Goal: Contribute content

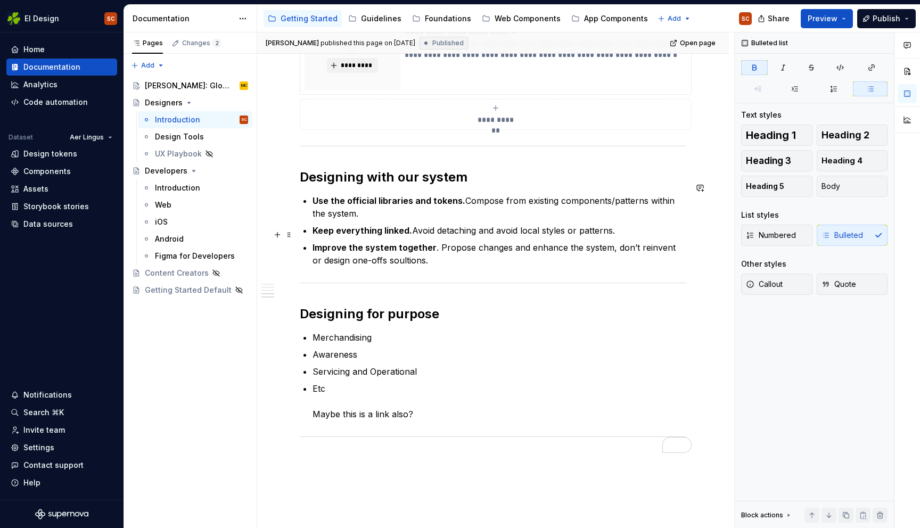
scroll to position [599, 0]
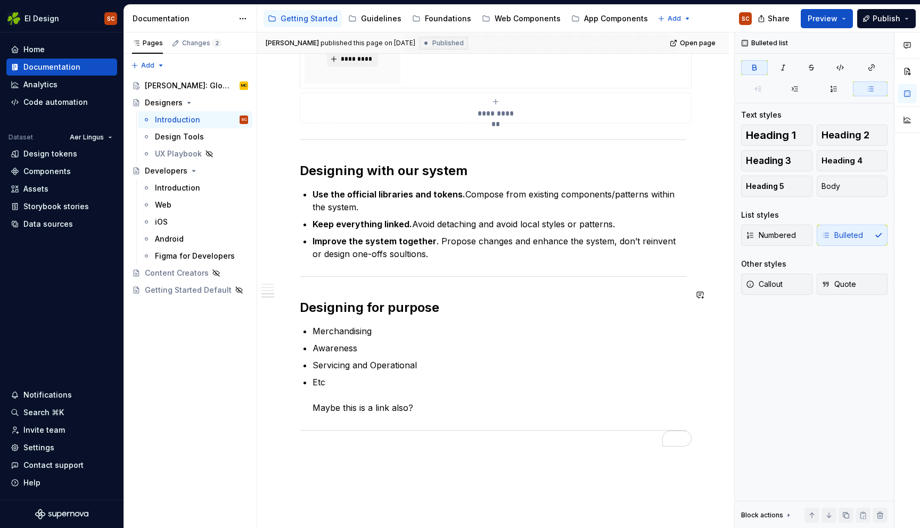
click at [448, 303] on h2 "Designing for purpose" at bounding box center [493, 307] width 386 height 17
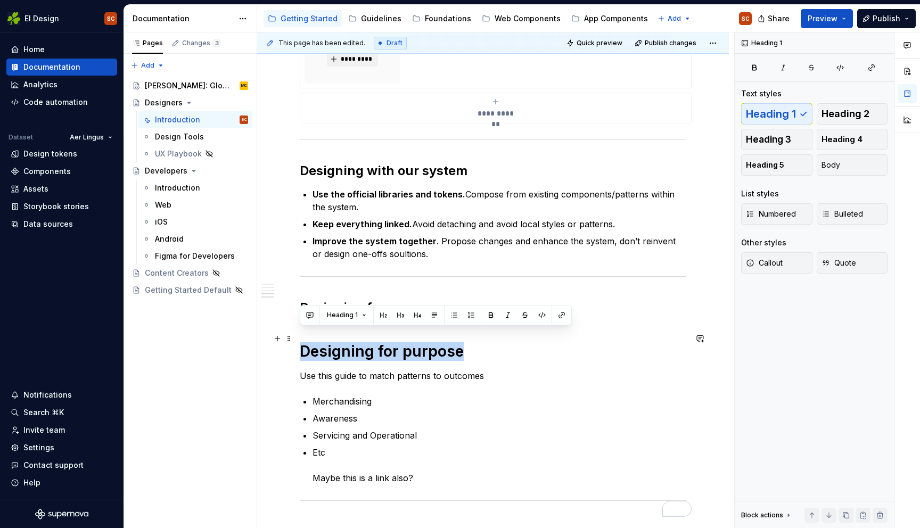
drag, startPoint x: 461, startPoint y: 343, endPoint x: 314, endPoint y: 329, distance: 148.1
click at [296, 347] on div "**********" at bounding box center [492, 143] width 471 height 1115
click at [343, 309] on button "Heading 1" at bounding box center [346, 315] width 49 height 15
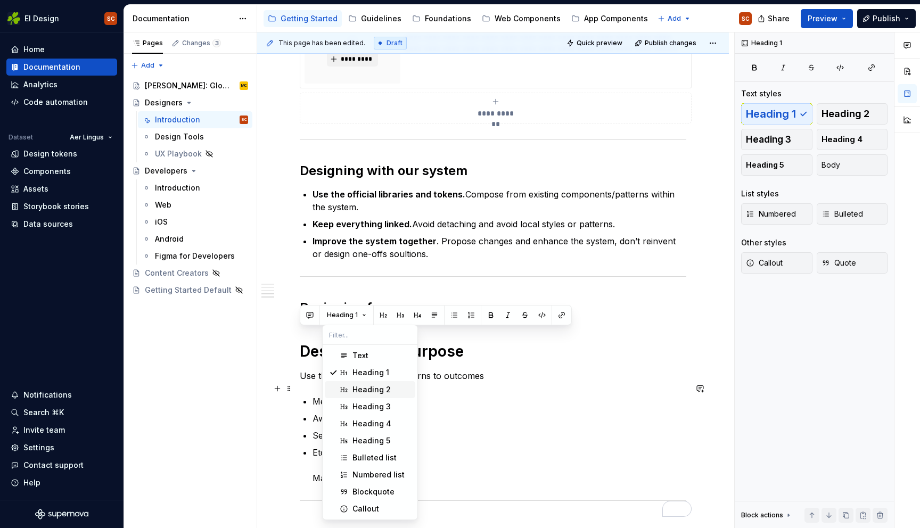
click at [368, 386] on div "Heading 2" at bounding box center [371, 389] width 38 height 11
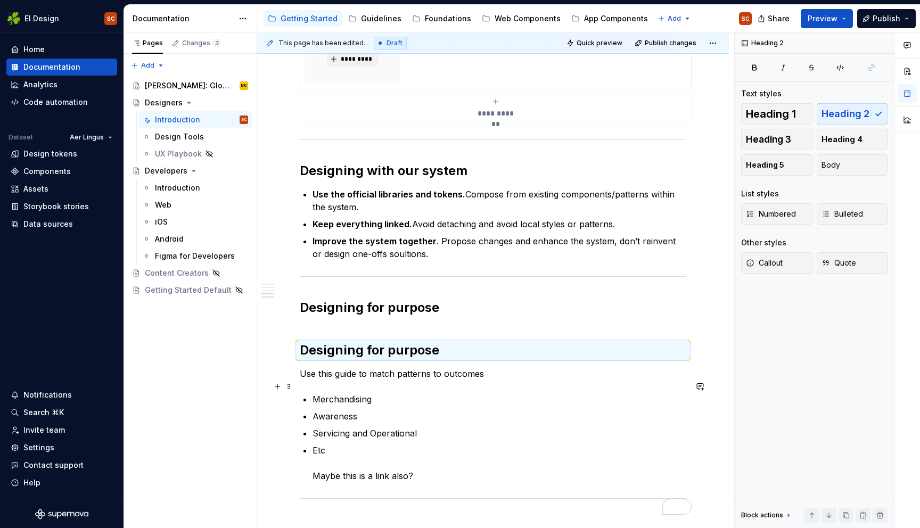
click at [458, 393] on p "Merchandising" at bounding box center [499, 399] width 374 height 13
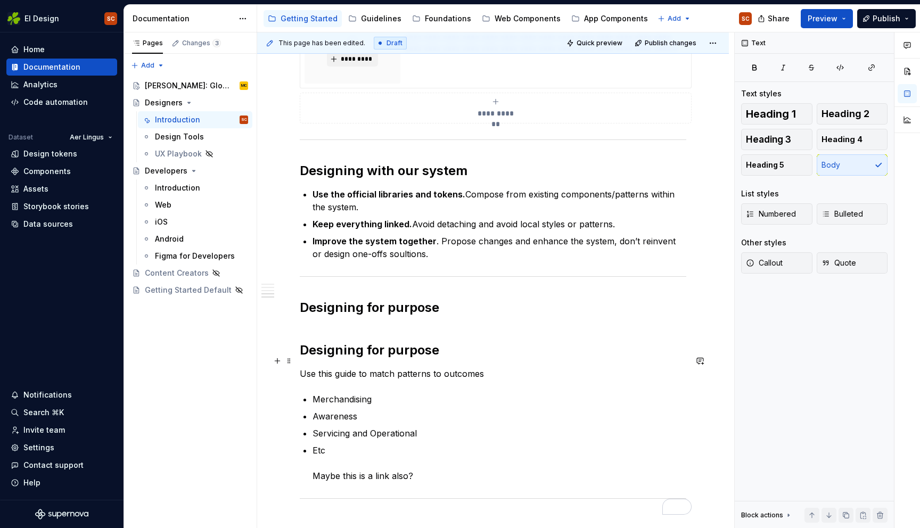
click at [300, 367] on p "Use this guide to match patterns to outcomes" at bounding box center [493, 373] width 386 height 13
type textarea "*"
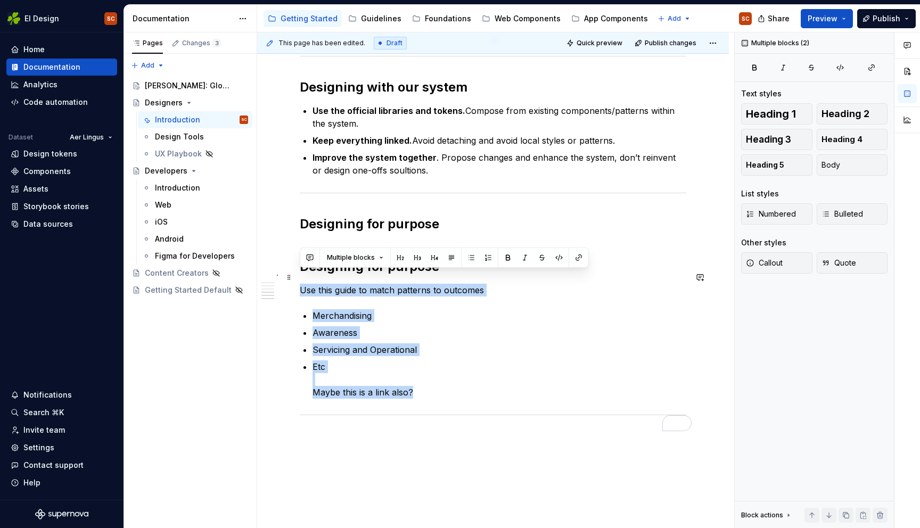
click at [294, 275] on div "**********" at bounding box center [492, 58] width 471 height 1113
click at [420, 326] on p "Awareness" at bounding box center [499, 332] width 374 height 13
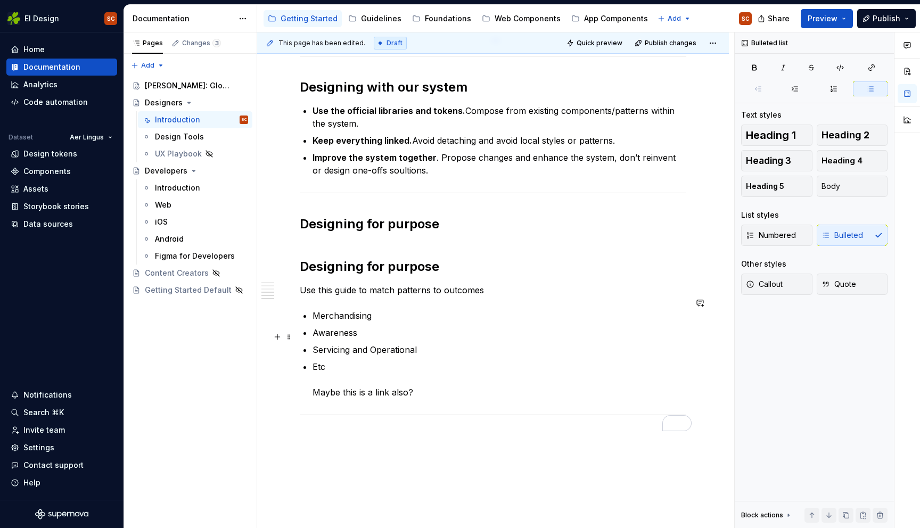
click at [437, 343] on p "Servicing and Operational" at bounding box center [499, 349] width 374 height 13
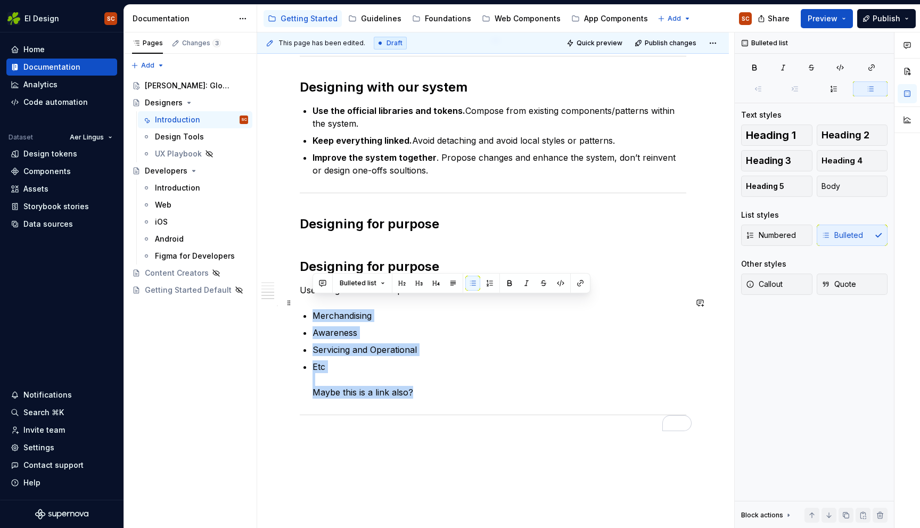
drag, startPoint x: 418, startPoint y: 382, endPoint x: 297, endPoint y: 307, distance: 142.2
click at [297, 307] on div "**********" at bounding box center [492, 58] width 471 height 1113
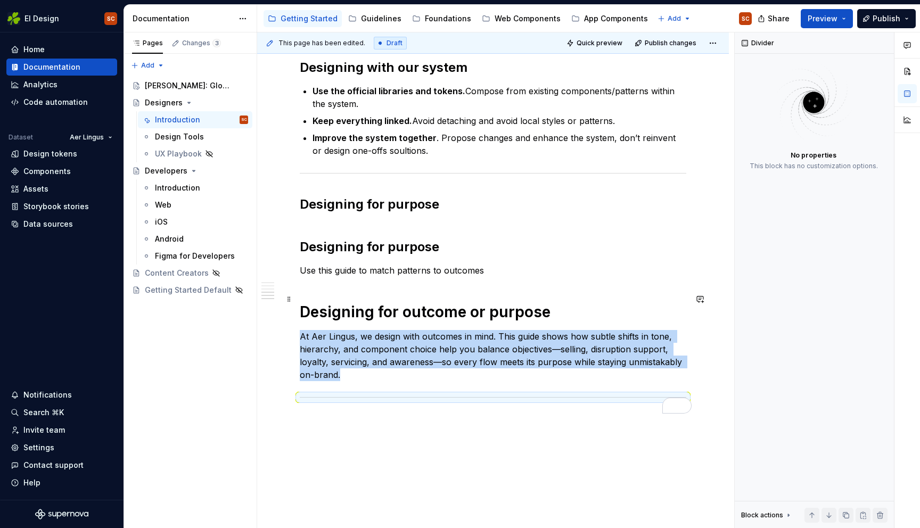
scroll to position [710, 0]
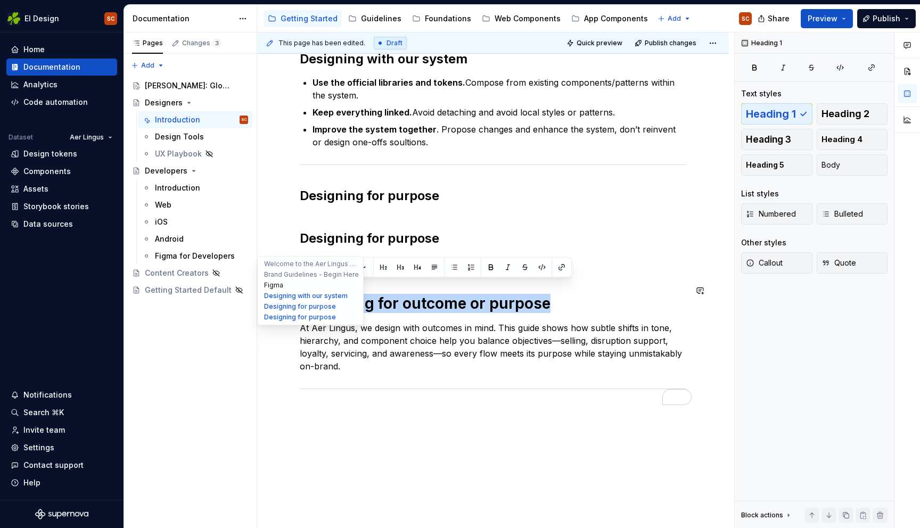
drag, startPoint x: 350, startPoint y: 293, endPoint x: 301, endPoint y: 288, distance: 49.2
click at [366, 266] on button "Heading 1" at bounding box center [346, 267] width 49 height 15
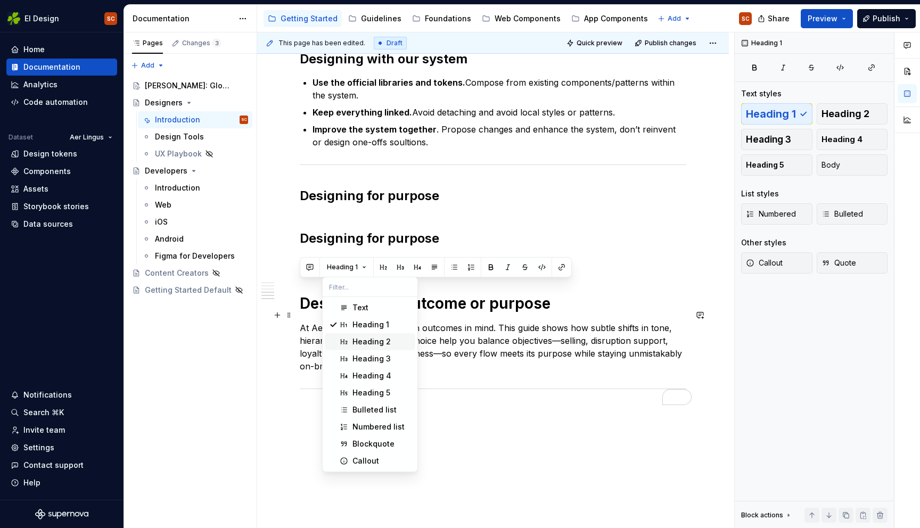
click at [370, 343] on div "Heading 2" at bounding box center [371, 341] width 38 height 11
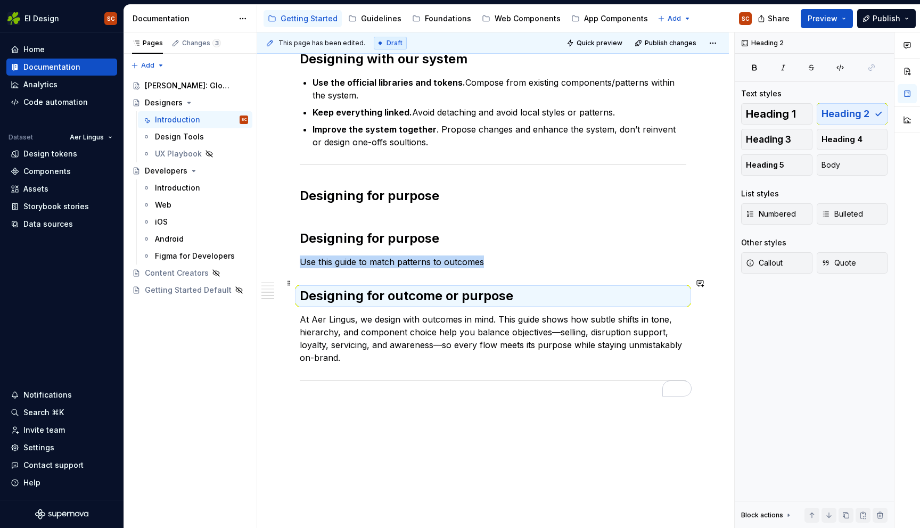
click at [444, 287] on h2 "Designing for outcome or purpose" at bounding box center [493, 295] width 386 height 17
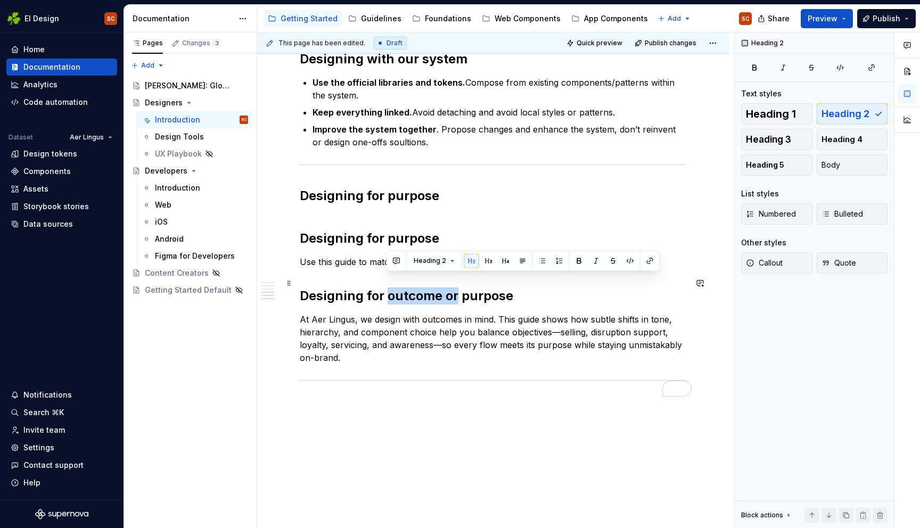
drag, startPoint x: 457, startPoint y: 283, endPoint x: 384, endPoint y: 280, distance: 72.4
click at [384, 287] on h2 "Designing for outcome or purpose" at bounding box center [493, 295] width 386 height 17
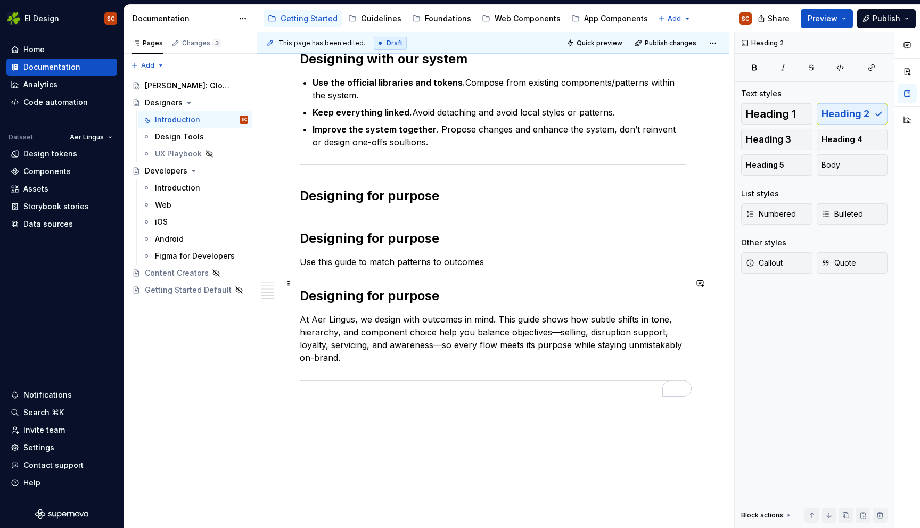
click at [436, 287] on h2 "Designing for purpose" at bounding box center [493, 295] width 386 height 17
click at [360, 287] on h2 "Designing for purpose" at bounding box center [493, 295] width 386 height 17
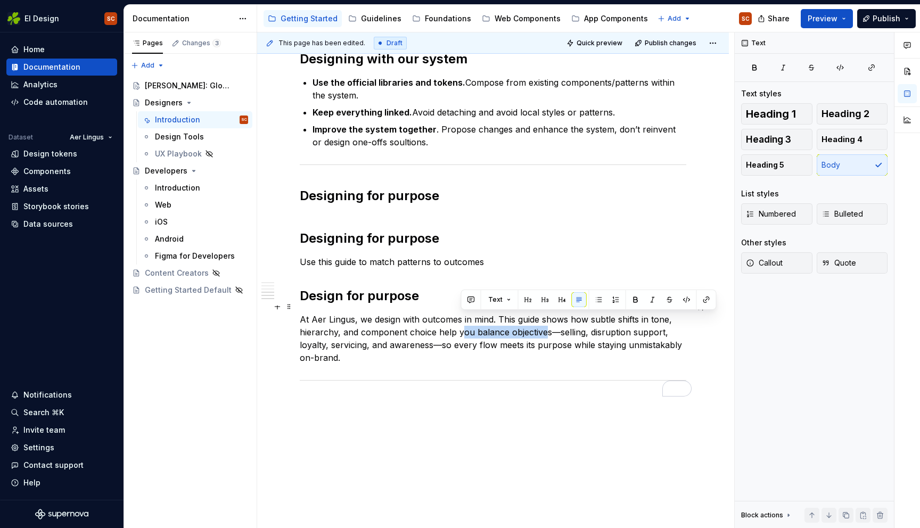
drag, startPoint x: 486, startPoint y: 319, endPoint x: 463, endPoint y: 319, distance: 22.9
click at [463, 319] on p "At Aer Lingus, we design with outcomes in mind. This guide shows how subtle shi…" at bounding box center [493, 338] width 386 height 51
click at [493, 396] on p "To enrich screen reader interactions, please activate Accessibility in Grammarl…" at bounding box center [493, 402] width 386 height 13
drag, startPoint x: 547, startPoint y: 319, endPoint x: 474, endPoint y: 319, distance: 73.4
click at [474, 319] on p "At Aer Lingus, we design with outcomes in mind. This guide shows how subtle shi…" at bounding box center [493, 338] width 386 height 51
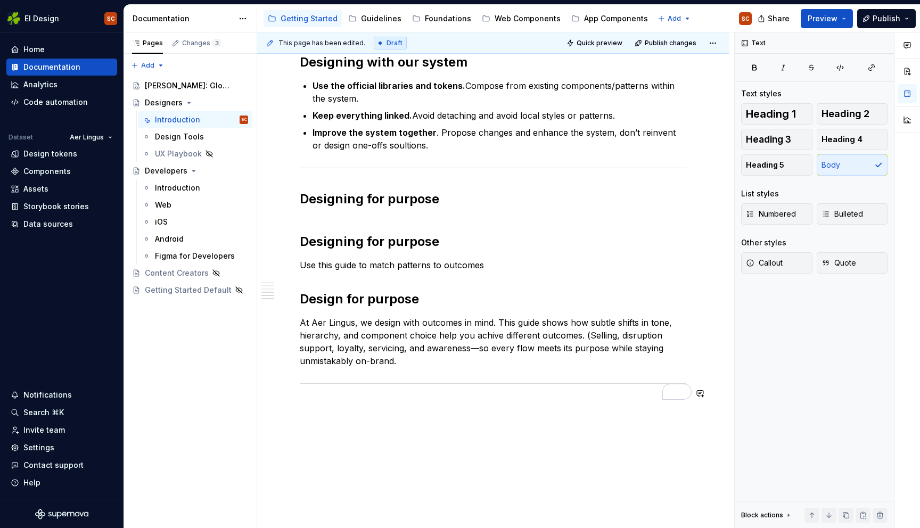
scroll to position [711, 0]
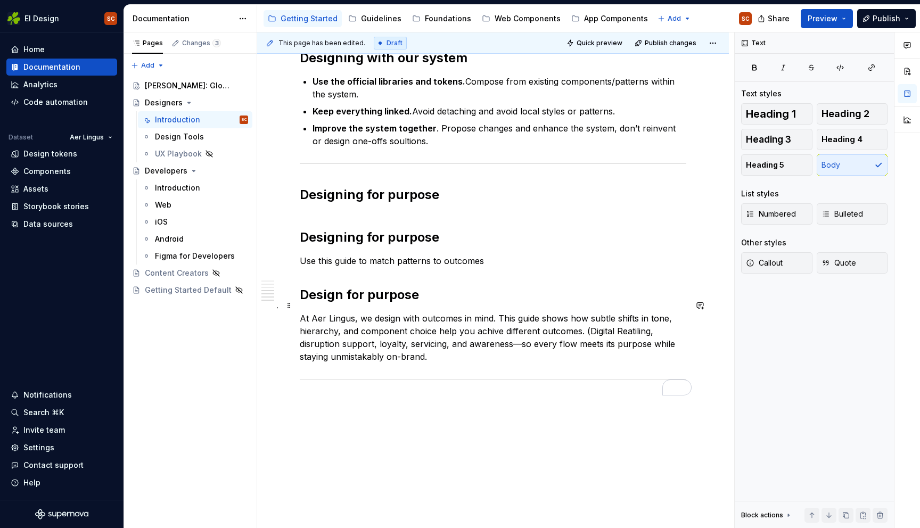
drag, startPoint x: 443, startPoint y: 331, endPoint x: 442, endPoint y: 350, distance: 18.7
click at [443, 333] on p "At Aer Lingus, we design with outcomes in mind. This guide shows how subtle shi…" at bounding box center [493, 337] width 386 height 51
drag, startPoint x: 373, startPoint y: 328, endPoint x: 345, endPoint y: 330, distance: 27.7
click at [345, 330] on p "At Aer Lingus, we design with outcomes in mind. This guide shows how subtle shi…" at bounding box center [493, 337] width 386 height 51
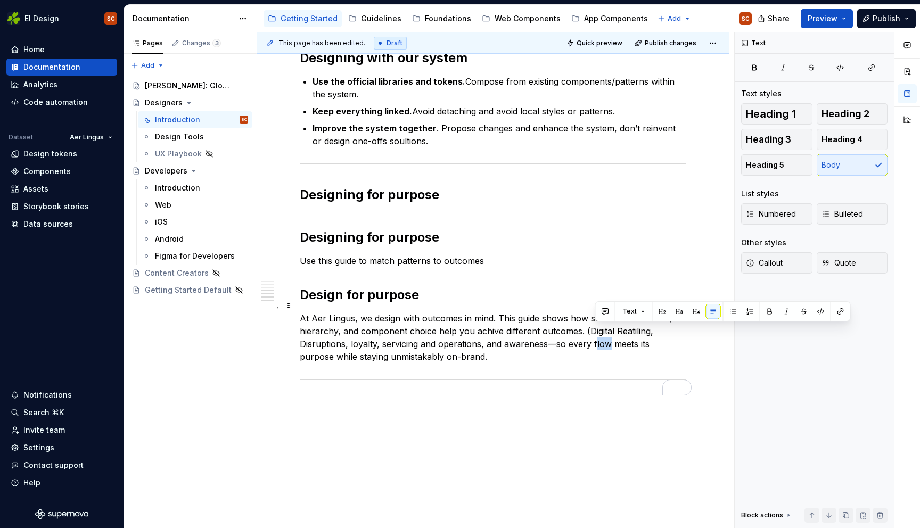
drag, startPoint x: 608, startPoint y: 332, endPoint x: 593, endPoint y: 332, distance: 14.9
click at [593, 332] on p "At Aer Lingus, we design with outcomes in mind. This guide shows how subtle shi…" at bounding box center [493, 337] width 386 height 51
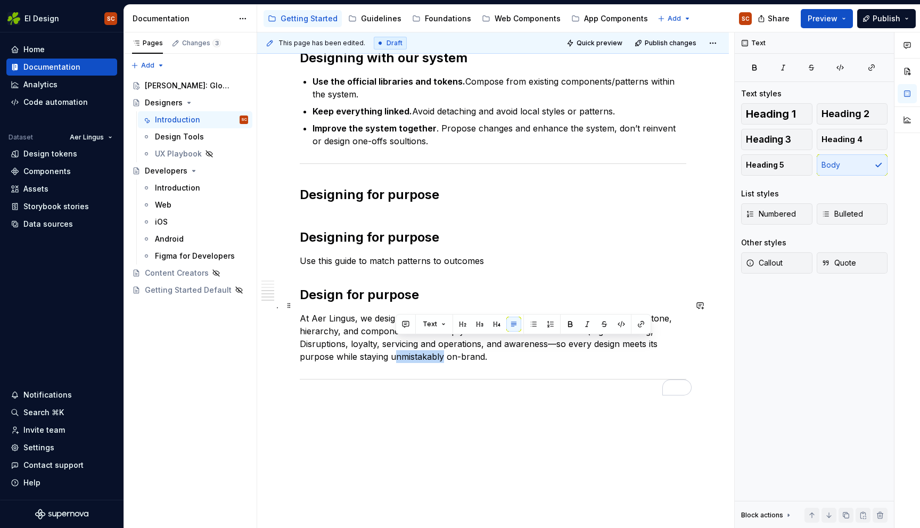
drag, startPoint x: 444, startPoint y: 344, endPoint x: 395, endPoint y: 343, distance: 49.5
click at [395, 343] on p "At Aer Lingus, we design with outcomes in mind. This guide shows how subtle shi…" at bounding box center [493, 337] width 386 height 51
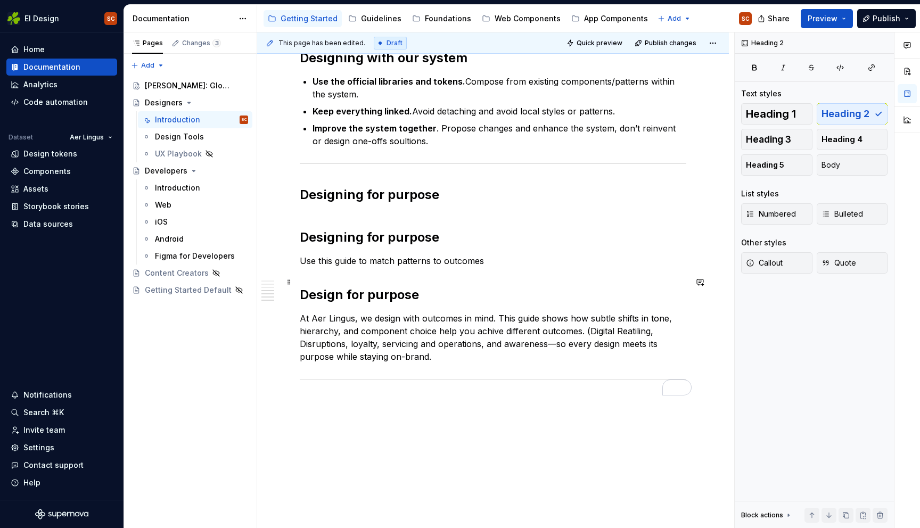
click at [427, 287] on h2 "Design for purpose" at bounding box center [493, 294] width 386 height 17
click at [341, 319] on p "At Aer Lingus, we design with outcomes in mind. This guide shows how subtle shi…" at bounding box center [493, 337] width 386 height 51
click at [674, 312] on p "At Aer Lingus, we design with outcomes in mind. This guide shows how subtle shi…" at bounding box center [493, 337] width 386 height 51
drag, startPoint x: 669, startPoint y: 318, endPoint x: 670, endPoint y: 327, distance: 9.1
click at [669, 319] on p "At Aer Lingus, we design with outcomes in mind. This guide shows how subtle shi…" at bounding box center [493, 337] width 386 height 51
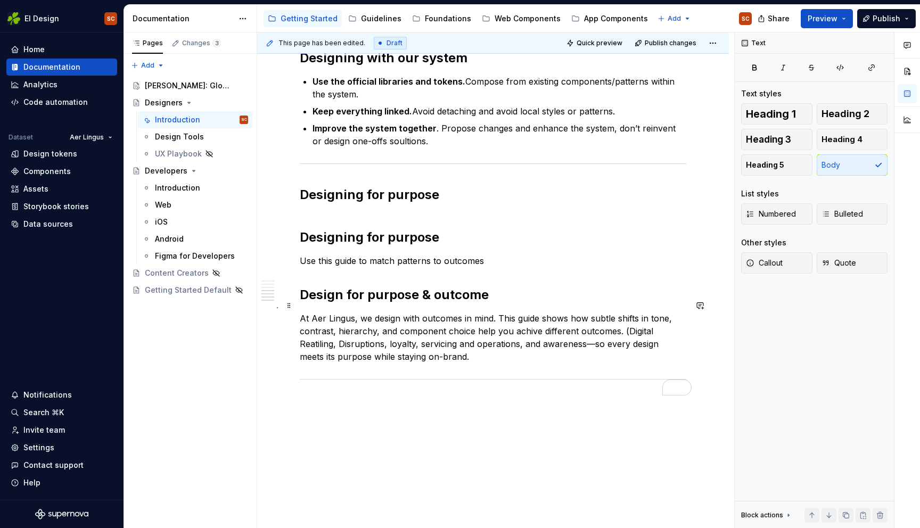
drag, startPoint x: 664, startPoint y: 318, endPoint x: 667, endPoint y: 330, distance: 12.6
click at [664, 319] on p "At Aer Lingus, we design with outcomes in mind. This guide shows how subtle shi…" at bounding box center [493, 337] width 386 height 51
click at [646, 344] on p "At Aer Lingus, we design with outcomes in mind. This guide shows how subtle shi…" at bounding box center [493, 337] width 386 height 51
drag, startPoint x: 668, startPoint y: 304, endPoint x: 666, endPoint y: 314, distance: 9.7
click at [668, 312] on p "At Aer Lingus, we design with outcomes in mind. This guide shows how subtle shi…" at bounding box center [493, 337] width 386 height 51
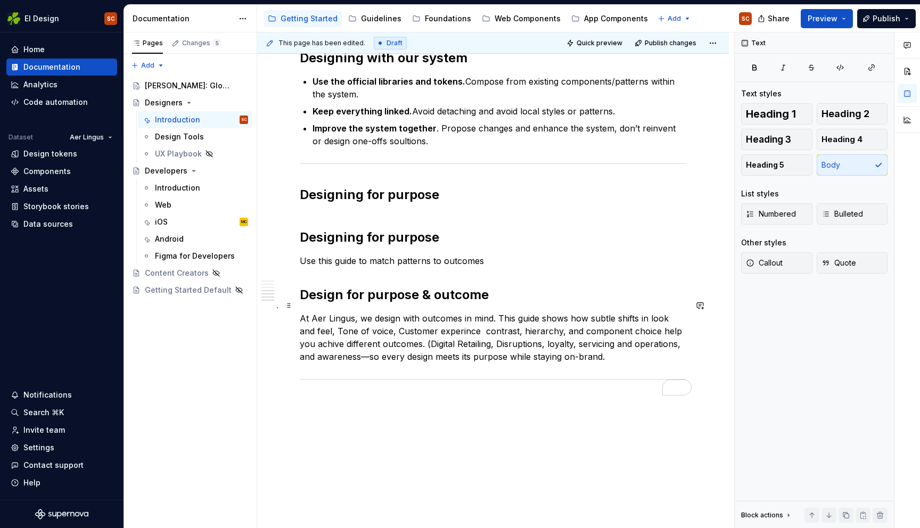
click at [648, 312] on p "At Aer Lingus, we design with outcomes in mind. This guide shows how subtle shi…" at bounding box center [493, 337] width 386 height 51
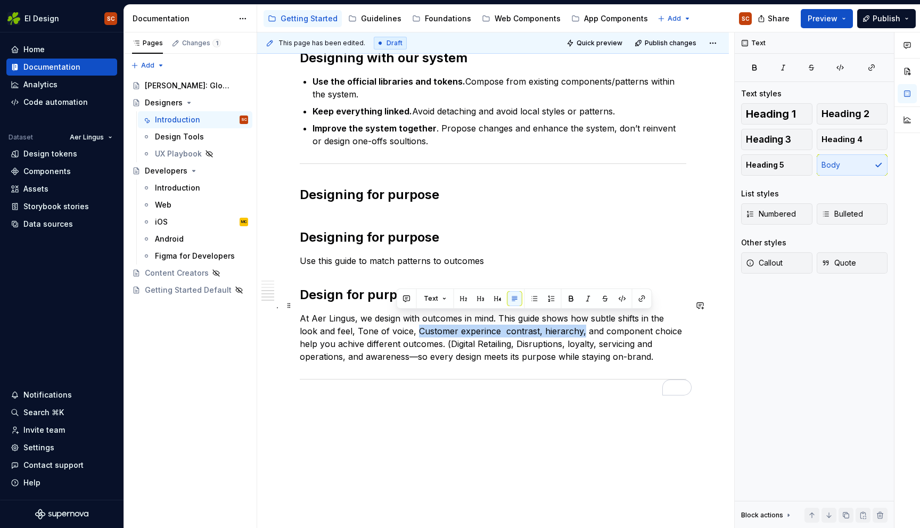
drag, startPoint x: 559, startPoint y: 319, endPoint x: 398, endPoint y: 318, distance: 160.7
click at [398, 318] on p "At Aer Lingus, we design with outcomes in mind. This guide shows how subtle shi…" at bounding box center [493, 337] width 386 height 51
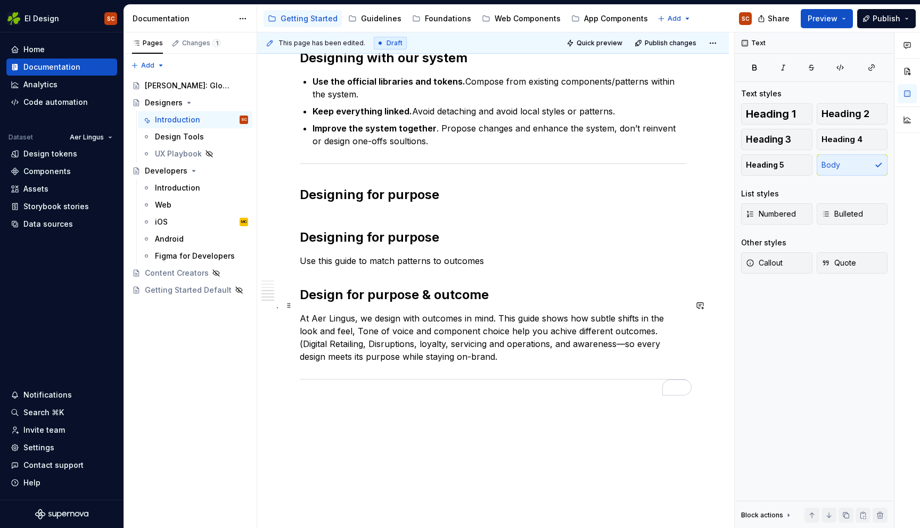
click at [486, 319] on p "At Aer Lingus, we design with outcomes in mind. This guide shows how subtle shi…" at bounding box center [493, 337] width 386 height 51
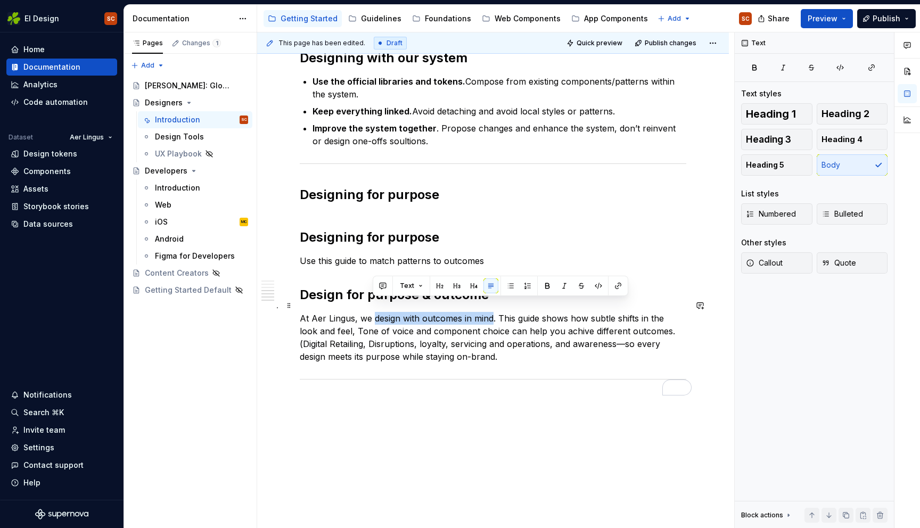
drag, startPoint x: 374, startPoint y: 305, endPoint x: 492, endPoint y: 305, distance: 118.1
click at [492, 312] on p "At Aer Lingus, we design with outcomes in mind. This guide shows how subtle shi…" at bounding box center [493, 337] width 386 height 51
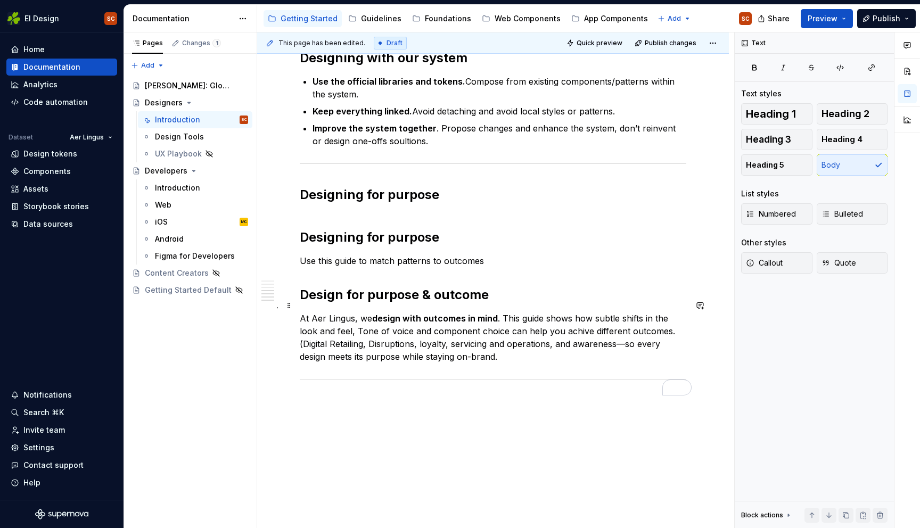
click at [529, 349] on p "At Aer Lingus, we design with outcomes in mind . This guide shows how subtle sh…" at bounding box center [493, 337] width 386 height 51
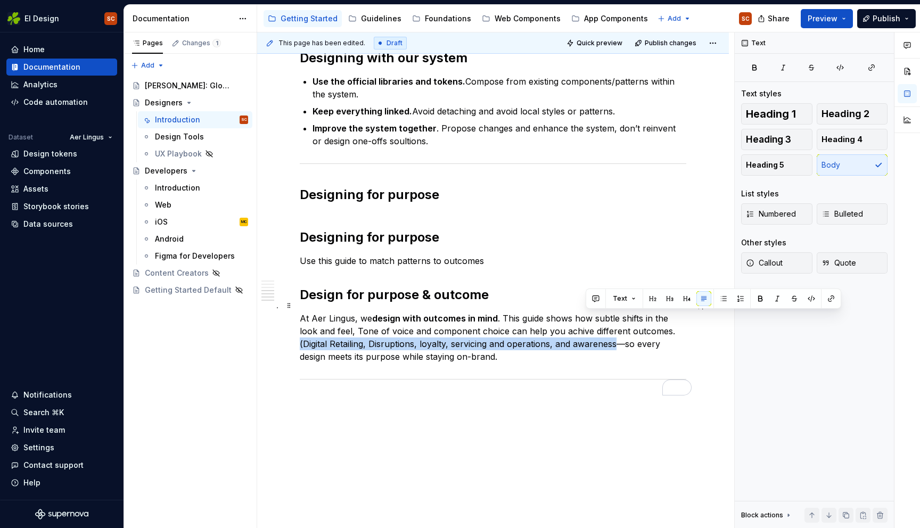
drag, startPoint x: 652, startPoint y: 317, endPoint x: 586, endPoint y: 333, distance: 68.4
click at [586, 333] on p "At Aer Lingus, we design with outcomes in mind . This guide shows how subtle sh…" at bounding box center [493, 337] width 386 height 51
drag, startPoint x: 761, startPoint y: 297, endPoint x: 686, endPoint y: 324, distance: 78.9
click at [761, 298] on button "button" at bounding box center [759, 298] width 15 height 15
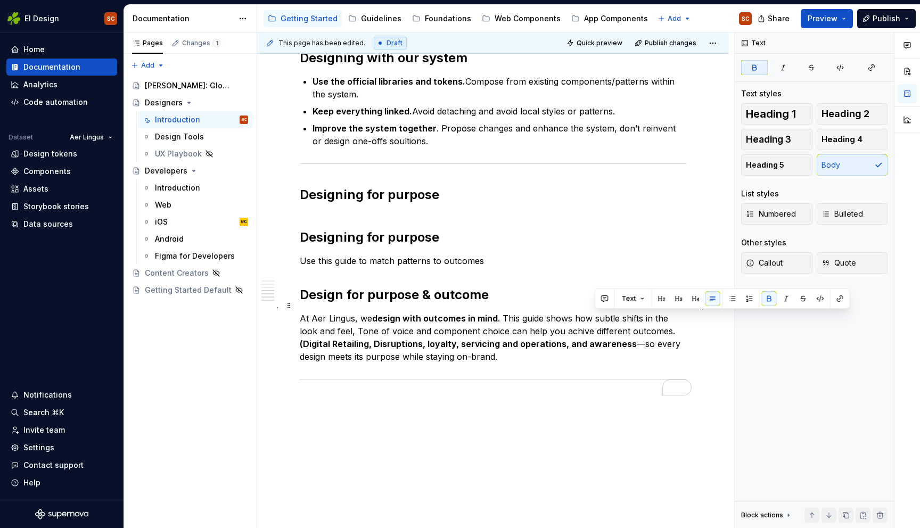
click at [594, 333] on p "At Aer Lingus, we design with outcomes in mind . This guide shows how subtle sh…" at bounding box center [493, 337] width 386 height 51
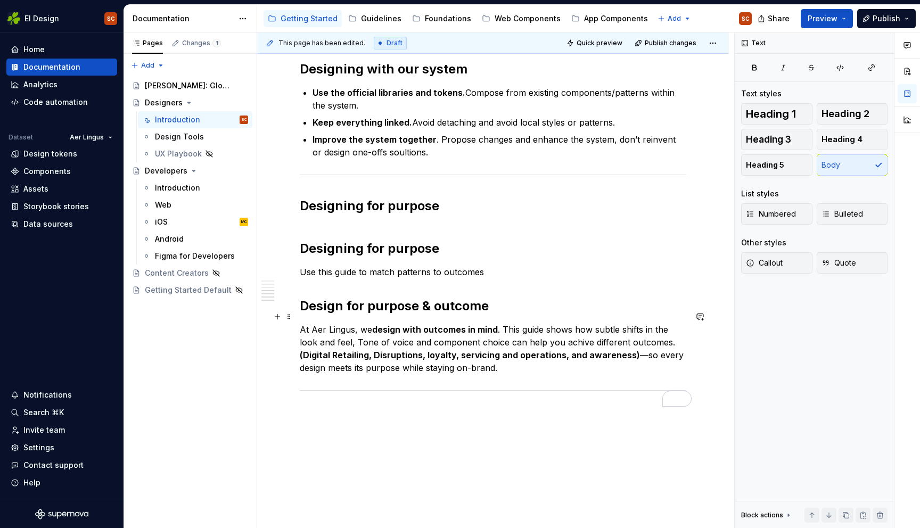
scroll to position [695, 0]
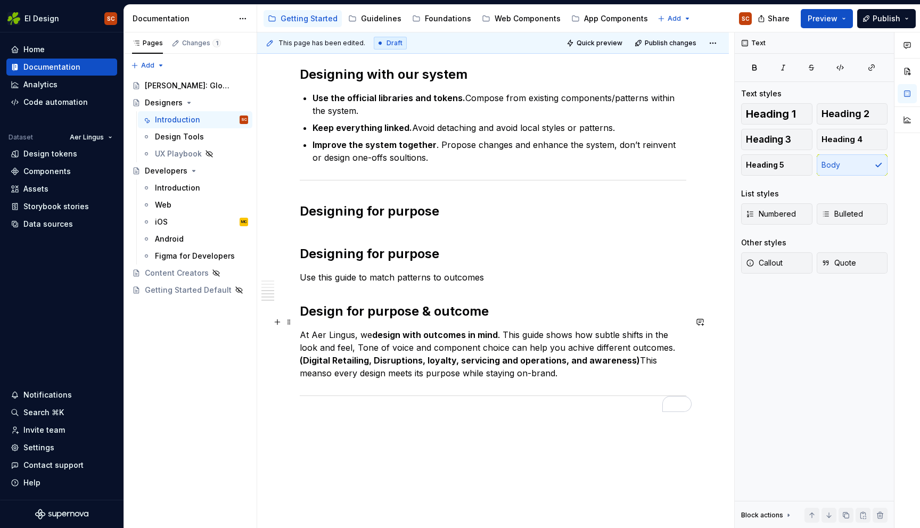
drag, startPoint x: 652, startPoint y: 347, endPoint x: 651, endPoint y: 366, distance: 18.1
click at [652, 349] on p "At Aer Lingus, we design with outcomes in mind . This guide shows how subtle sh…" at bounding box center [493, 353] width 386 height 51
click at [353, 361] on p "At Aer Lingus, we design with outcomes in mind . This guide shows how subtle sh…" at bounding box center [493, 353] width 386 height 51
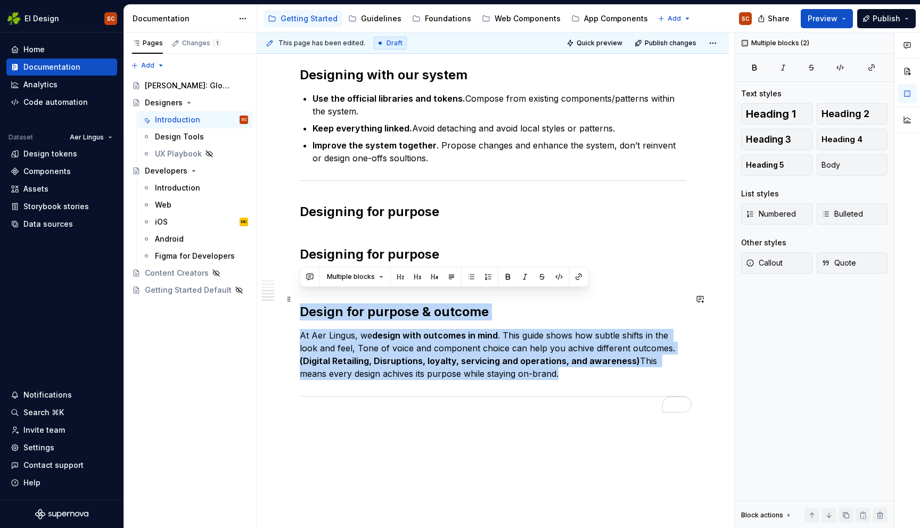
drag, startPoint x: 511, startPoint y: 362, endPoint x: 299, endPoint y: 301, distance: 221.6
click at [299, 301] on div "**********" at bounding box center [492, 43] width 471 height 1106
copy div "Design for purpose & outcome At Aer Lingus, we design with outcomes in mind . T…"
click at [510, 364] on p "At Aer Lingus, we design with outcomes in mind . This guide shows how subtle sh…" at bounding box center [493, 354] width 386 height 51
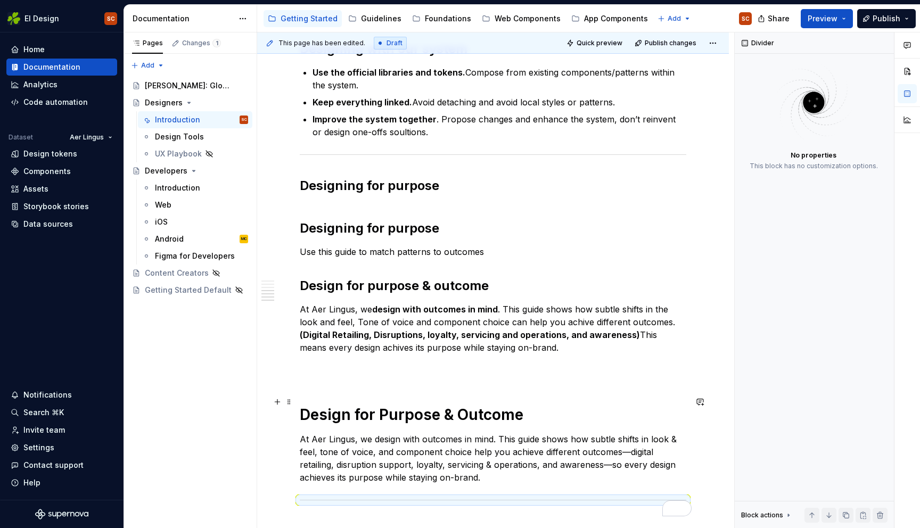
scroll to position [723, 0]
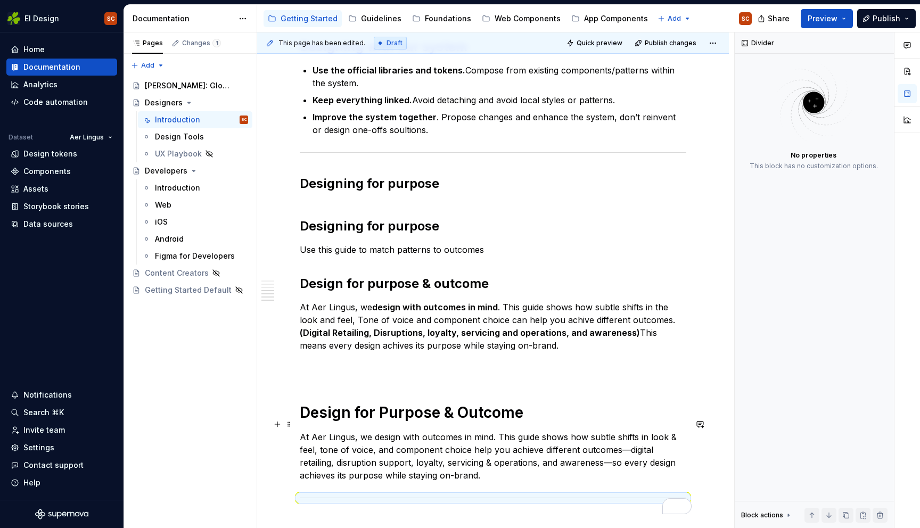
click at [393, 436] on p "At Aer Lingus, we design with outcomes in mind. This guide shows how subtle shi…" at bounding box center [493, 456] width 386 height 51
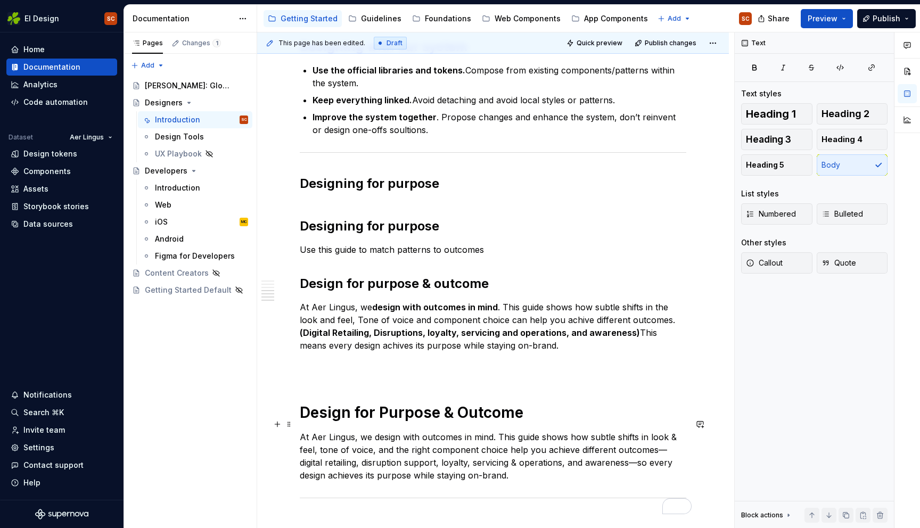
click at [507, 436] on p "At Aer Lingus, we design with outcomes in mind. This guide shows how subtle shi…" at bounding box center [493, 456] width 386 height 51
drag, startPoint x: 630, startPoint y: 438, endPoint x: 597, endPoint y: 437, distance: 32.5
click at [597, 437] on p "At Aer Lingus, we design with outcomes in mind. This guide shows how subtle shi…" at bounding box center [493, 456] width 386 height 51
click at [680, 436] on p "At Aer Lingus, we design with outcomes in mind. This guide shows how subtle shi…" at bounding box center [493, 456] width 386 height 51
drag, startPoint x: 639, startPoint y: 435, endPoint x: 613, endPoint y: 436, distance: 26.6
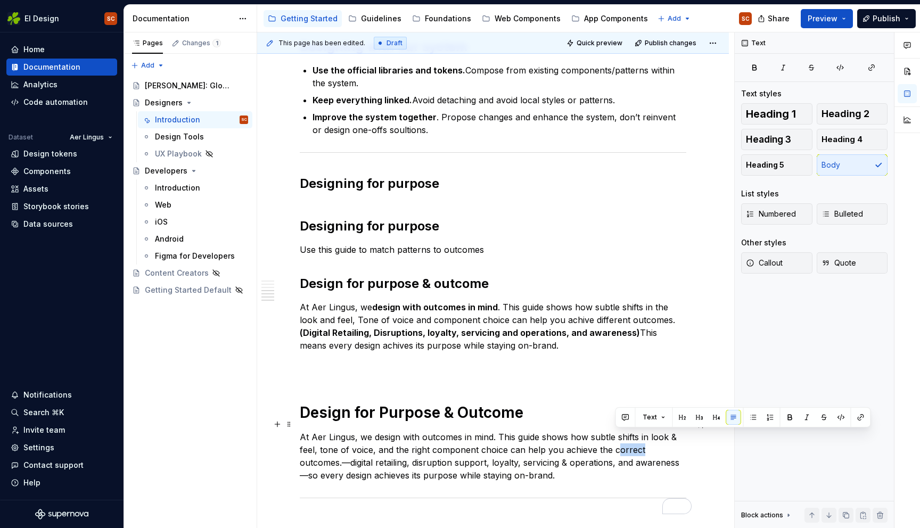
click at [613, 436] on p "At Aer Lingus, we design with outcomes in mind. This guide shows how subtle shi…" at bounding box center [493, 456] width 386 height 51
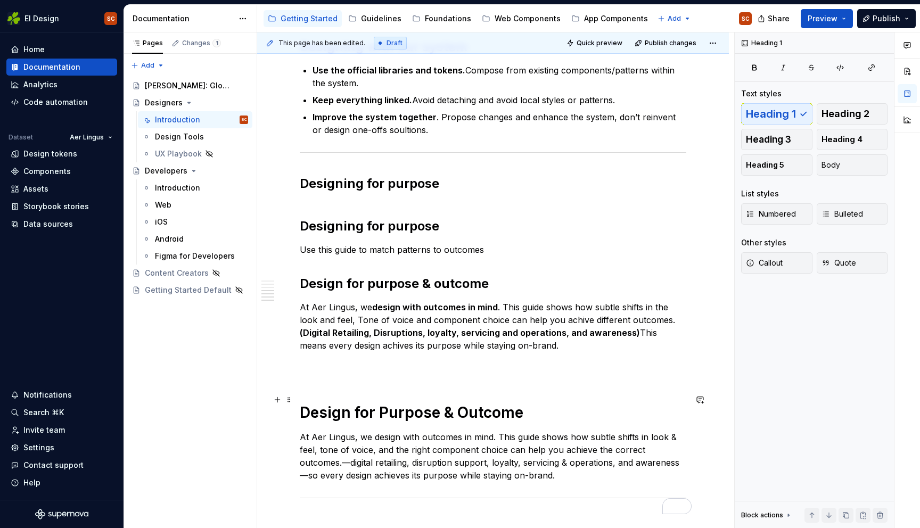
click at [560, 403] on h1 "Design for Purpose & Outcome" at bounding box center [493, 412] width 386 height 19
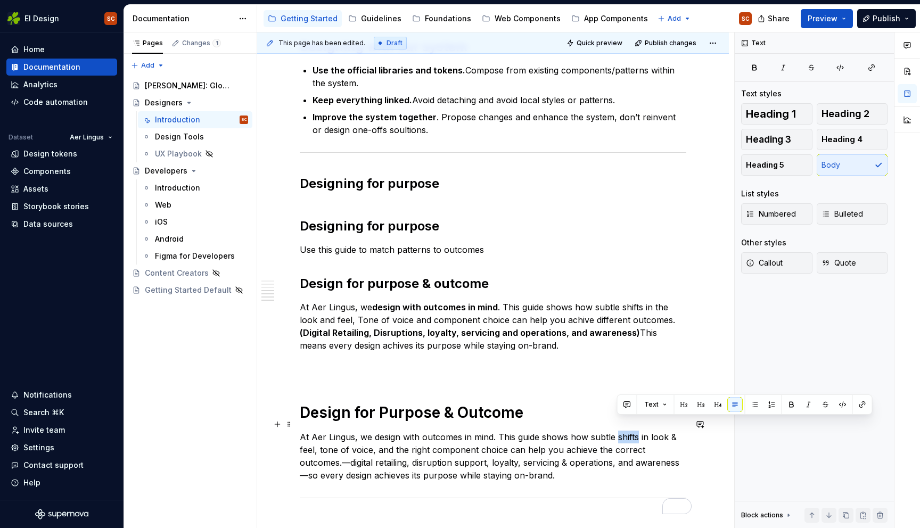
drag, startPoint x: 637, startPoint y: 425, endPoint x: 617, endPoint y: 425, distance: 19.7
click at [617, 431] on p "At Aer Lingus, we design with outcomes in mind. This guide shows how subtle shi…" at bounding box center [493, 456] width 386 height 51
click at [657, 431] on p "At Aer Lingus, we design with outcomes in mind. This guide shows how subtle dif…" at bounding box center [493, 456] width 386 height 51
click at [300, 436] on p "At Aer Lingus, we design with outcomes in mind. This guide shows how subtle dif…" at bounding box center [493, 456] width 386 height 51
click at [353, 436] on p "At Aer Lingus, we design with outcomes in mind. This guide shows how subtle dif…" at bounding box center [493, 456] width 386 height 51
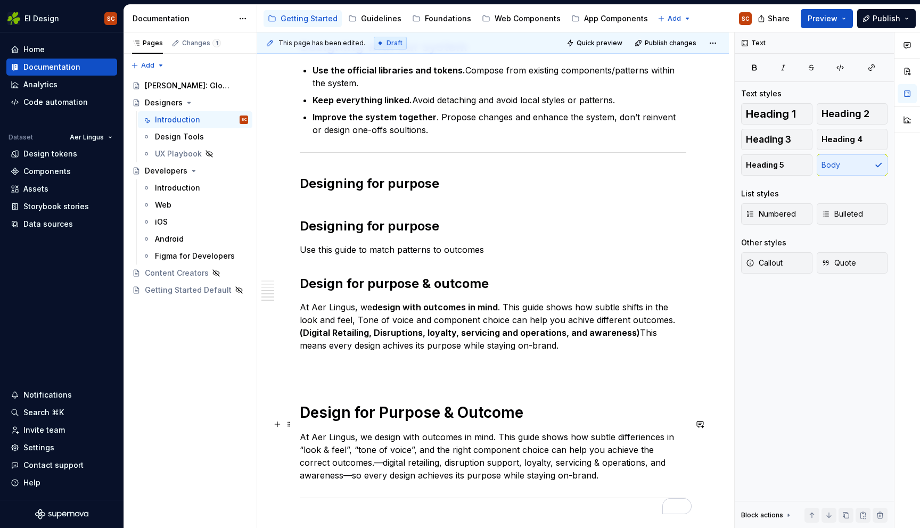
drag, startPoint x: 446, startPoint y: 436, endPoint x: 446, endPoint y: 449, distance: 12.3
click at [446, 437] on p "At Aer Lingus, we design with outcomes in mind. This guide shows how subtle dif…" at bounding box center [493, 456] width 386 height 51
drag, startPoint x: 559, startPoint y: 436, endPoint x: 594, endPoint y: 435, distance: 35.2
click at [594, 435] on p "At Aer Lingus, we design with outcomes in mind. This guide shows how subtle dif…" at bounding box center [493, 456] width 386 height 51
click at [592, 437] on p "At Aer Lingus, we design with outcomes in mind. This guide shows how subtle dif…" at bounding box center [493, 456] width 386 height 51
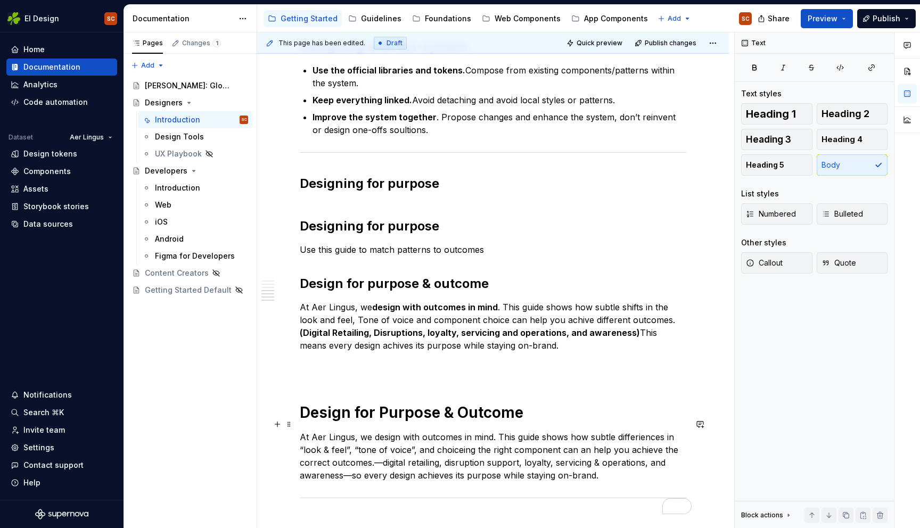
click at [588, 435] on p "At Aer Lingus, we design with outcomes in mind. This guide shows how subtle dif…" at bounding box center [493, 456] width 386 height 51
drag, startPoint x: 330, startPoint y: 448, endPoint x: 308, endPoint y: 449, distance: 22.9
click at [308, 449] on p "At Aer Lingus, we design with outcomes in mind. This guide shows how subtle dif…" at bounding box center [493, 456] width 386 height 51
click at [380, 449] on p "At Aer Lingus, we design with outcomes in mind. This guide shows how subtle dif…" at bounding box center [493, 456] width 386 height 51
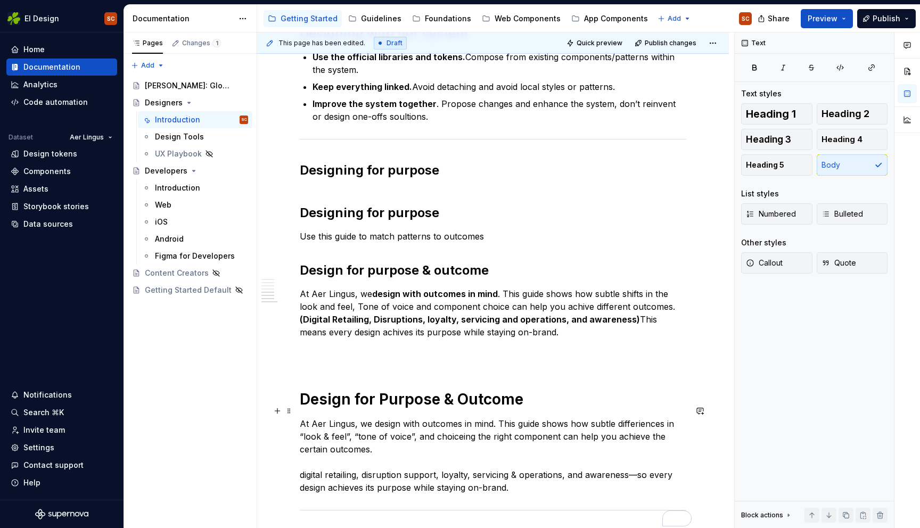
scroll to position [736, 0]
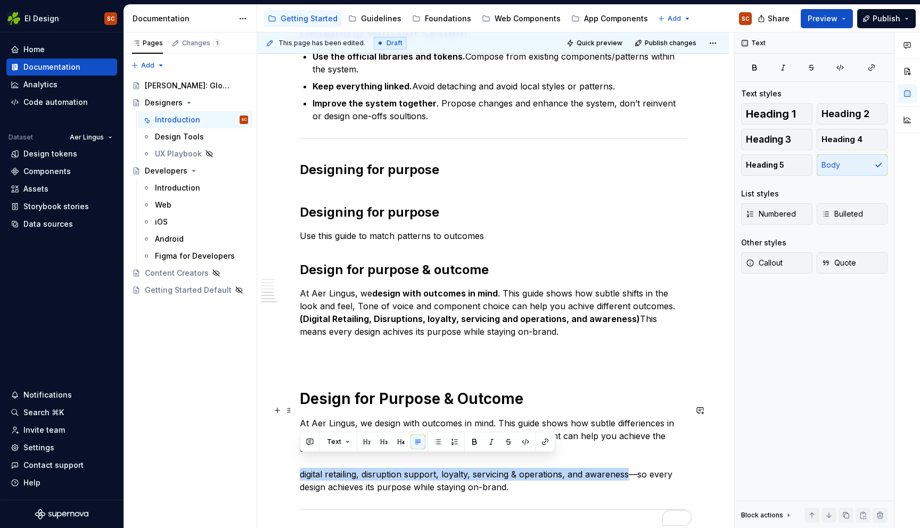
drag, startPoint x: 300, startPoint y: 466, endPoint x: 627, endPoint y: 455, distance: 328.0
click at [627, 455] on p "At Aer Lingus, we design with outcomes in mind. This guide shows how subtle dif…" at bounding box center [493, 455] width 386 height 77
click at [437, 438] on button "button" at bounding box center [437, 441] width 15 height 15
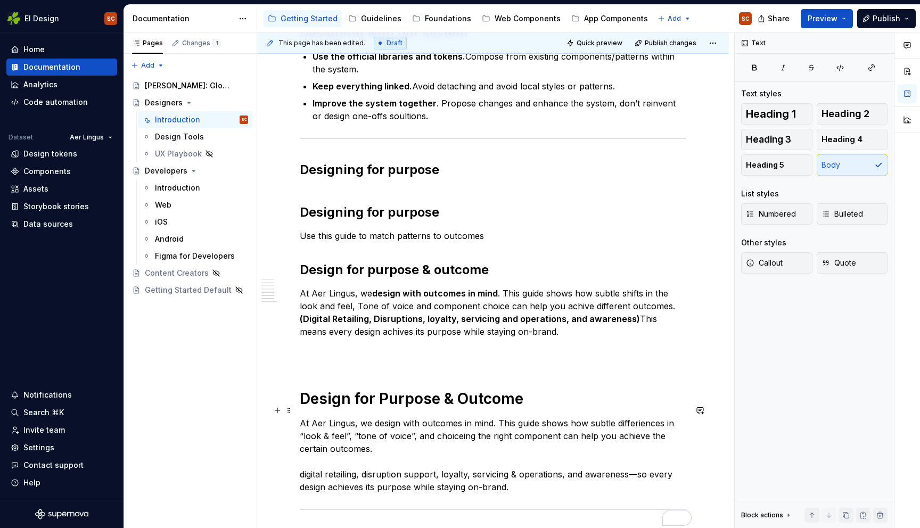
click at [409, 441] on p "At Aer Lingus, we design with outcomes in mind. This guide shows how subtle dif…" at bounding box center [493, 455] width 386 height 77
click at [317, 456] on p "At Aer Lingus, we design with outcomes in mind. This guide shows how subtle dif…" at bounding box center [493, 455] width 386 height 77
click at [300, 460] on p "At Aer Lingus, we design with outcomes in mind. This guide shows how subtle dif…" at bounding box center [493, 455] width 386 height 77
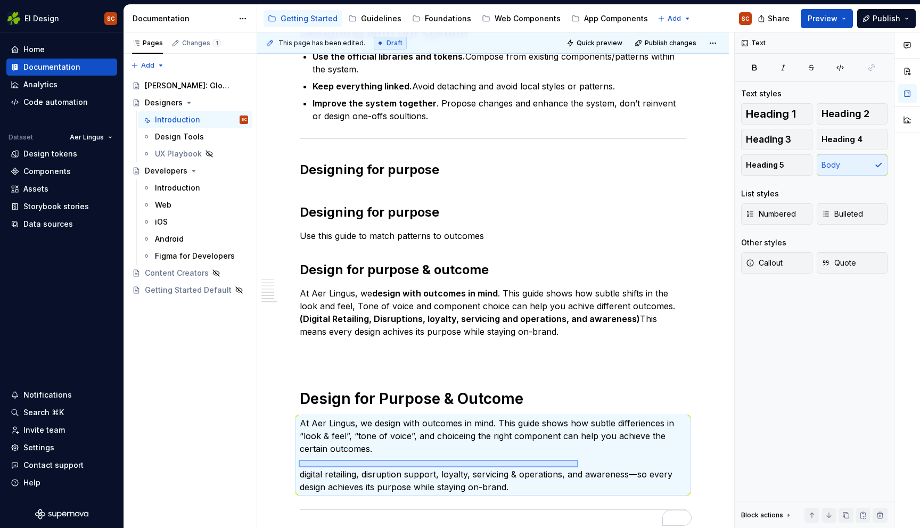
drag, startPoint x: 369, startPoint y: 465, endPoint x: 590, endPoint y: 466, distance: 220.8
click at [590, 466] on div "**********" at bounding box center [495, 280] width 477 height 496
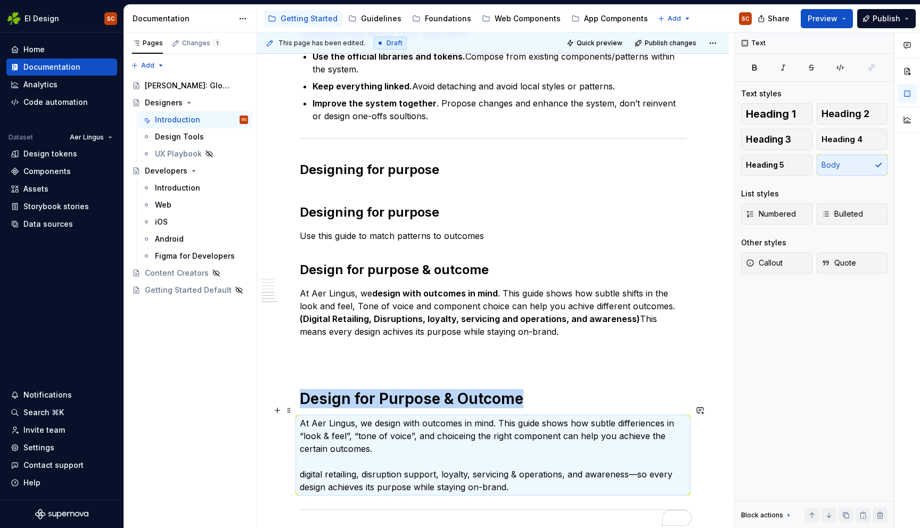
click at [593, 466] on p "At Aer Lingus, we design with outcomes in mind. This guide shows how subtle dif…" at bounding box center [493, 455] width 386 height 77
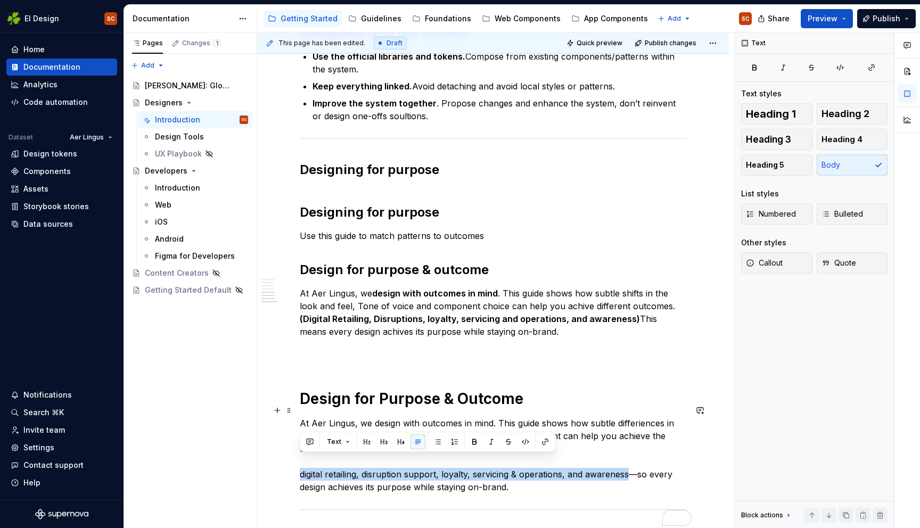
drag, startPoint x: 628, startPoint y: 462, endPoint x: 296, endPoint y: 457, distance: 332.1
click at [296, 457] on div "**********" at bounding box center [492, 79] width 471 height 1262
click at [436, 441] on button "button" at bounding box center [437, 441] width 15 height 15
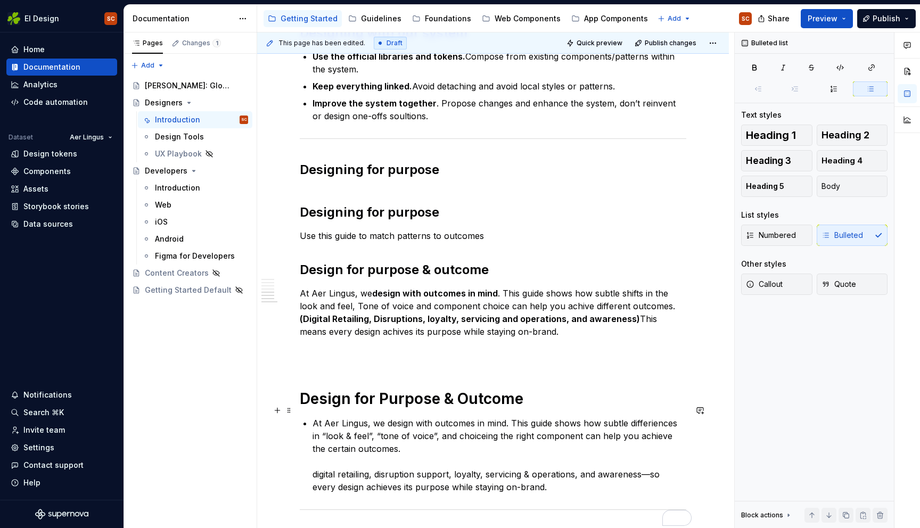
click at [312, 461] on div "**********" at bounding box center [493, 6] width 386 height 1065
click at [314, 417] on p "At Aer Lingus, we design with outcomes in mind. This guide shows how subtle dif…" at bounding box center [499, 442] width 374 height 51
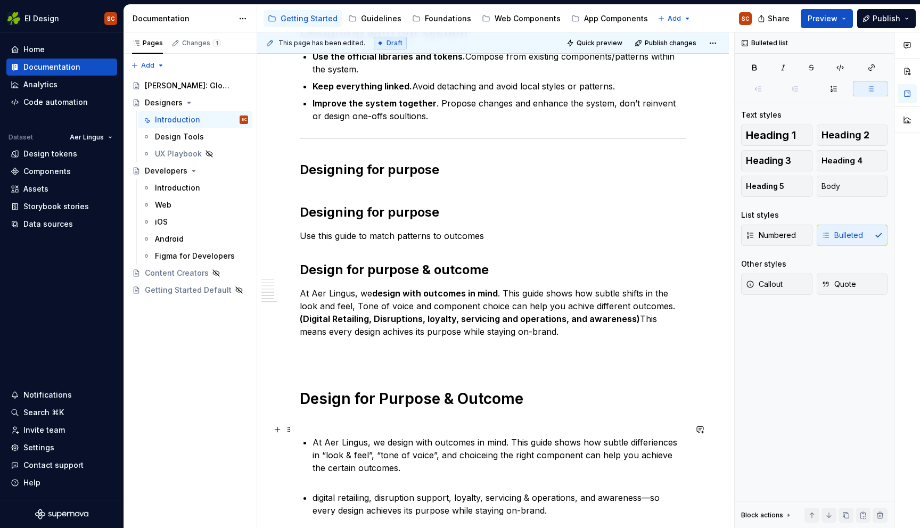
click at [310, 428] on div "**********" at bounding box center [493, 18] width 386 height 1088
click at [313, 436] on p "At Aer Lingus, we design with outcomes in mind. This guide shows how subtle dif…" at bounding box center [499, 461] width 374 height 51
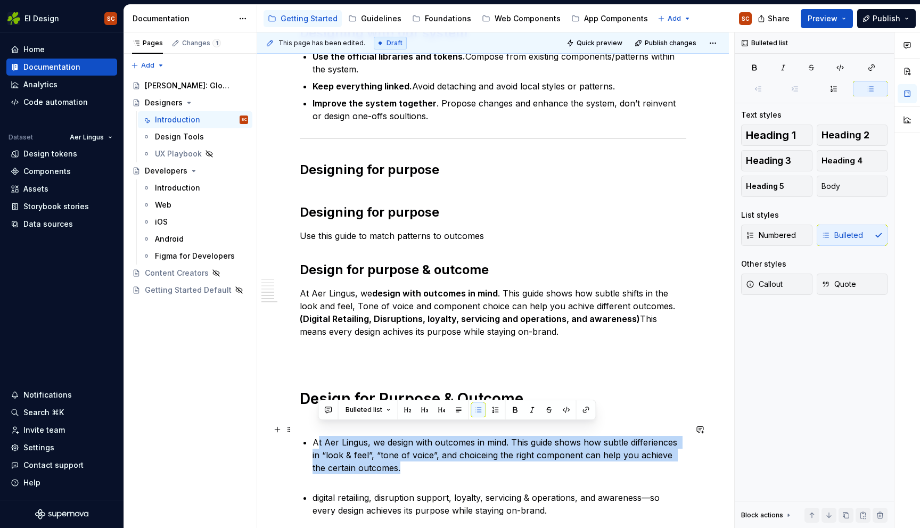
drag, startPoint x: 316, startPoint y: 428, endPoint x: 414, endPoint y: 453, distance: 101.6
click at [414, 453] on p "At Aer Lingus, we design with outcomes in mind. This guide shows how subtle dif…" at bounding box center [499, 461] width 374 height 51
click at [478, 409] on button "button" at bounding box center [478, 409] width 15 height 15
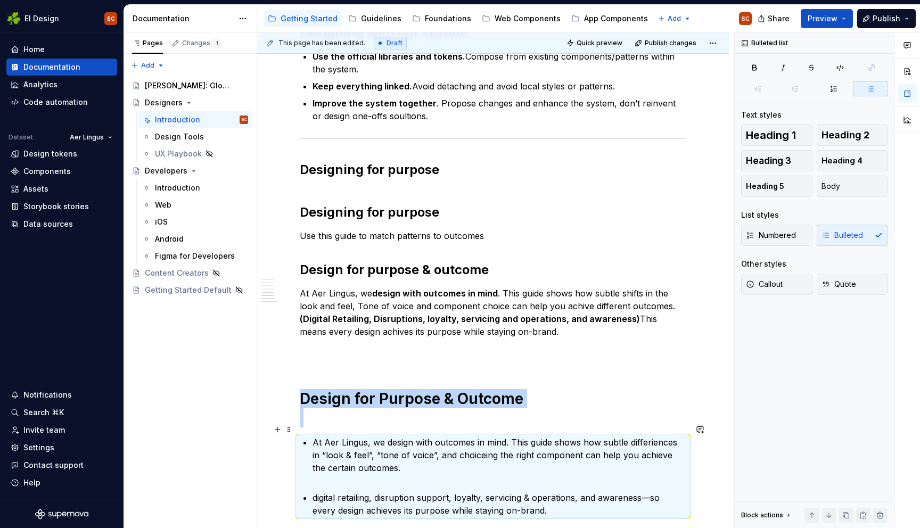
click at [408, 457] on p "At Aer Lingus, we design with outcomes in mind. This guide shows how subtle dif…" at bounding box center [499, 461] width 374 height 51
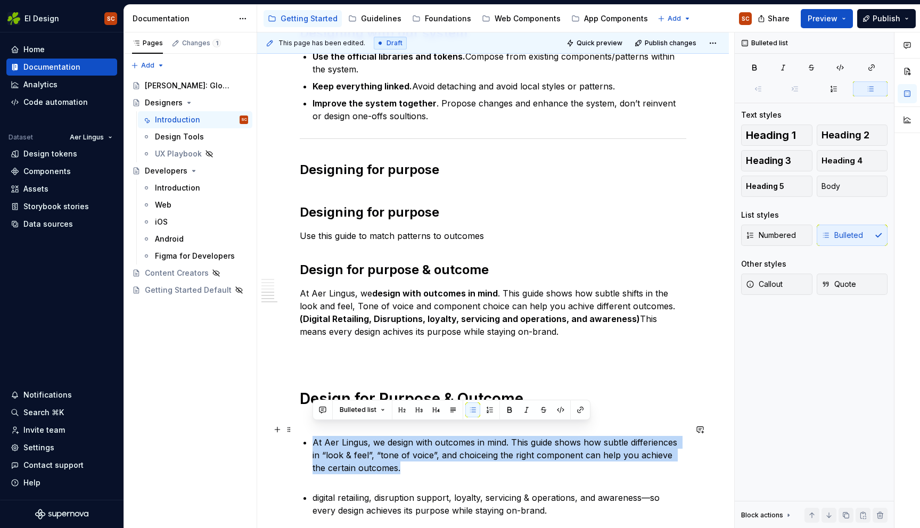
drag, startPoint x: 352, startPoint y: 449, endPoint x: 312, endPoint y: 429, distance: 45.0
click at [312, 429] on div "**********" at bounding box center [493, 18] width 386 height 1088
click at [384, 413] on button "Bulleted list" at bounding box center [362, 409] width 55 height 15
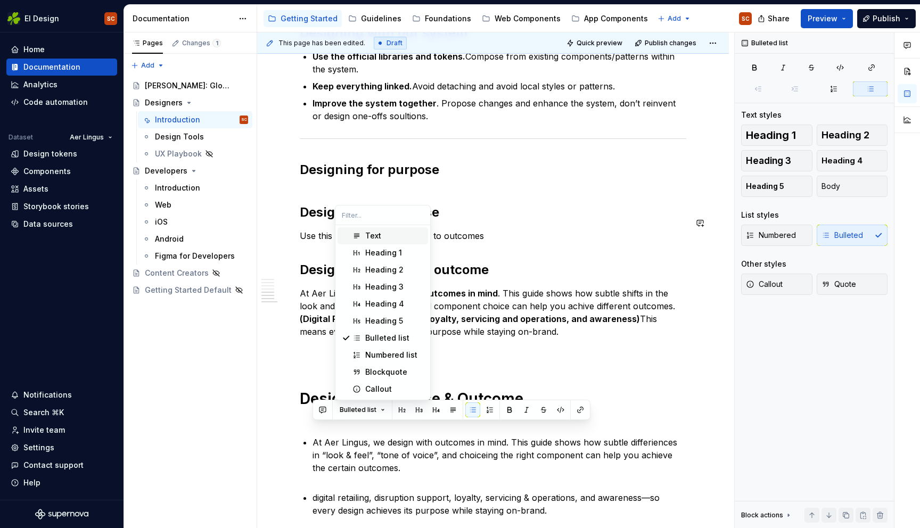
click at [371, 235] on div "Text" at bounding box center [373, 235] width 16 height 11
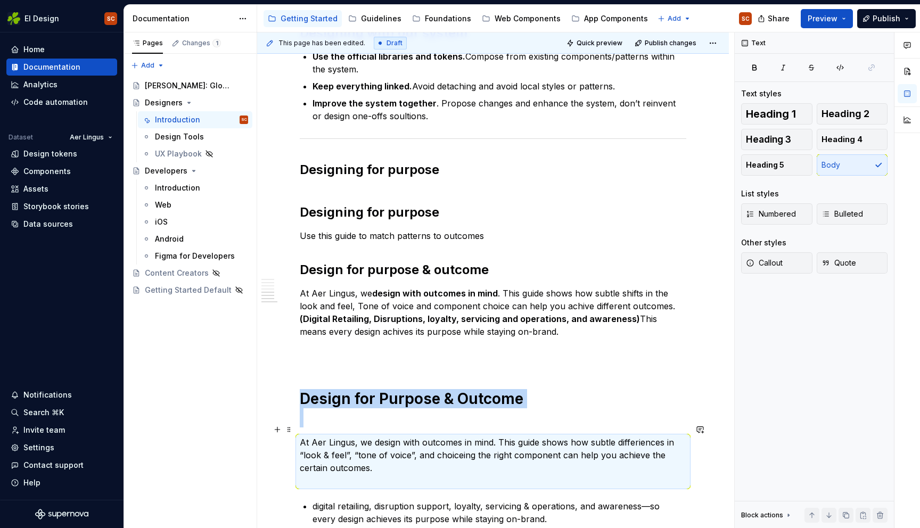
click at [349, 474] on p "At Aer Lingus, we design with outcomes in mind. This guide shows how subtle dif…" at bounding box center [493, 461] width 386 height 51
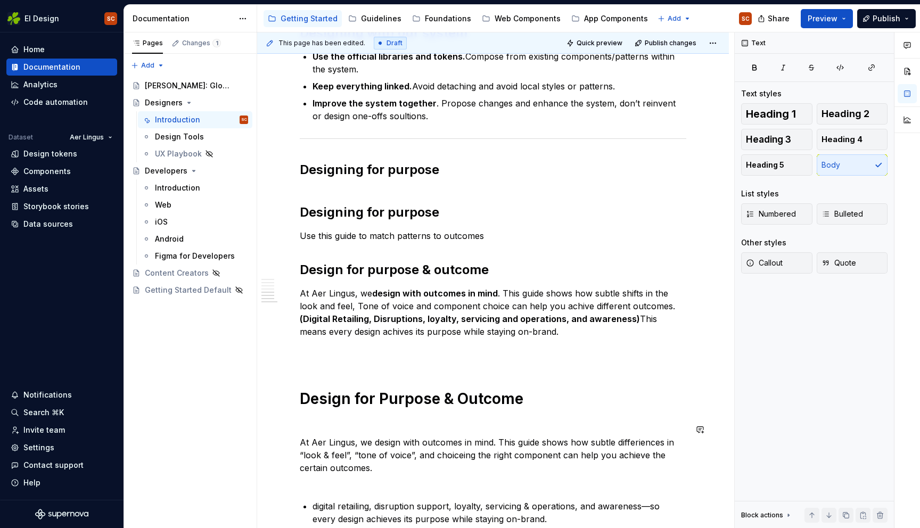
scroll to position [756, 0]
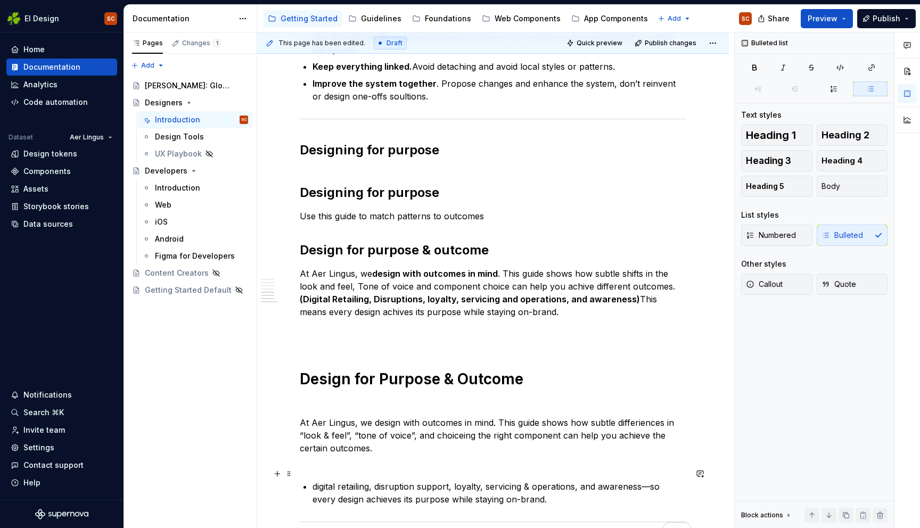
drag, startPoint x: 374, startPoint y: 473, endPoint x: 380, endPoint y: 489, distance: 17.7
click at [374, 480] on p "digital retailing, disruption support, loyalty, servicing & operations, and awa…" at bounding box center [499, 493] width 374 height 26
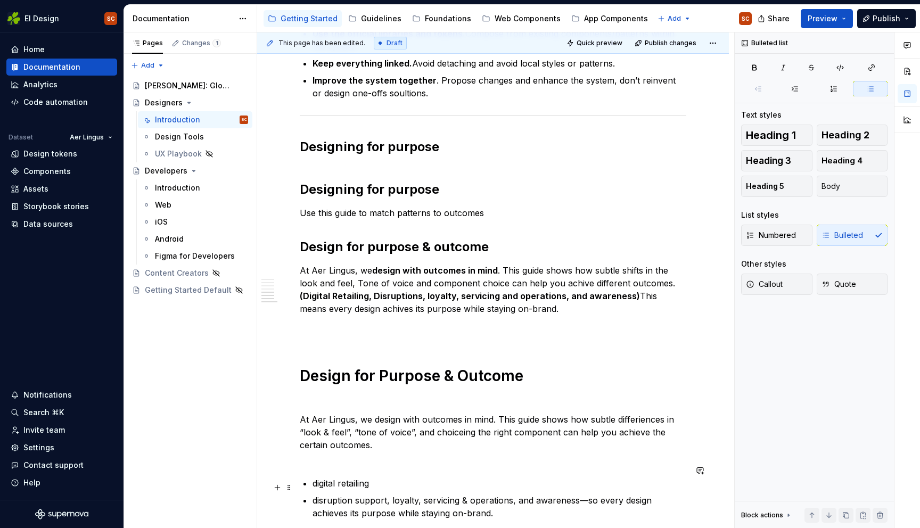
scroll to position [954, 0]
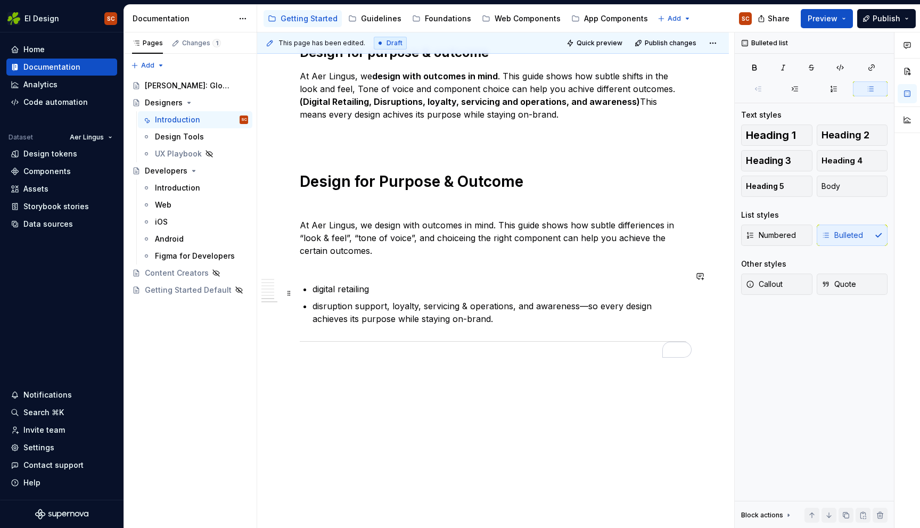
click at [318, 300] on p "disruption support, loyalty, servicing & operations, and awareness—so every des…" at bounding box center [499, 313] width 374 height 26
drag, startPoint x: 359, startPoint y: 293, endPoint x: 387, endPoint y: 293, distance: 28.2
click at [387, 300] on p "Disruption support, loyalty, servicing & operations, and awareness—so every des…" at bounding box center [499, 313] width 374 height 26
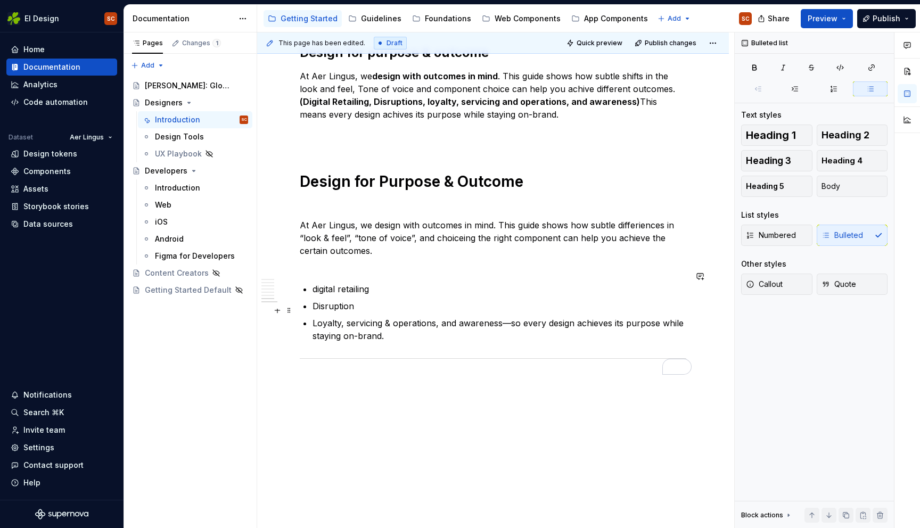
drag, startPoint x: 349, startPoint y: 305, endPoint x: 354, endPoint y: 316, distance: 11.4
click at [349, 317] on p "Loyalty, servicing & operations, and awareness—so every design achieves its pur…" at bounding box center [499, 330] width 374 height 26
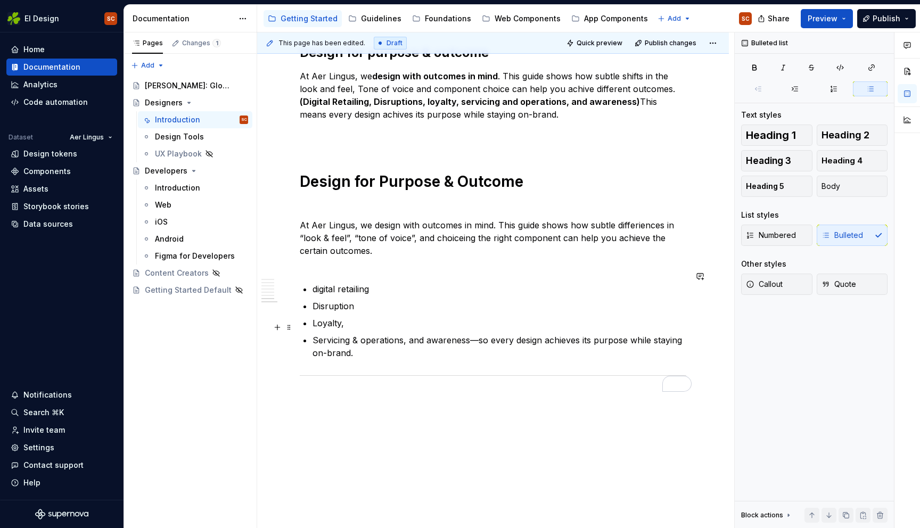
click at [409, 334] on p "Servicing & operations, and awareness—so every design achieves its purpose whil…" at bounding box center [499, 347] width 374 height 26
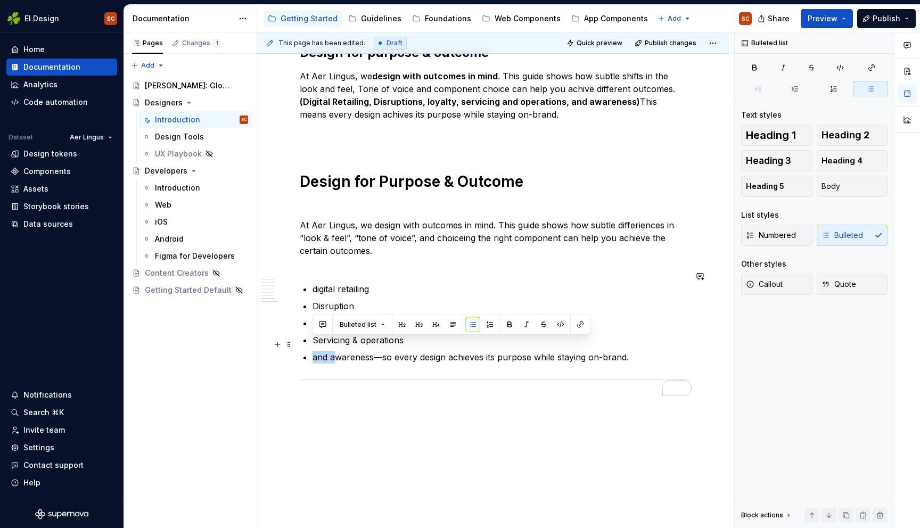
drag, startPoint x: 330, startPoint y: 344, endPoint x: 315, endPoint y: 345, distance: 15.5
click at [315, 351] on p "and awareness—so every design achieves its purpose while staying on-brand." at bounding box center [499, 357] width 374 height 13
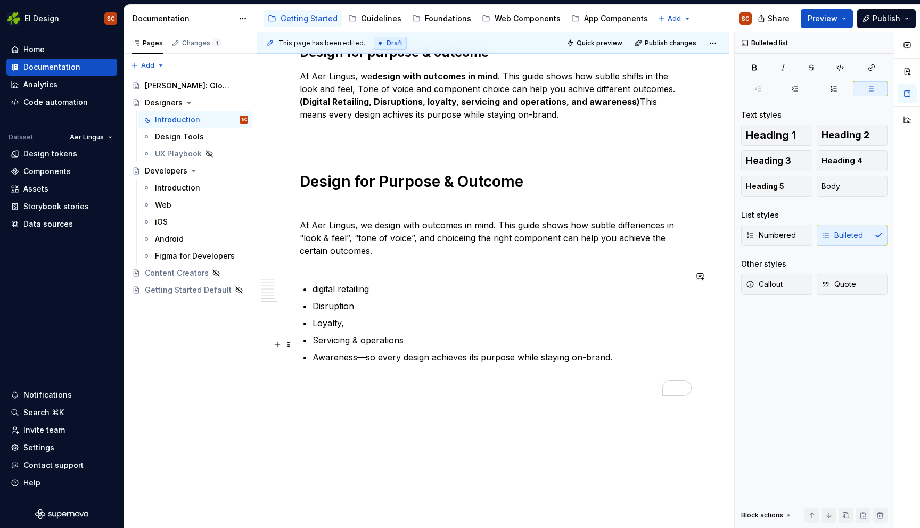
click at [365, 351] on p "Awareness—so every design achieves its purpose while staying on-brand." at bounding box center [499, 357] width 374 height 13
drag, startPoint x: 367, startPoint y: 344, endPoint x: 429, endPoint y: 342, distance: 62.3
click at [434, 351] on p "Awareness—so every design achieves its purpose while staying on-brand." at bounding box center [499, 357] width 374 height 13
click at [368, 351] on p "Awareness—so every design achieves its purpose while staying on-brand." at bounding box center [499, 357] width 374 height 13
drag, startPoint x: 366, startPoint y: 343, endPoint x: 377, endPoint y: 362, distance: 22.2
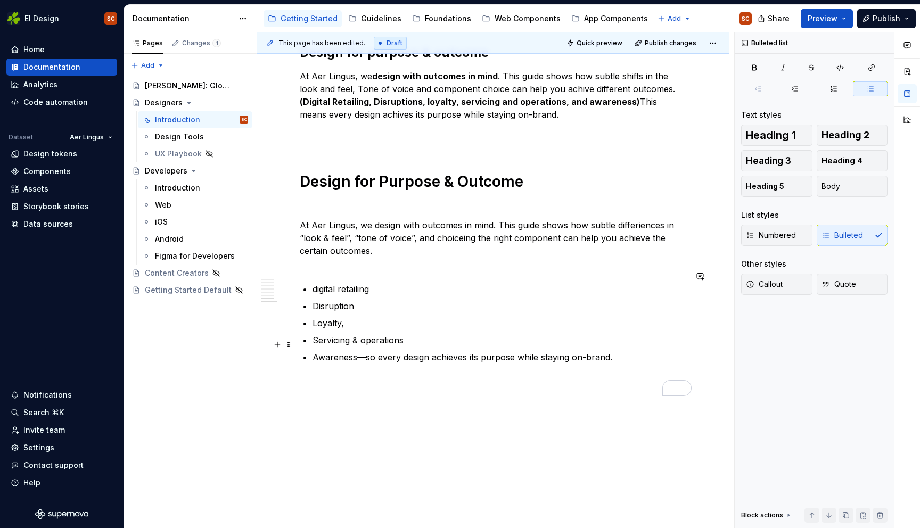
click at [366, 351] on p "Awareness—so every design achieves its purpose while staying on-brand." at bounding box center [499, 357] width 374 height 13
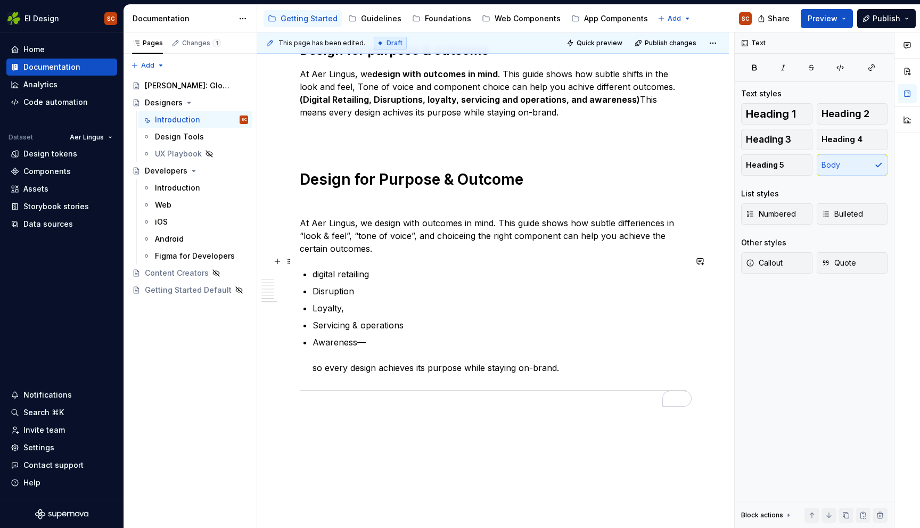
click at [317, 268] on p "digital retailing" at bounding box center [499, 274] width 374 height 13
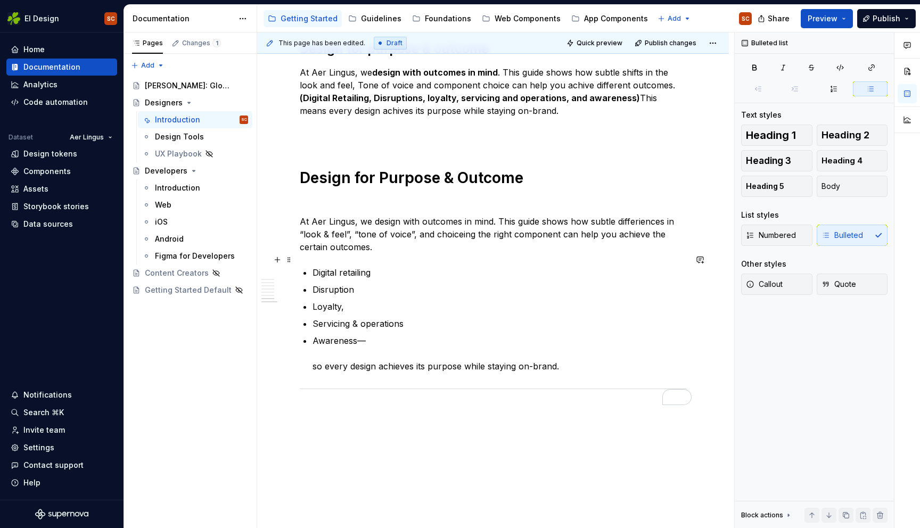
drag, startPoint x: 343, startPoint y: 261, endPoint x: 341, endPoint y: 272, distance: 11.8
click at [343, 266] on p "Digital retailing" at bounding box center [499, 272] width 374 height 13
click at [346, 300] on p "Loyalty," at bounding box center [499, 306] width 374 height 13
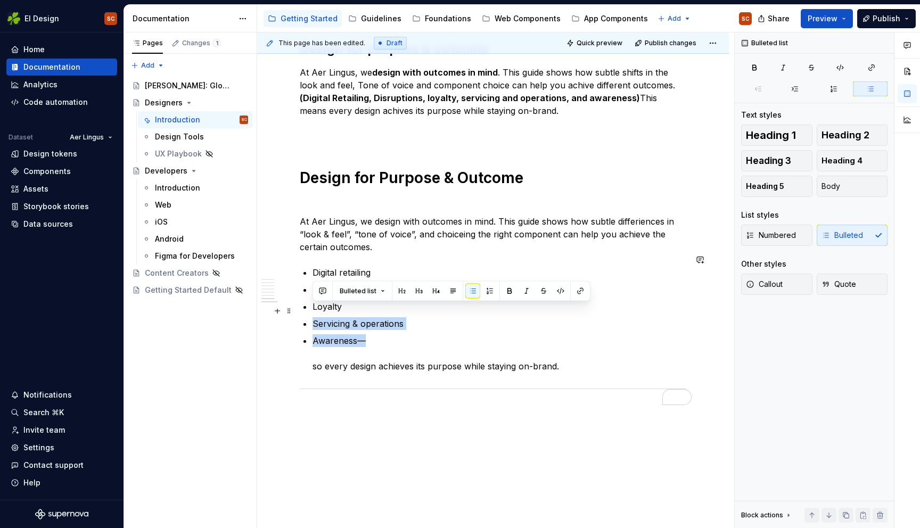
drag, startPoint x: 317, startPoint y: 319, endPoint x: 296, endPoint y: 313, distance: 21.9
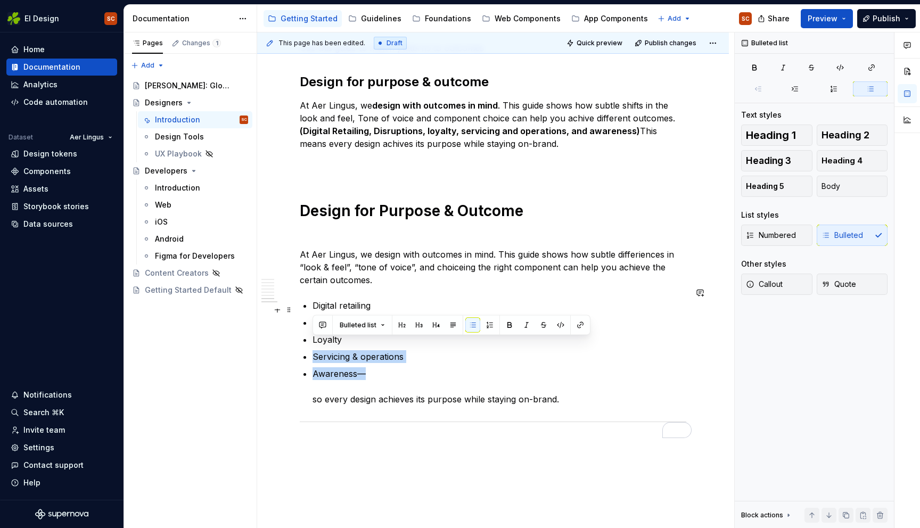
scroll to position [923, 0]
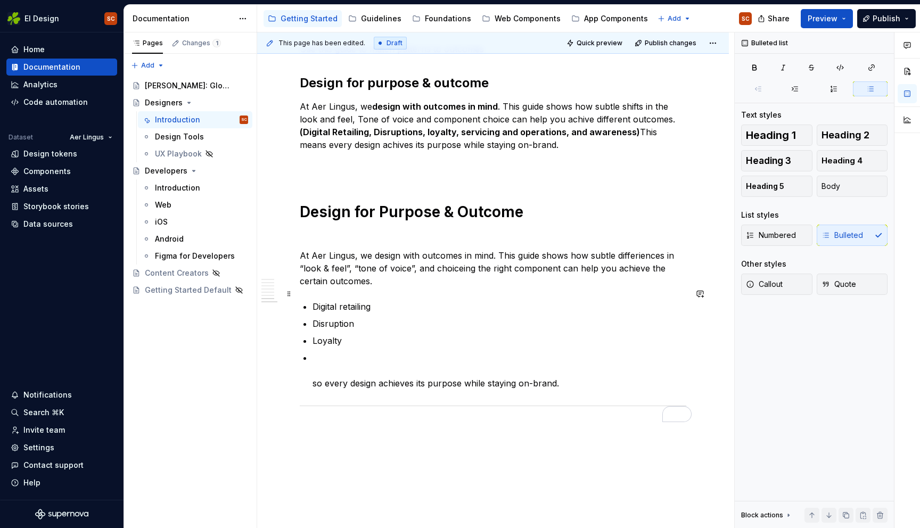
click at [371, 300] on p "Digital retailing" at bounding box center [499, 306] width 374 height 13
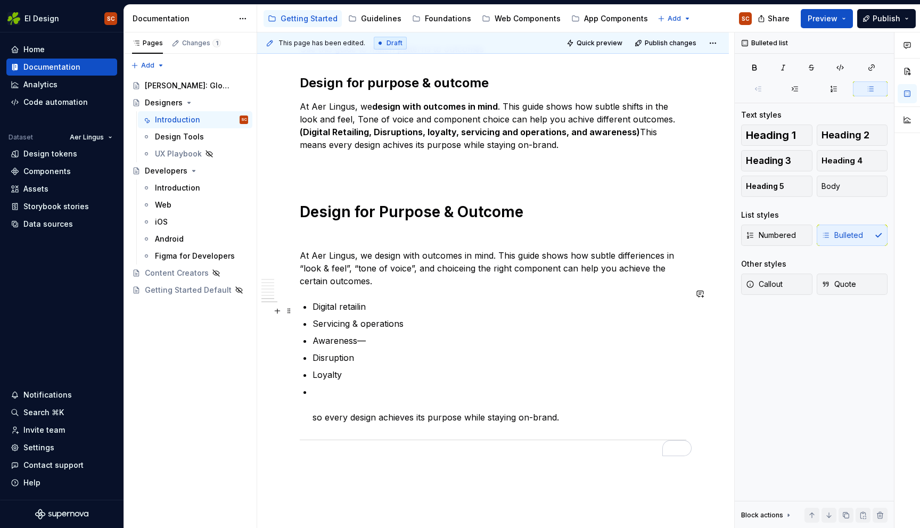
drag, startPoint x: 348, startPoint y: 312, endPoint x: 347, endPoint y: 330, distance: 18.1
click at [348, 317] on p "Servicing & operations" at bounding box center [499, 323] width 374 height 13
click at [375, 334] on p "Awareness—" at bounding box center [499, 340] width 374 height 13
click at [338, 385] on p "so every design achieves its purpose while staying on-brand." at bounding box center [499, 404] width 374 height 38
drag, startPoint x: 357, startPoint y: 344, endPoint x: 313, endPoint y: 344, distance: 43.1
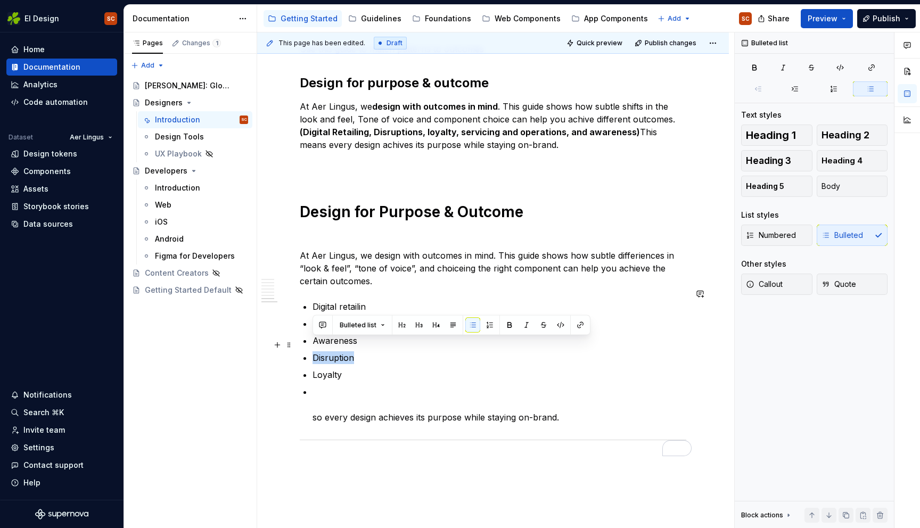
click at [313, 351] on p "Disruption" at bounding box center [499, 357] width 374 height 13
click at [324, 385] on p "so every design achieves its purpose while staying on-brand." at bounding box center [499, 404] width 374 height 38
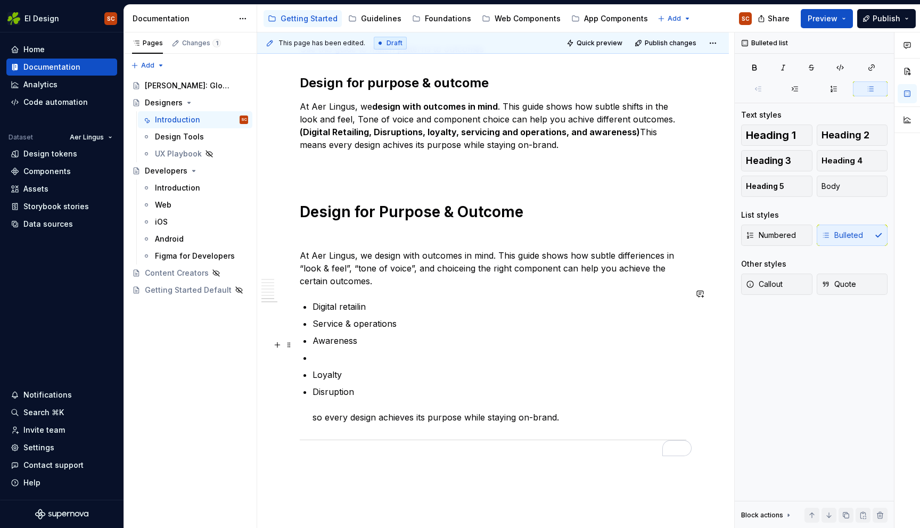
click at [320, 351] on p "To enrich screen reader interactions, please activate Accessibility in Grammarl…" at bounding box center [499, 357] width 374 height 13
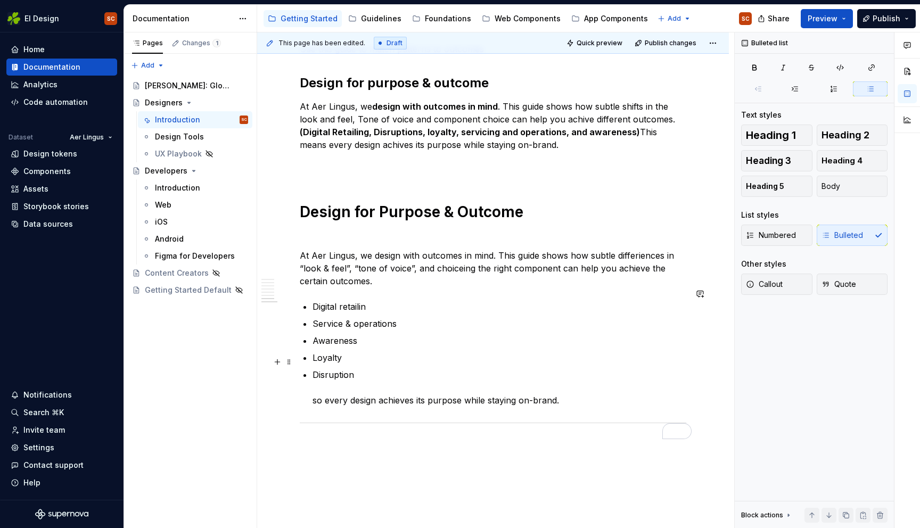
click at [377, 368] on p "Disruption so every design achieves its purpose while staying on-brand." at bounding box center [499, 387] width 374 height 38
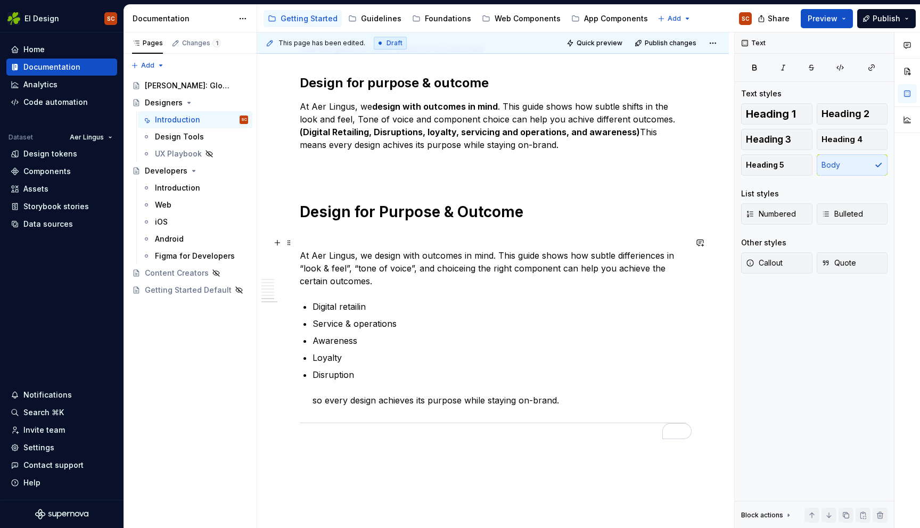
drag, startPoint x: 433, startPoint y: 251, endPoint x: 434, endPoint y: 257, distance: 5.9
click at [434, 254] on p "At Aer Lingus, we design with outcomes in mind. This guide shows how subtle dif…" at bounding box center [493, 268] width 386 height 38
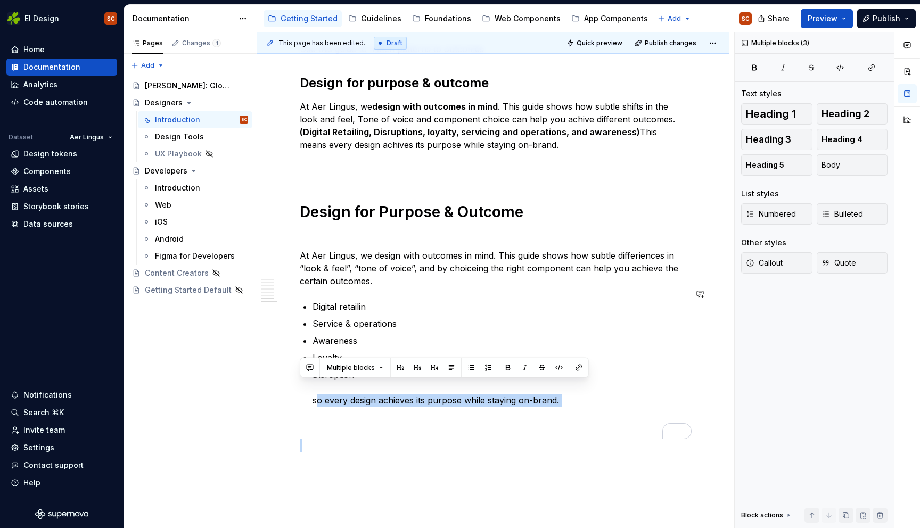
drag, startPoint x: 408, startPoint y: 393, endPoint x: 465, endPoint y: 393, distance: 56.9
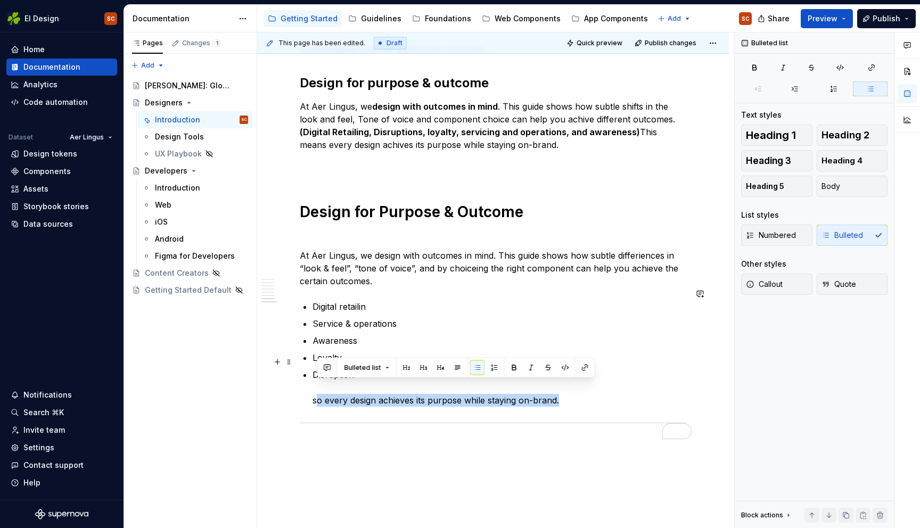
click at [458, 392] on p "Disruption so every design achieves its purpose while staying on-brand." at bounding box center [499, 387] width 374 height 38
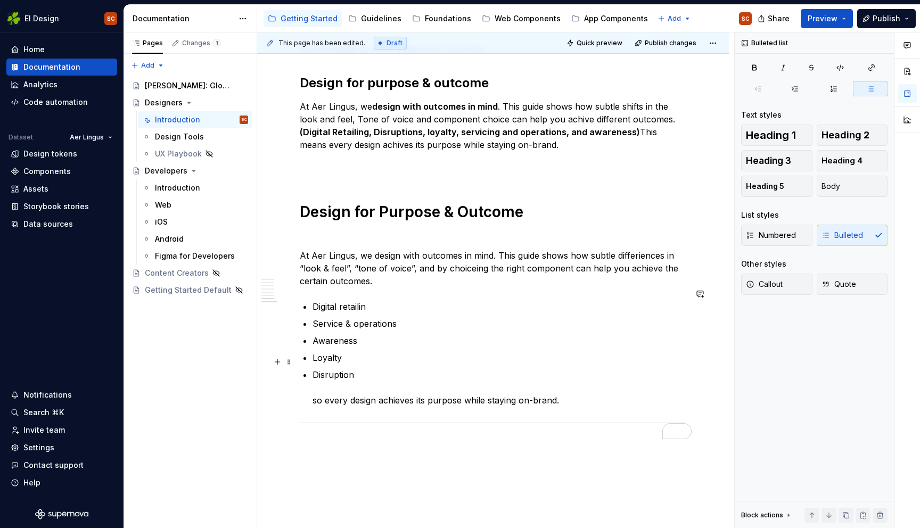
click at [462, 387] on p "Disruption so every design achieves its purpose while staying on-brand." at bounding box center [499, 387] width 374 height 38
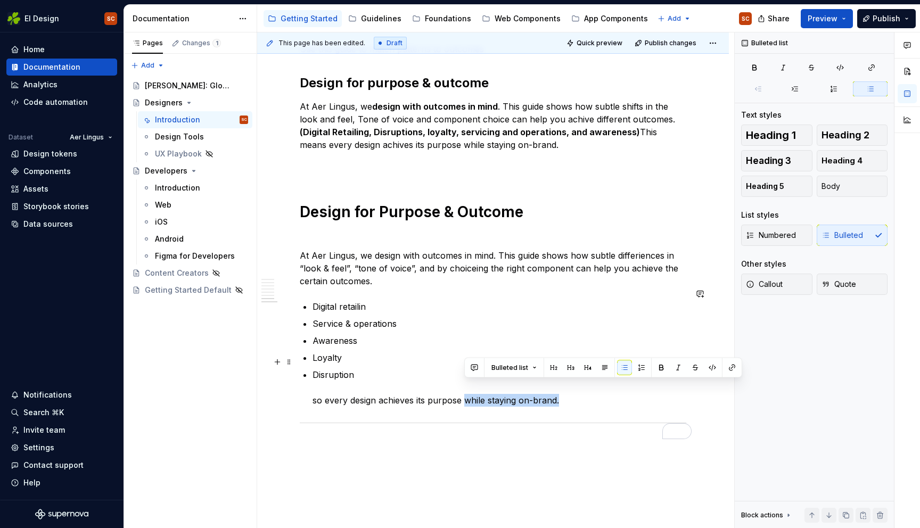
drag, startPoint x: 502, startPoint y: 390, endPoint x: 582, endPoint y: 387, distance: 79.9
click at [582, 387] on p "Disruption so every design achieves its purpose while staying on-brand." at bounding box center [499, 387] width 374 height 38
copy p "while staying on-brand."
click at [386, 270] on p "At Aer Lingus, we design with outcomes in mind. This guide shows how subtle dif…" at bounding box center [493, 268] width 386 height 38
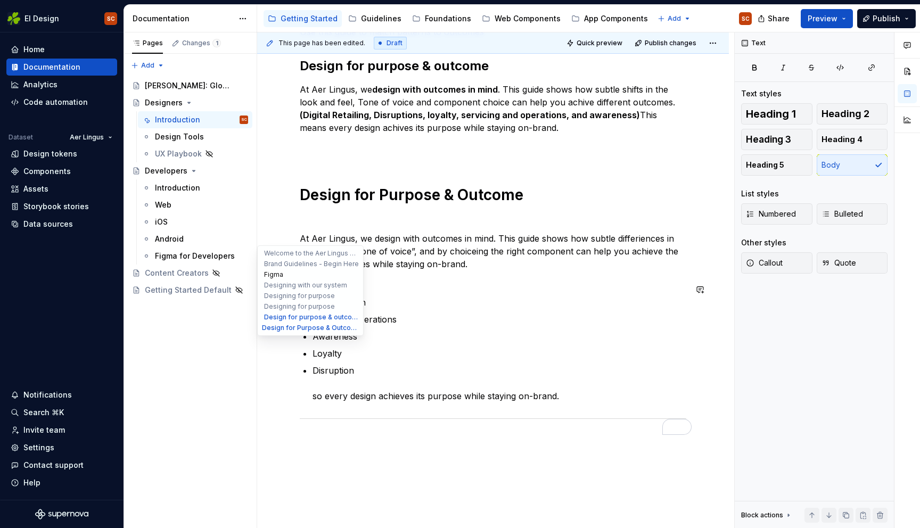
scroll to position [937, 0]
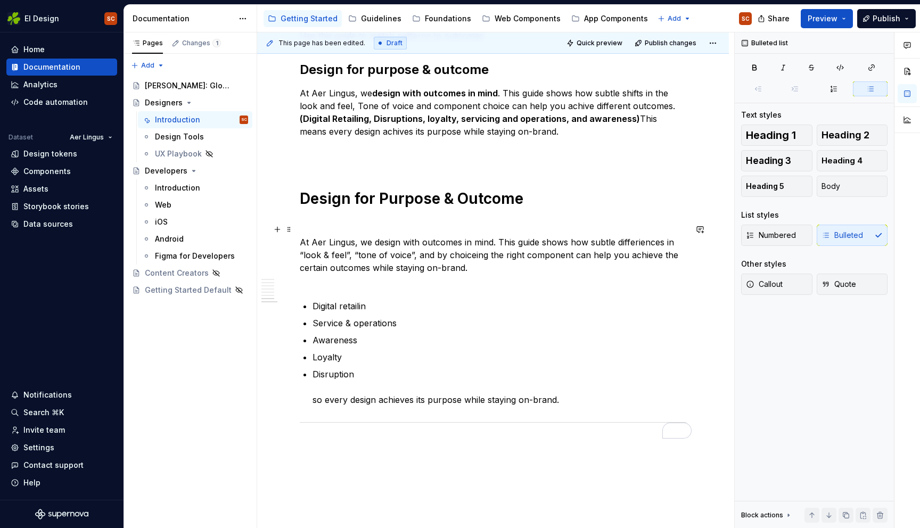
click at [470, 257] on p "At Aer Lingus, we design with outcomes in mind. This guide shows how subtle dif…" at bounding box center [493, 261] width 386 height 51
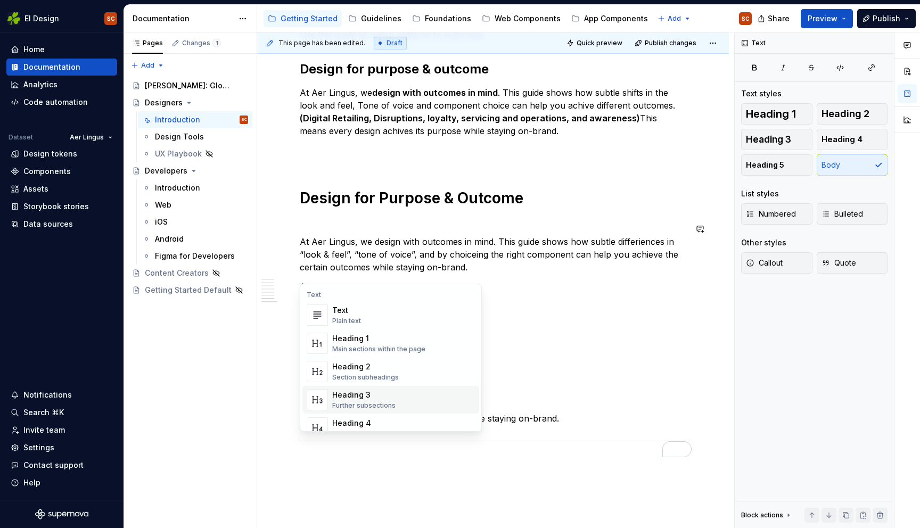
click at [367, 390] on div "Heading 3" at bounding box center [363, 395] width 63 height 11
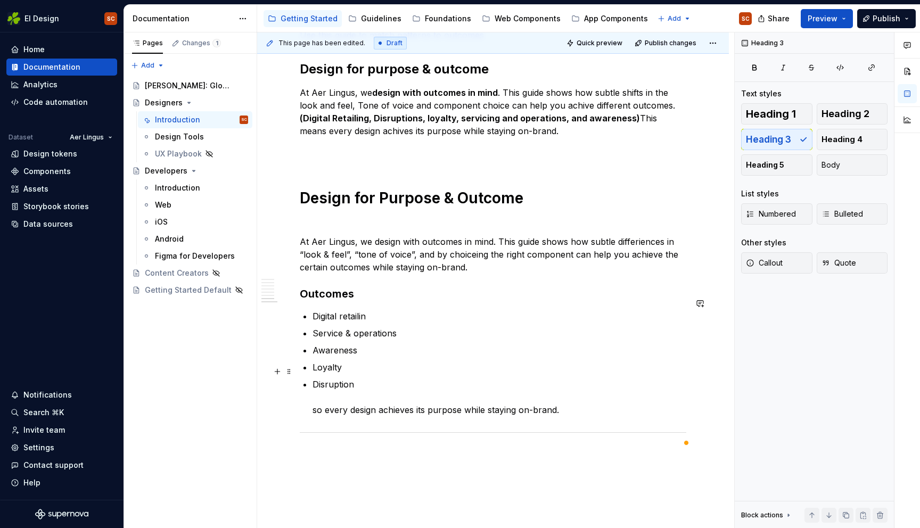
click at [427, 378] on p "Disruption so every design achieves its purpose while staying on-brand." at bounding box center [499, 397] width 374 height 38
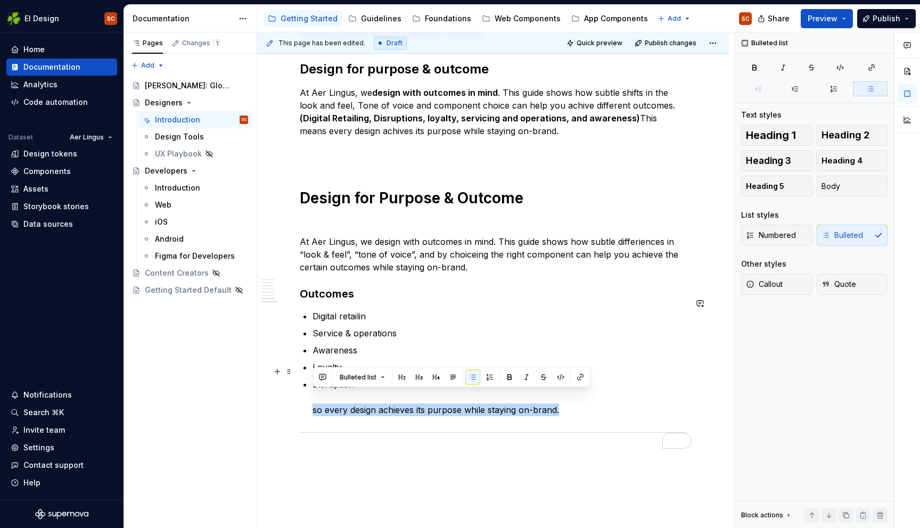
drag, startPoint x: 564, startPoint y: 398, endPoint x: 276, endPoint y: 395, distance: 287.9
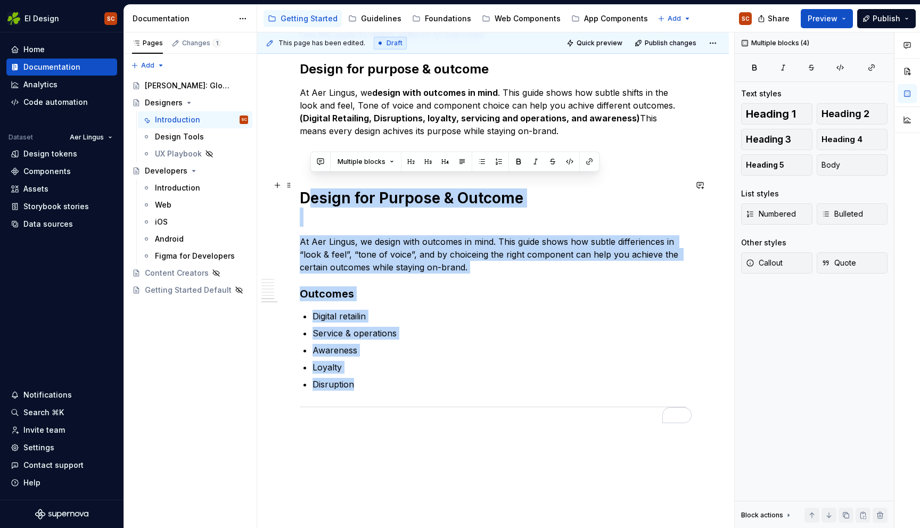
drag, startPoint x: 350, startPoint y: 382, endPoint x: 310, endPoint y: 184, distance: 201.5
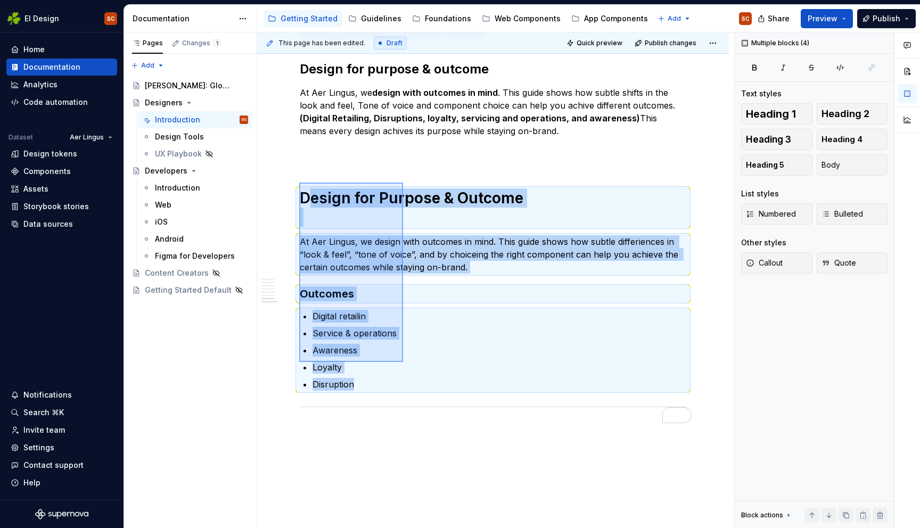
drag, startPoint x: 299, startPoint y: 183, endPoint x: 403, endPoint y: 359, distance: 205.2
click at [403, 359] on div "**********" at bounding box center [495, 280] width 477 height 496
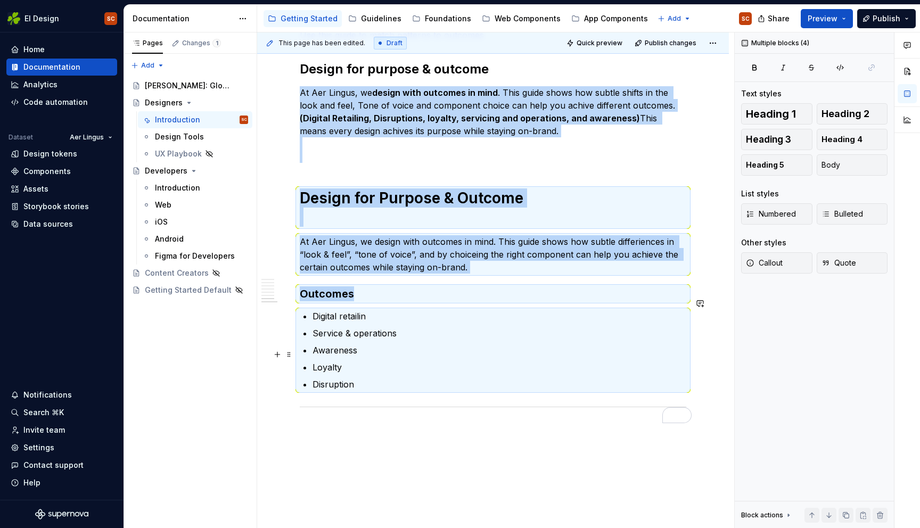
drag, startPoint x: 401, startPoint y: 358, endPoint x: 400, endPoint y: 367, distance: 8.6
click at [401, 361] on p "Loyalty" at bounding box center [499, 367] width 374 height 13
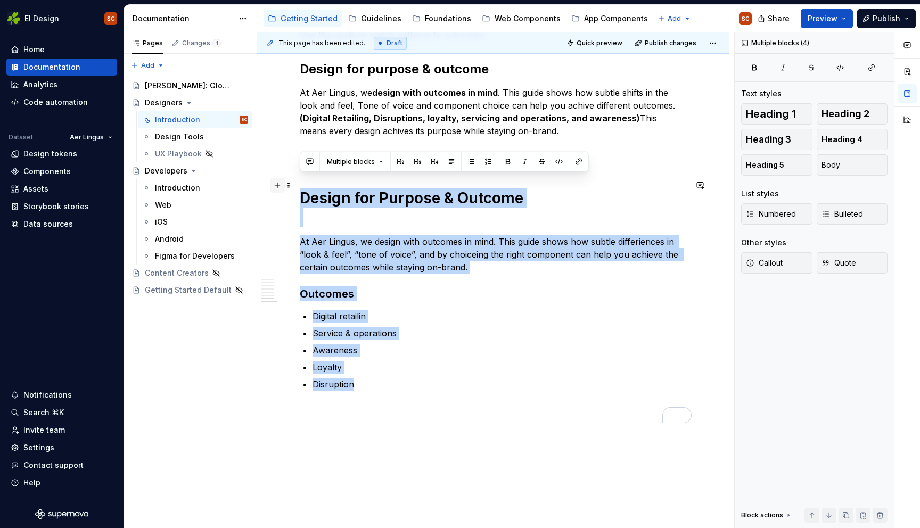
drag, startPoint x: 335, startPoint y: 355, endPoint x: 274, endPoint y: 180, distance: 185.5
copy div "Design for Purpose & Outcome At Aer Lingus, we design with outcomes in mind. Th…"
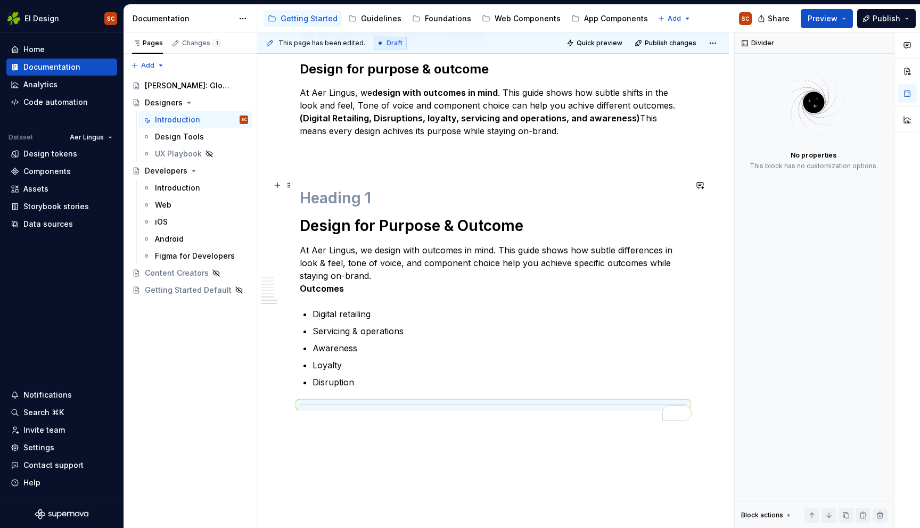
click at [371, 188] on h1 "To enrich screen reader interactions, please activate Accessibility in Grammarl…" at bounding box center [493, 197] width 386 height 19
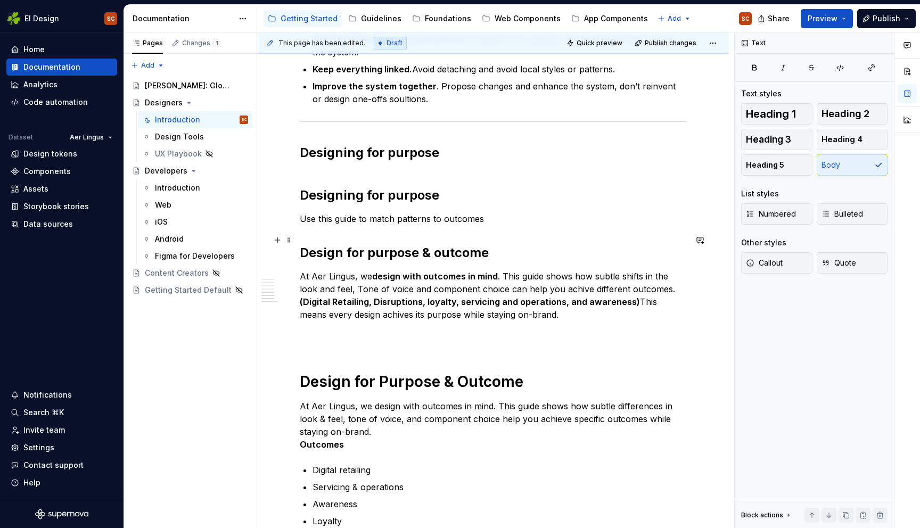
scroll to position [749, 0]
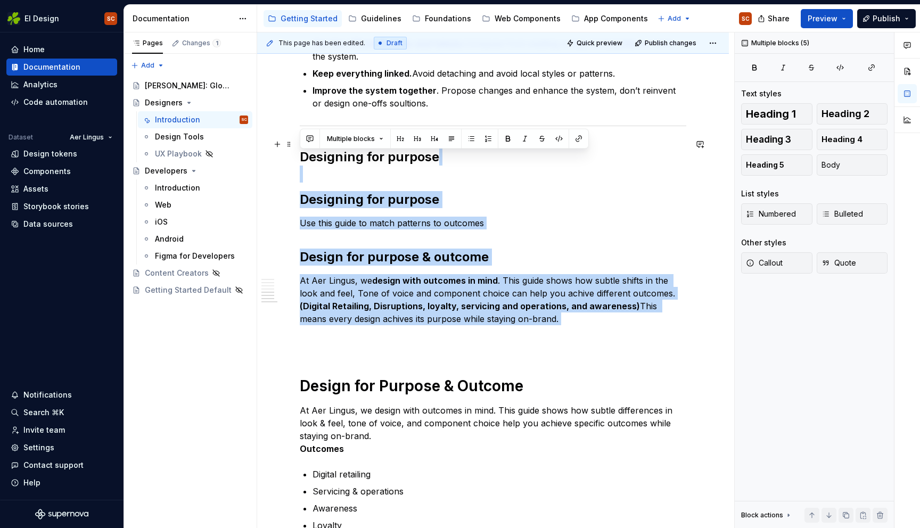
drag, startPoint x: 412, startPoint y: 262, endPoint x: 267, endPoint y: 161, distance: 176.6
click at [267, 161] on div "**********" at bounding box center [492, 100] width 471 height 1330
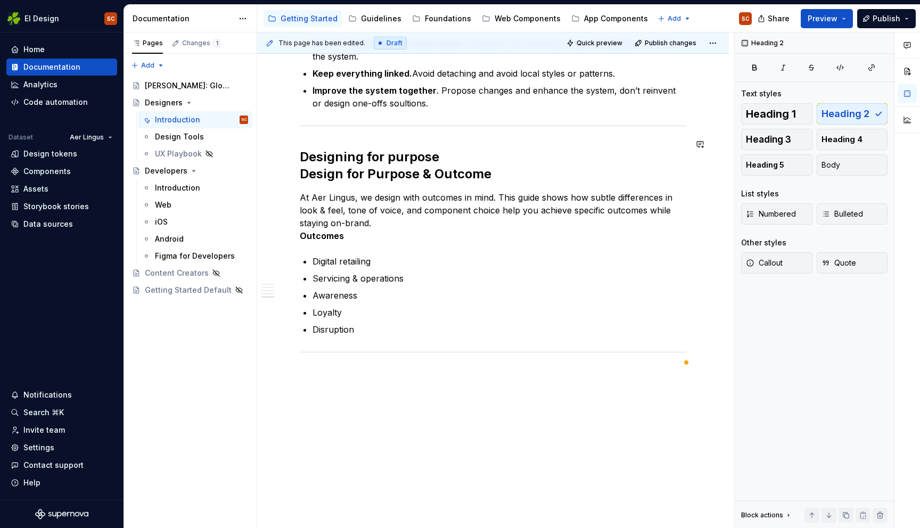
scroll to position [743, 0]
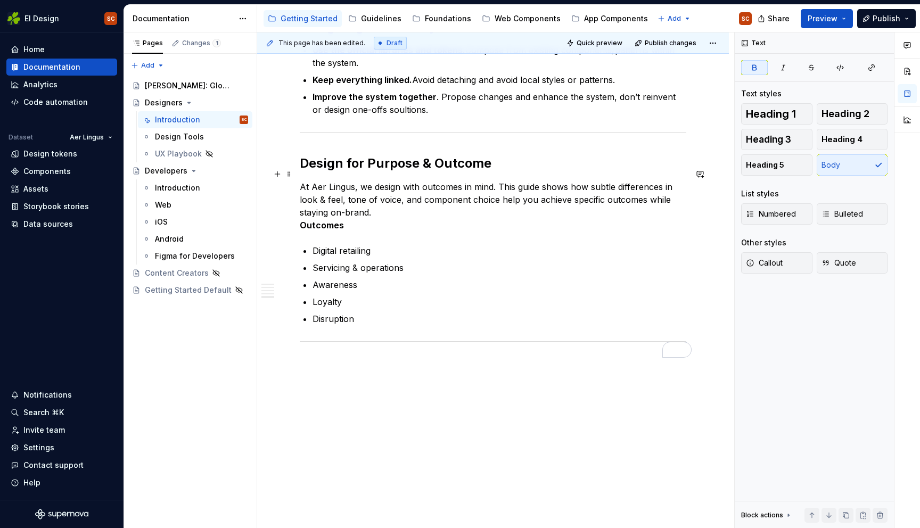
click at [349, 212] on p "At Aer Lingus, we design with outcomes in mind. This guide shows how subtle dif…" at bounding box center [493, 205] width 386 height 51
click at [377, 200] on p "At Aer Lingus, we design with outcomes in mind. This guide shows how subtle dif…" at bounding box center [493, 205] width 386 height 51
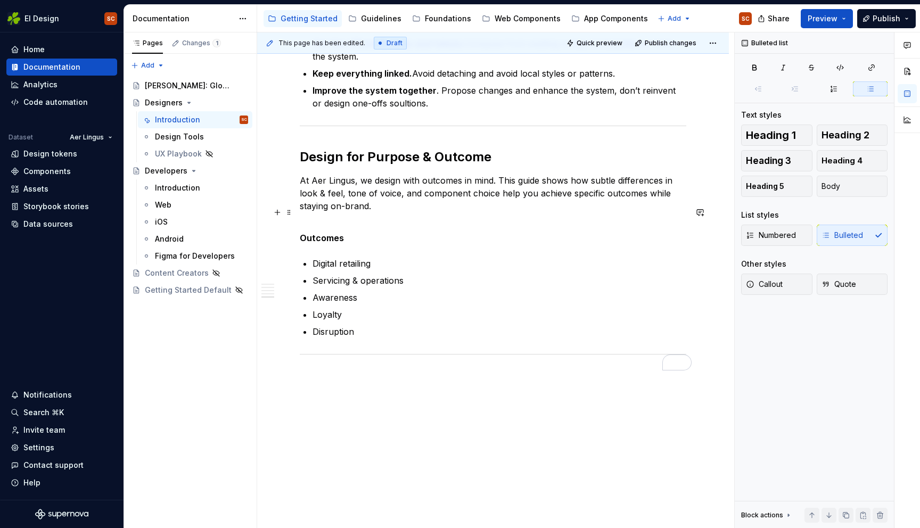
click at [416, 229] on p "Outcomes" at bounding box center [493, 232] width 386 height 26
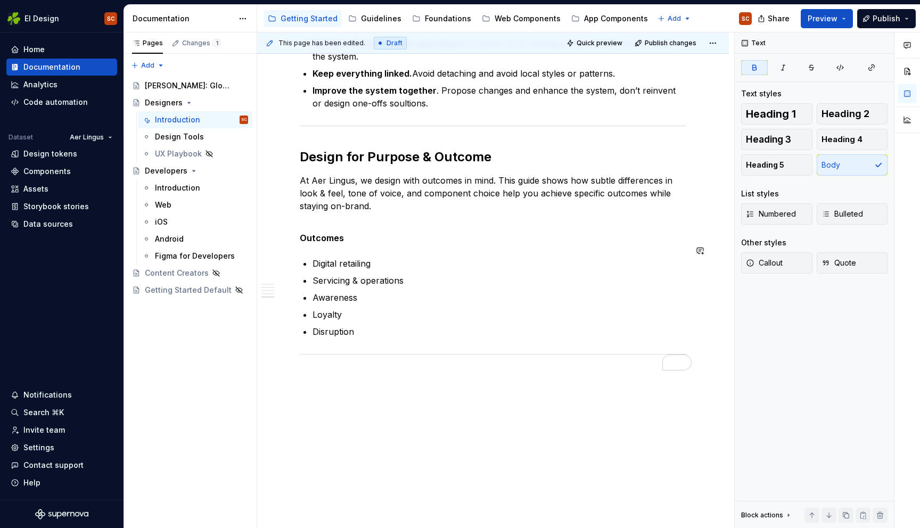
scroll to position [727, 0]
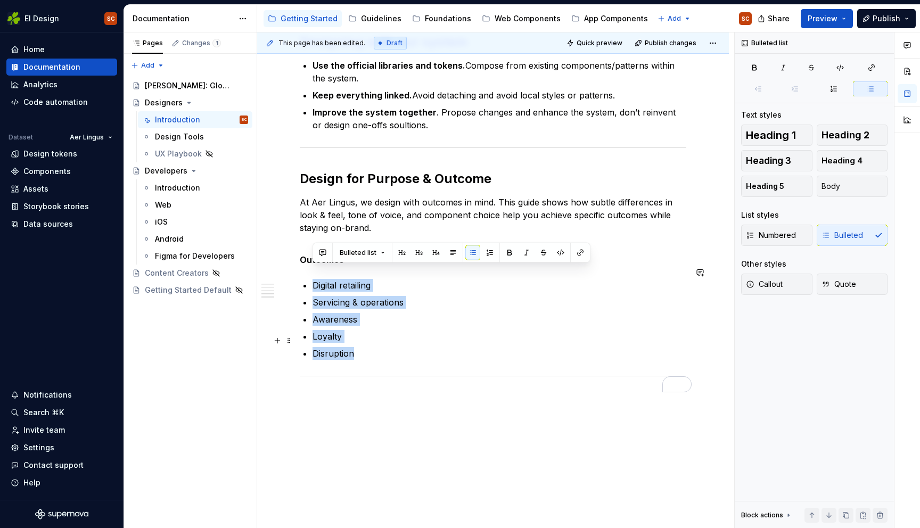
drag, startPoint x: 383, startPoint y: 333, endPoint x: 384, endPoint y: 341, distance: 7.5
drag, startPoint x: 416, startPoint y: 316, endPoint x: 406, endPoint y: 270, distance: 46.8
click at [415, 316] on ul "Digital retailing Servicing & operations Awareness Loyalty Disruption" at bounding box center [499, 319] width 374 height 81
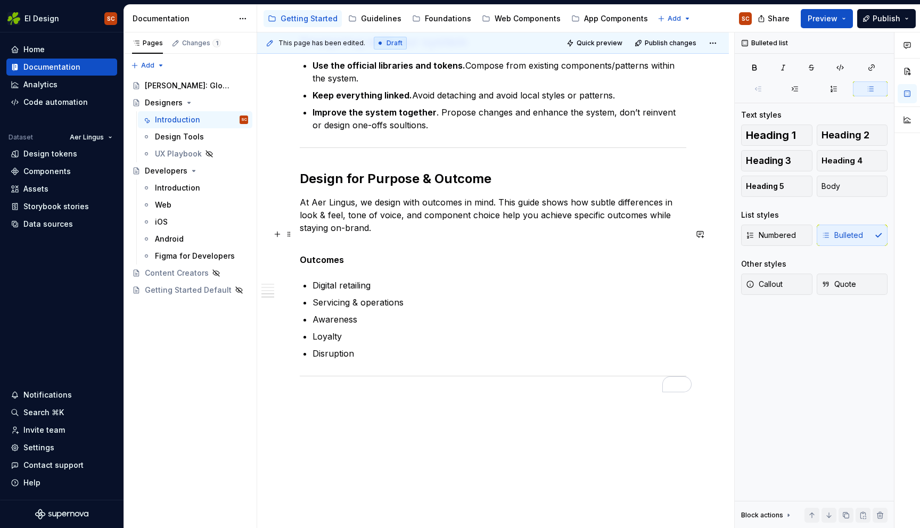
click at [377, 252] on p "Outcomes" at bounding box center [493, 254] width 386 height 26
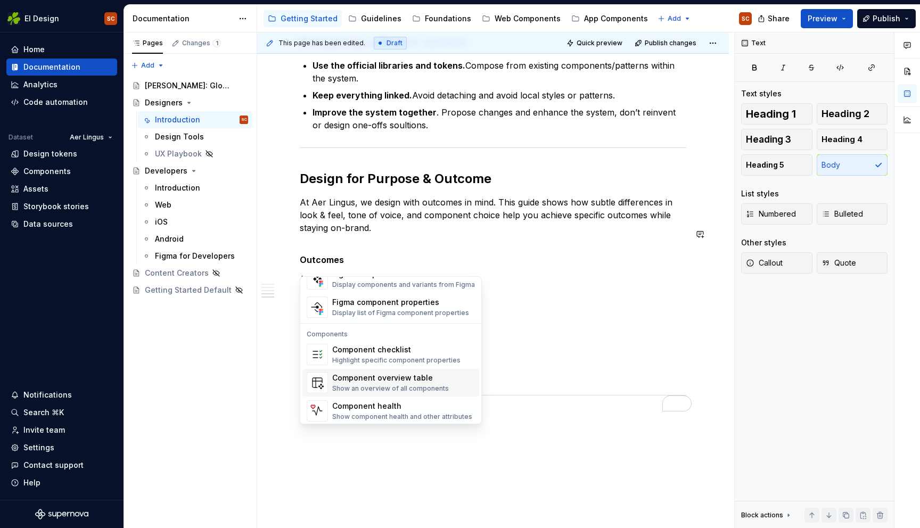
scroll to position [1060, 0]
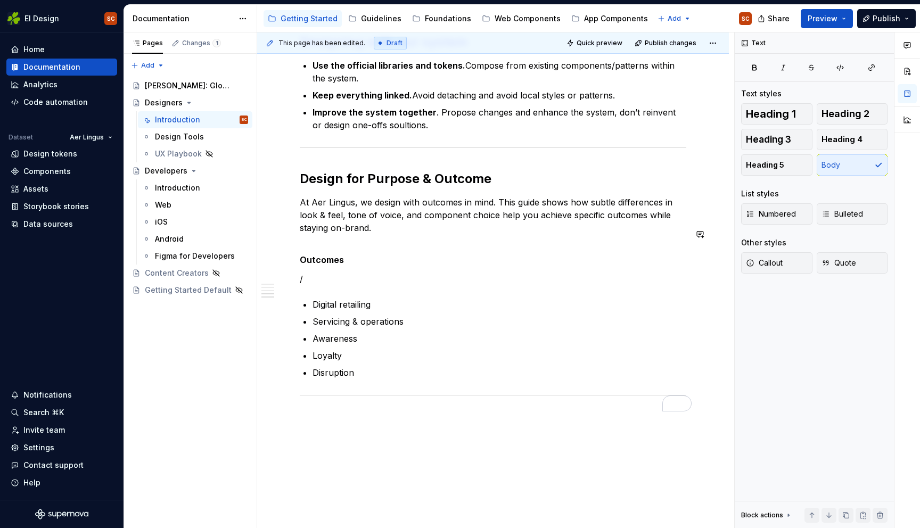
click at [529, 272] on p "/" at bounding box center [493, 278] width 386 height 13
click at [407, 347] on p "Disruption" at bounding box center [499, 353] width 374 height 13
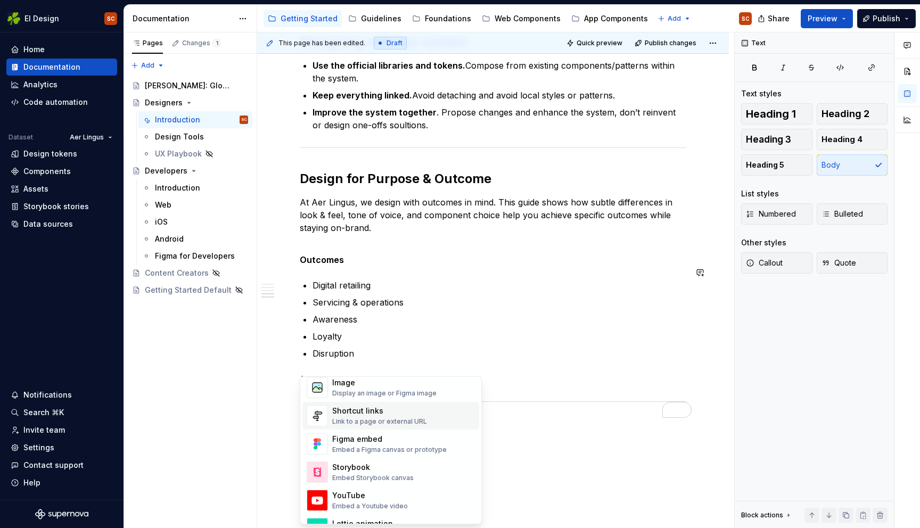
scroll to position [476, 0]
click at [401, 420] on div "Link to a page or external URL" at bounding box center [379, 418] width 95 height 9
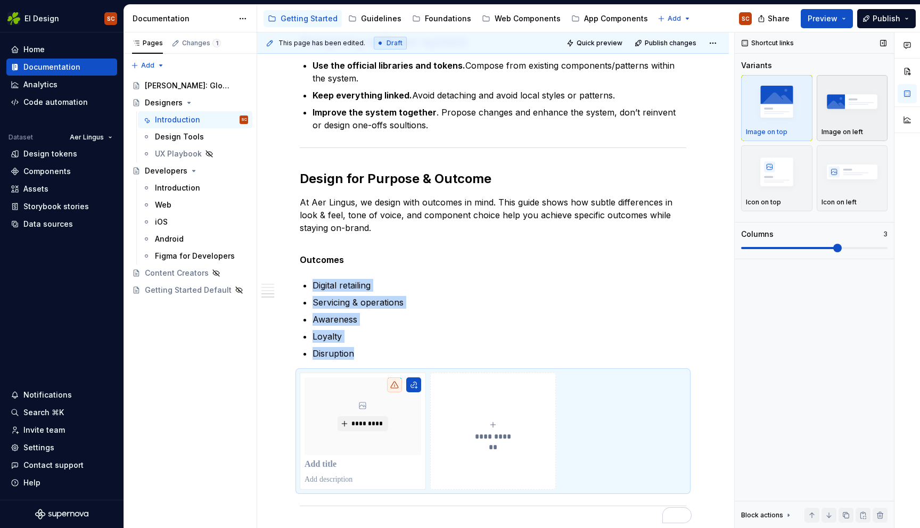
click at [854, 109] on img "button" at bounding box center [852, 101] width 62 height 39
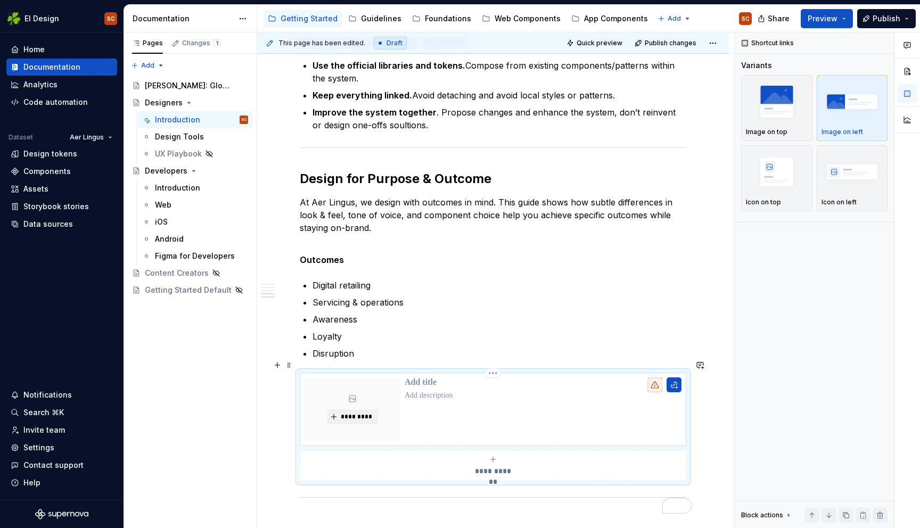
click at [435, 377] on p "To enrich screen reader interactions, please activate Accessibility in Grammarl…" at bounding box center [542, 382] width 277 height 11
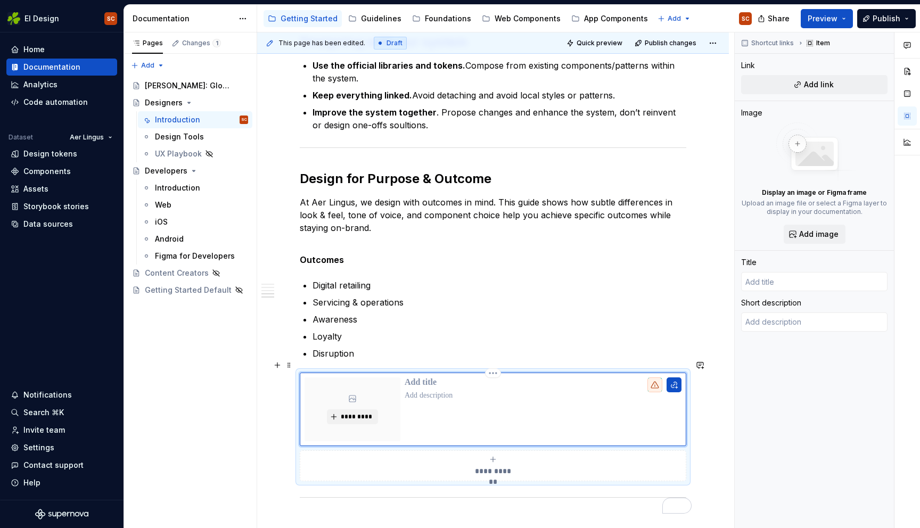
type textarea "*"
type input "D"
type textarea "*"
type input "De"
type textarea "*"
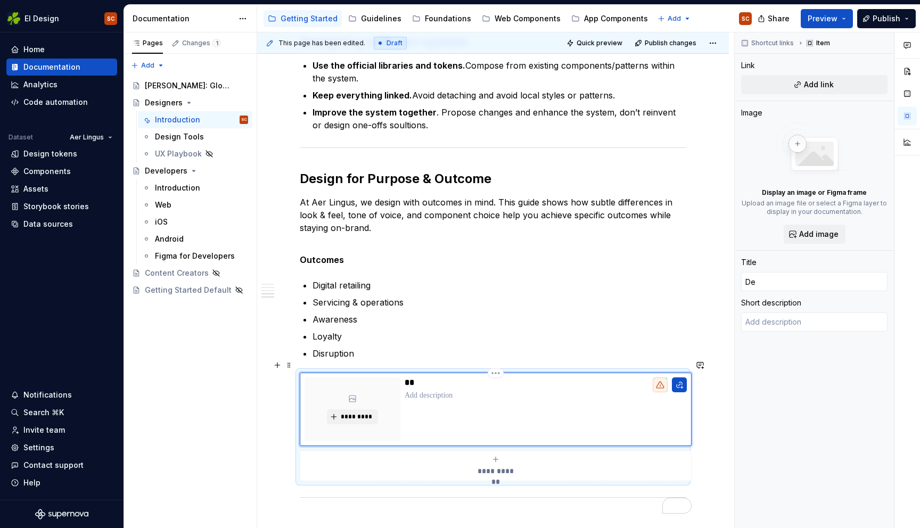
type input "Des"
type textarea "*"
type input "Desi"
type textarea "*"
type input "Desig"
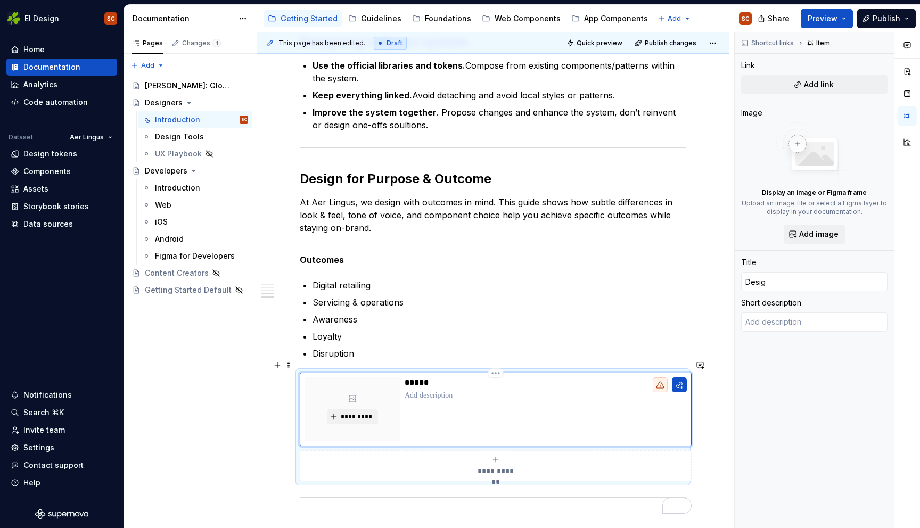
type textarea "*"
type input "Design"
type textarea "*"
type input "Designi"
type textarea "*"
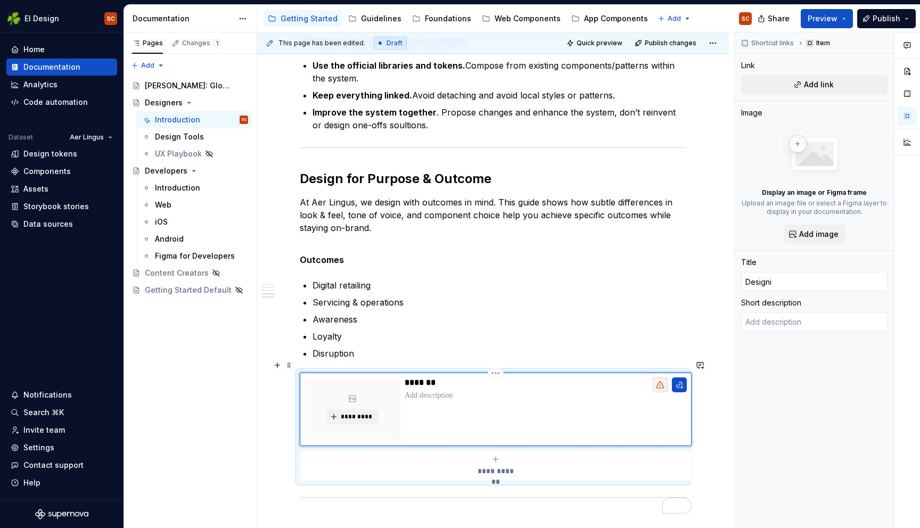
type input "Designin"
type textarea "*"
type input "Designing"
type textarea "*"
type input "Designing"
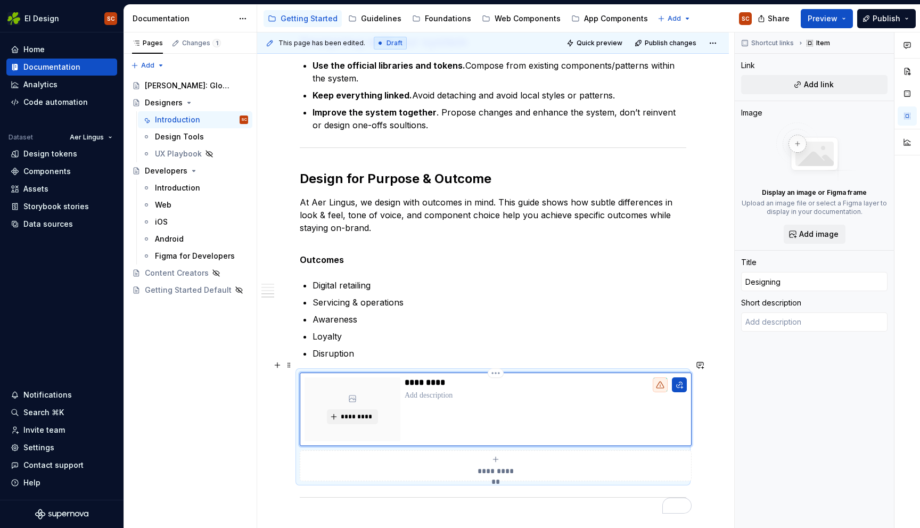
type textarea "*"
type input "Designing g"
type textarea "*"
type input "Designing go"
type textarea "*"
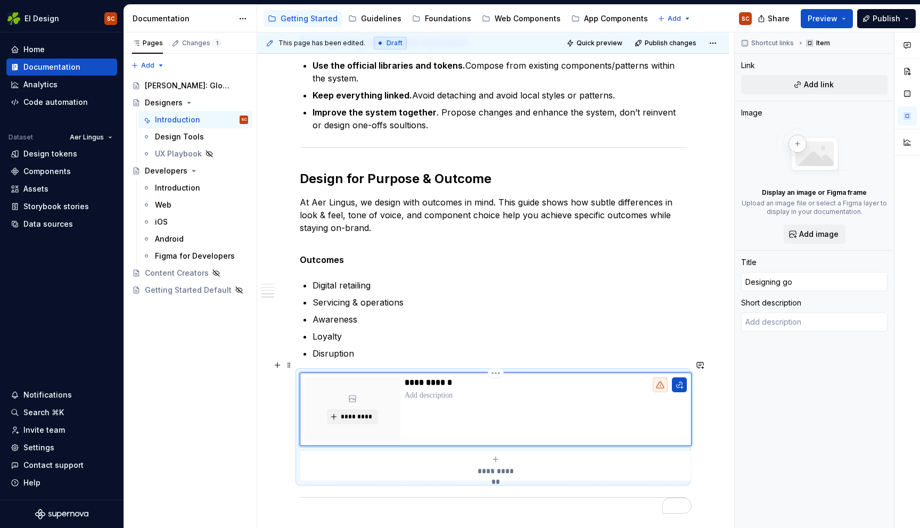
type input "Designing got"
click at [342, 170] on h2 "Design for Purpose & Outcome" at bounding box center [493, 178] width 386 height 17
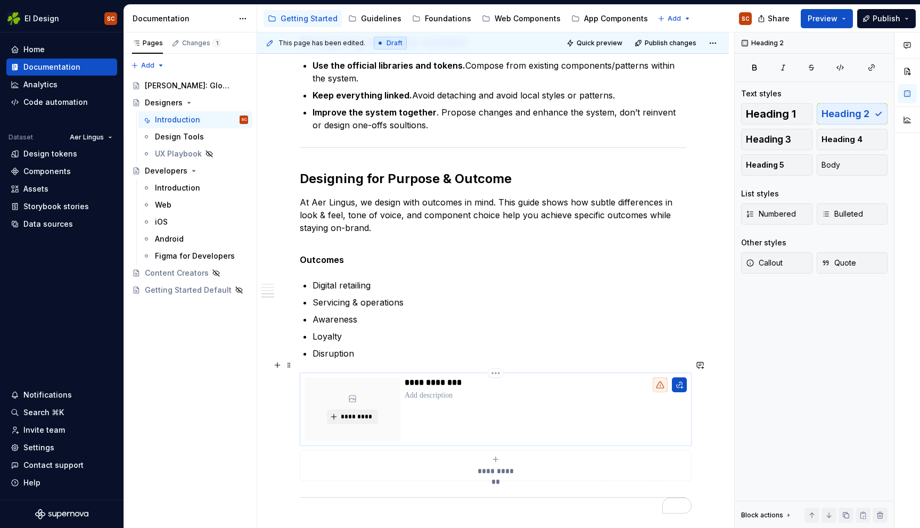
click at [476, 377] on p "**********" at bounding box center [545, 382] width 282 height 11
drag, startPoint x: 495, startPoint y: 175, endPoint x: 513, endPoint y: 168, distance: 19.1
click at [495, 175] on div "**********" at bounding box center [493, 5] width 386 height 1044
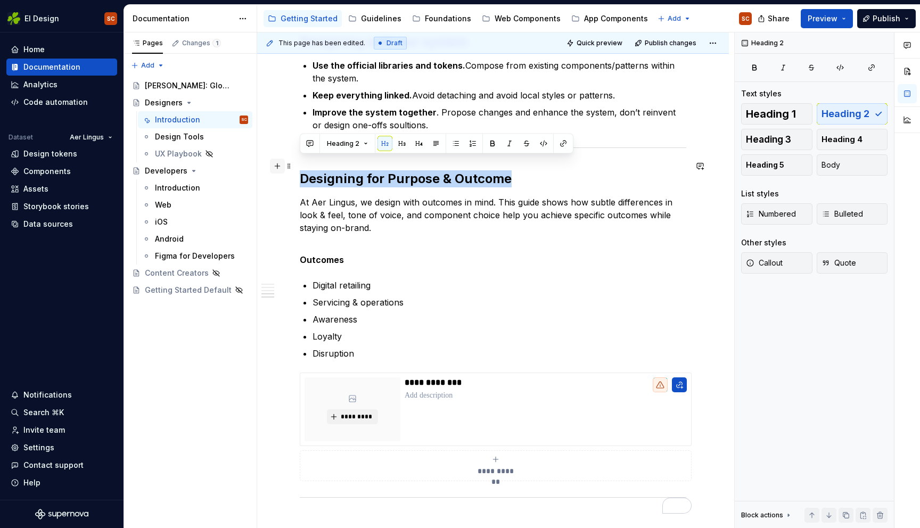
drag, startPoint x: 314, startPoint y: 164, endPoint x: 275, endPoint y: 163, distance: 38.9
click at [300, 163] on div "**********" at bounding box center [493, 11] width 386 height 1056
copy h2 "Designing for Purpose & Outcome"
click at [484, 377] on p "**********" at bounding box center [545, 382] width 282 height 11
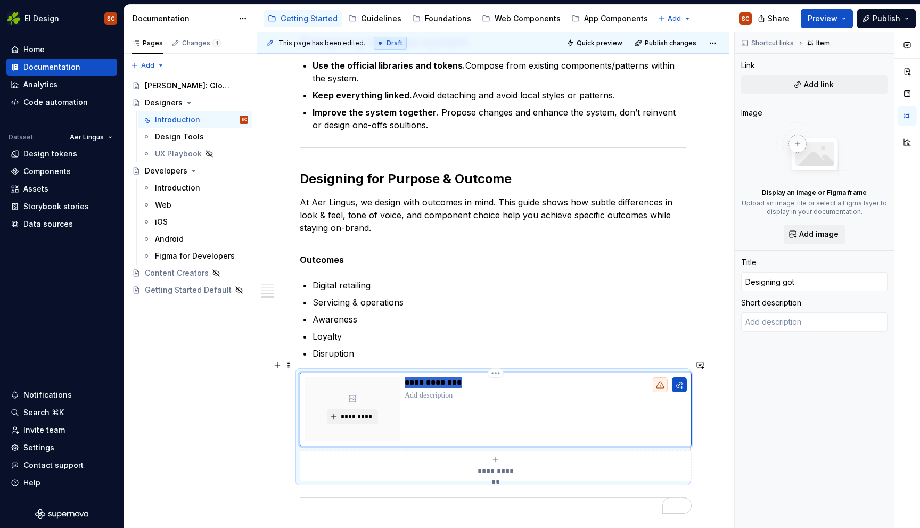
drag, startPoint x: 469, startPoint y: 374, endPoint x: 393, endPoint y: 366, distance: 76.5
click at [393, 377] on div "**********" at bounding box center [495, 409] width 382 height 64
type textarea "*"
type input "Designing for Purpose & Outcome"
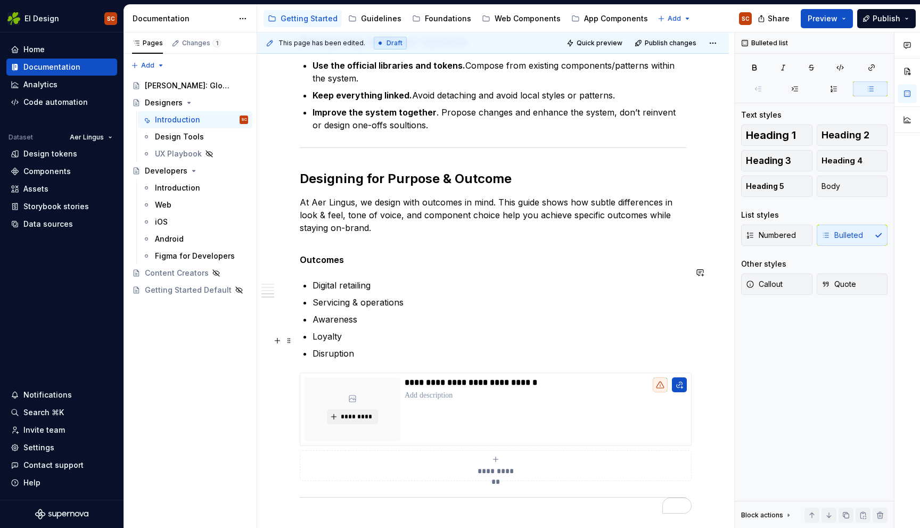
click at [539, 330] on ul "Digital retailing Servicing & operations Awareness Loyalty Disruption" at bounding box center [499, 319] width 374 height 81
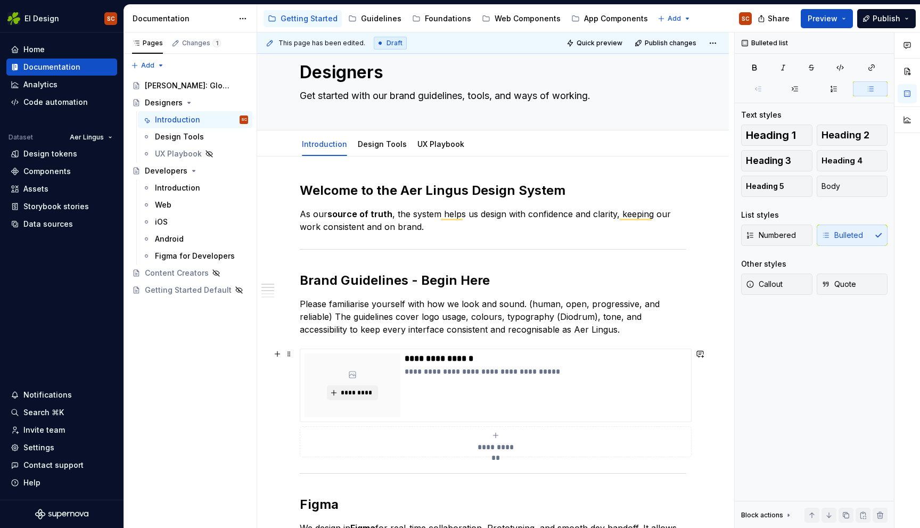
scroll to position [0, 0]
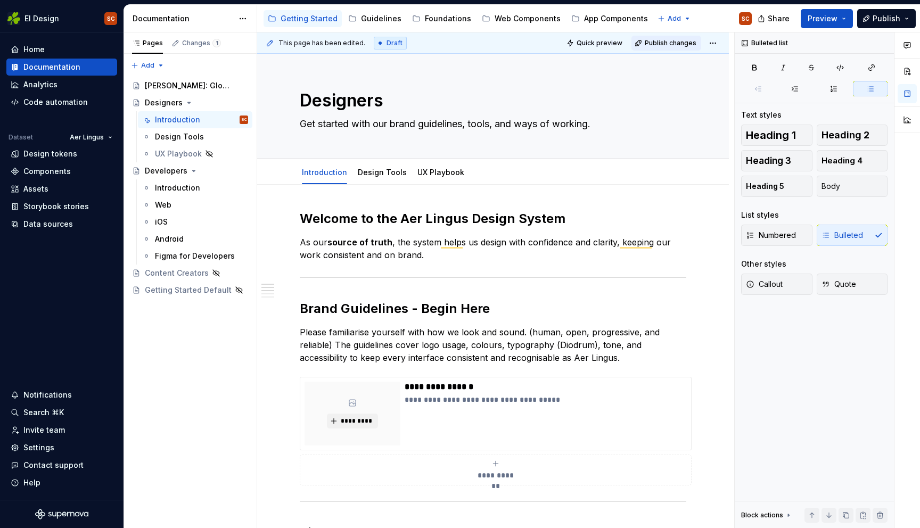
click at [684, 36] on button "Publish changes" at bounding box center [666, 43] width 70 height 15
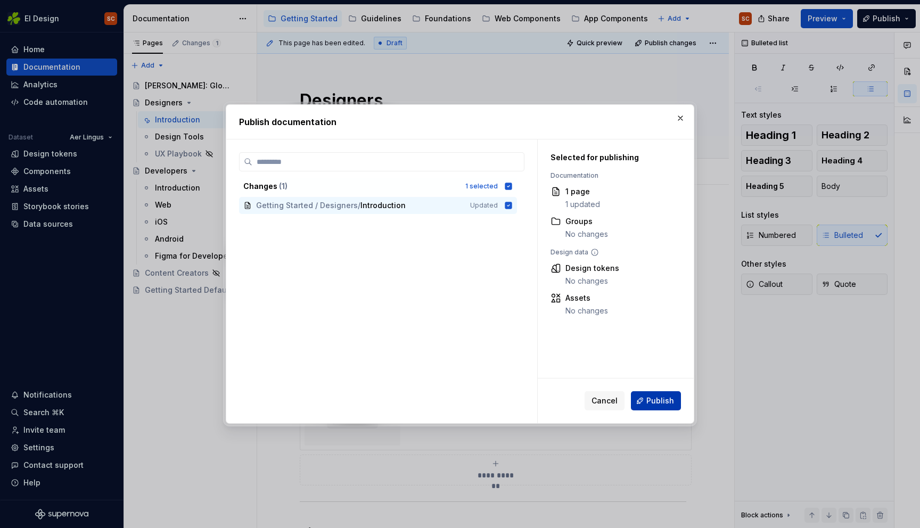
click at [670, 403] on span "Publish" at bounding box center [660, 400] width 28 height 11
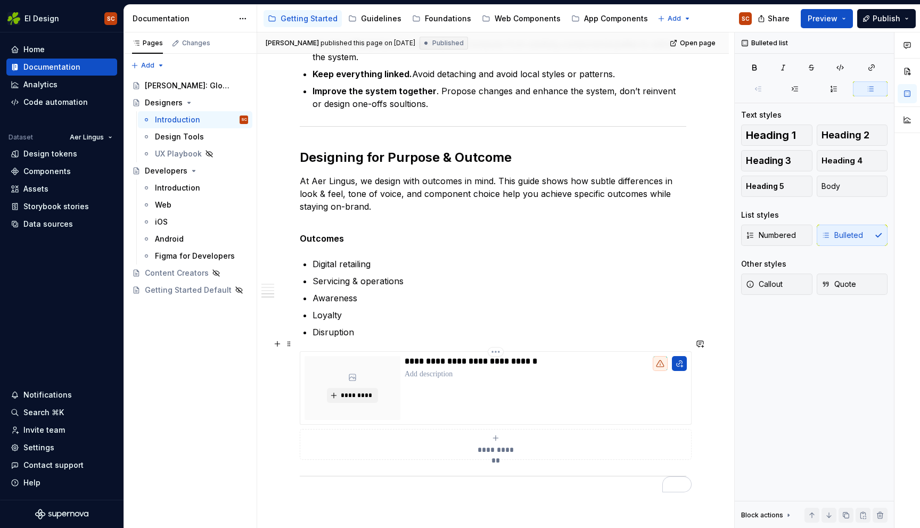
scroll to position [767, 0]
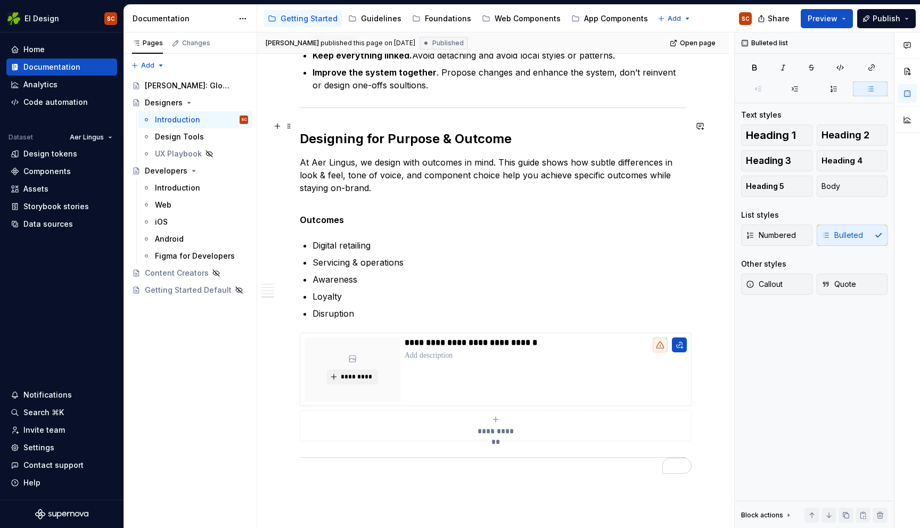
click at [298, 127] on div "**********" at bounding box center [492, 37] width 471 height 1240
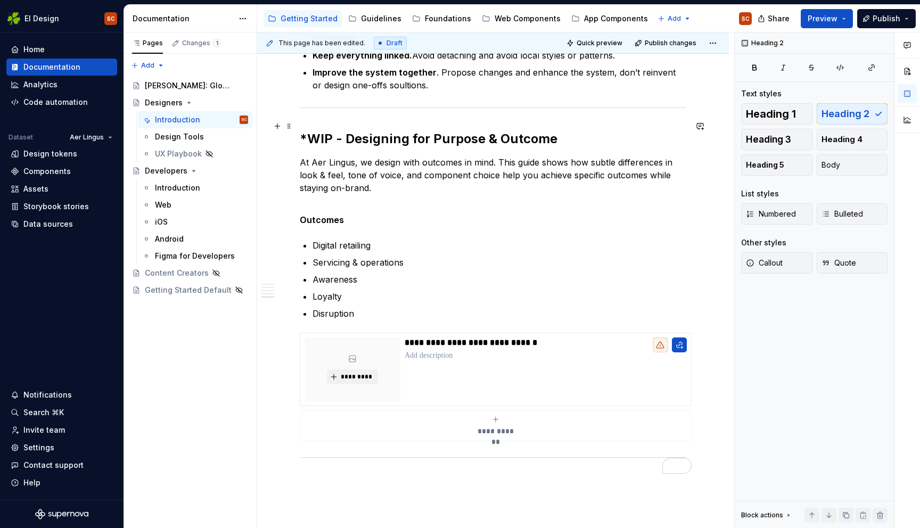
click at [554, 130] on h2 "*WIP - Designing for Purpose & Outcome" at bounding box center [493, 138] width 386 height 17
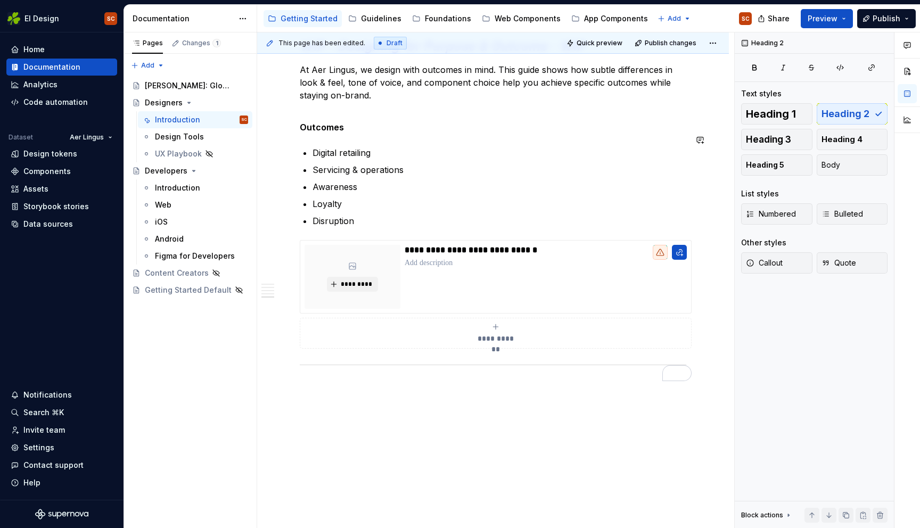
scroll to position [0, 0]
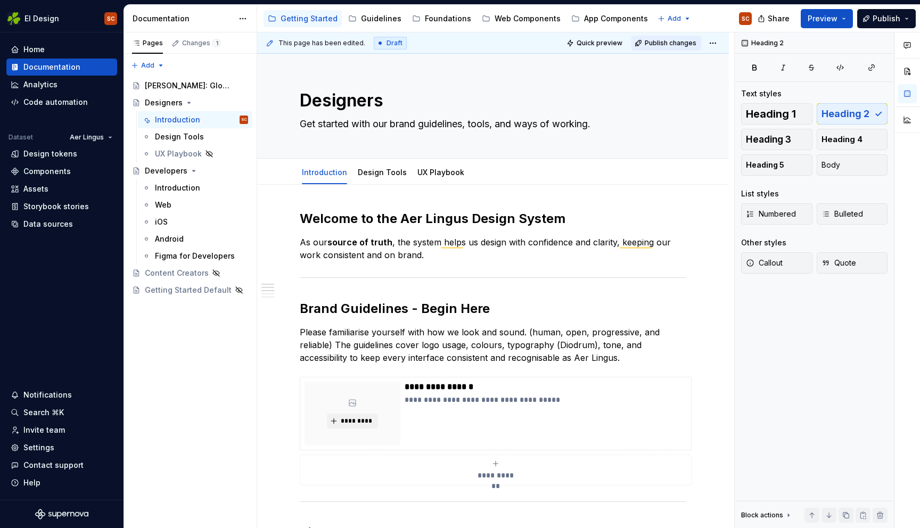
click at [670, 47] on button "Publish changes" at bounding box center [666, 43] width 70 height 15
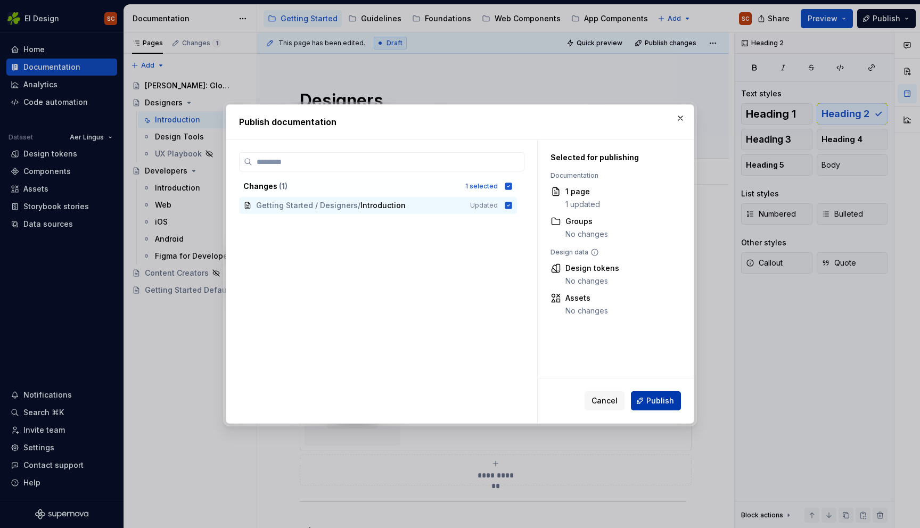
click at [657, 403] on span "Publish" at bounding box center [660, 400] width 28 height 11
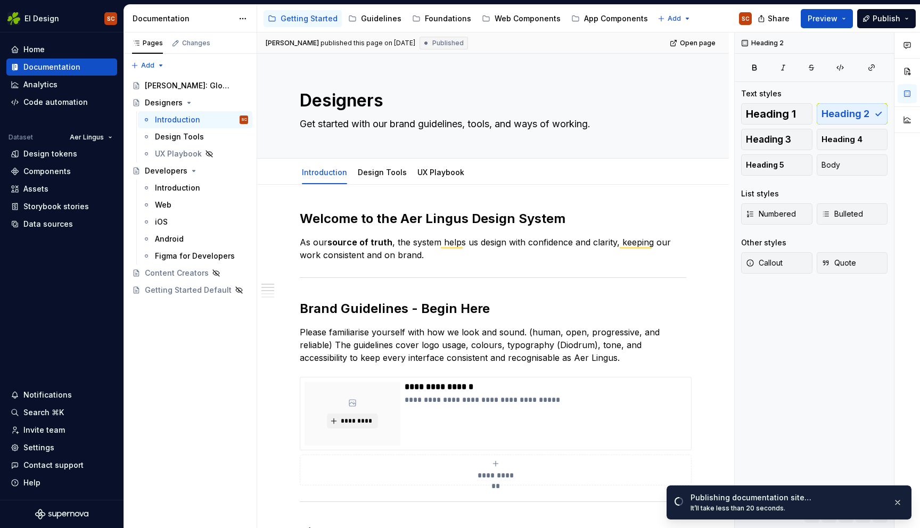
click at [609, 47] on div "[PERSON_NAME] published this page on [DATE] Published Open page" at bounding box center [492, 42] width 471 height 21
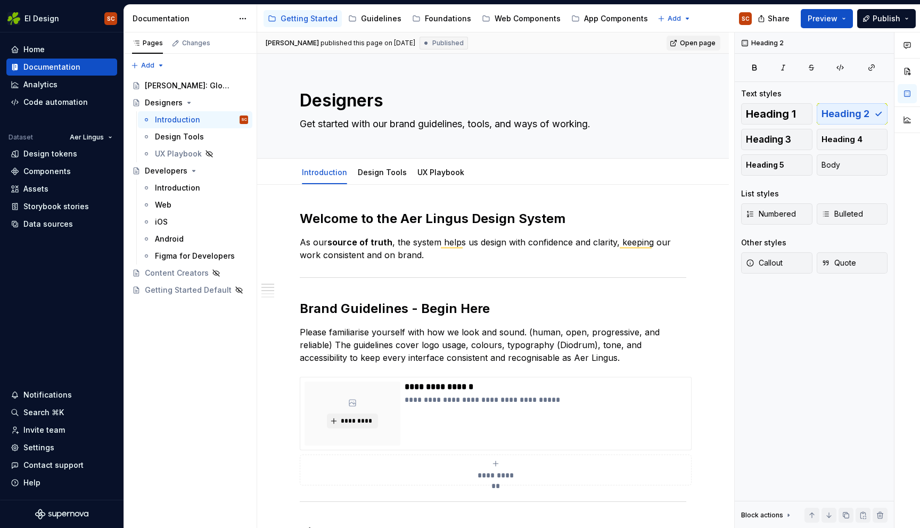
click at [700, 43] on span "Open page" at bounding box center [698, 43] width 36 height 9
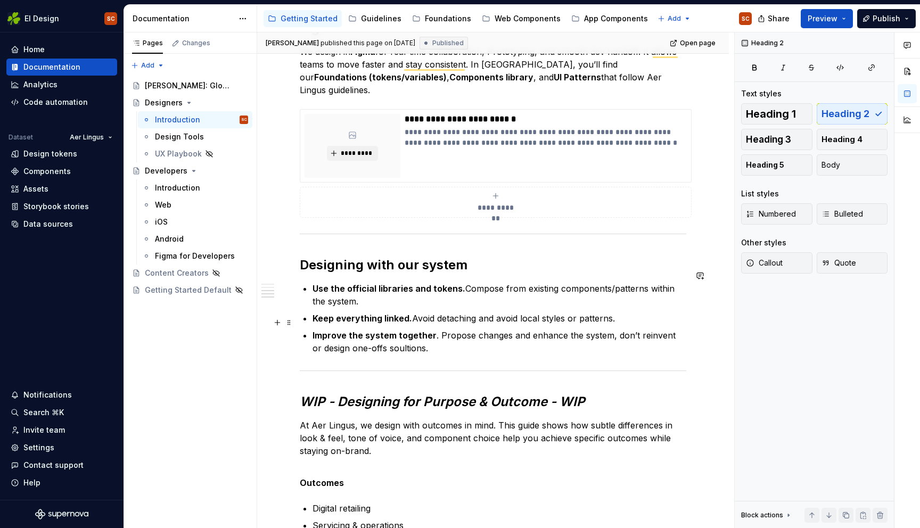
scroll to position [508, 0]
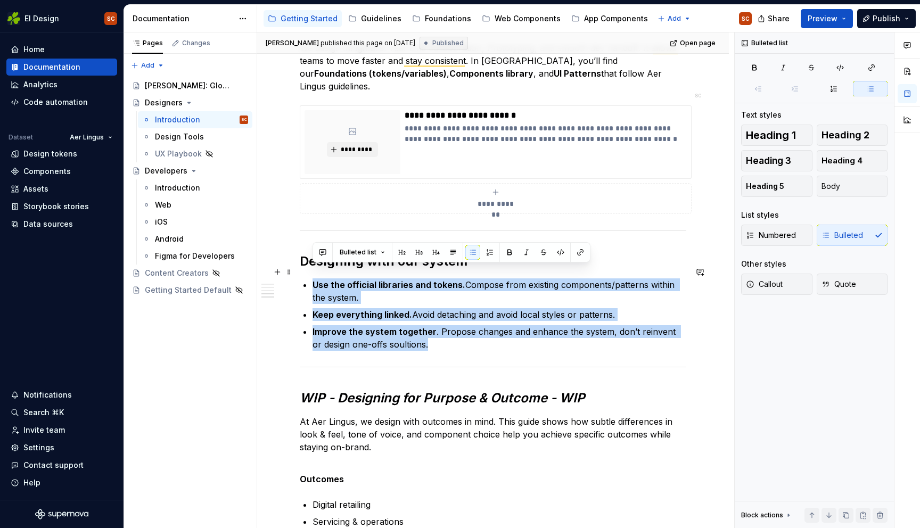
drag, startPoint x: 419, startPoint y: 333, endPoint x: 308, endPoint y: 274, distance: 125.9
click at [310, 274] on div "**********" at bounding box center [493, 224] width 386 height 1044
click at [377, 251] on button "Bulleted list" at bounding box center [362, 252] width 55 height 15
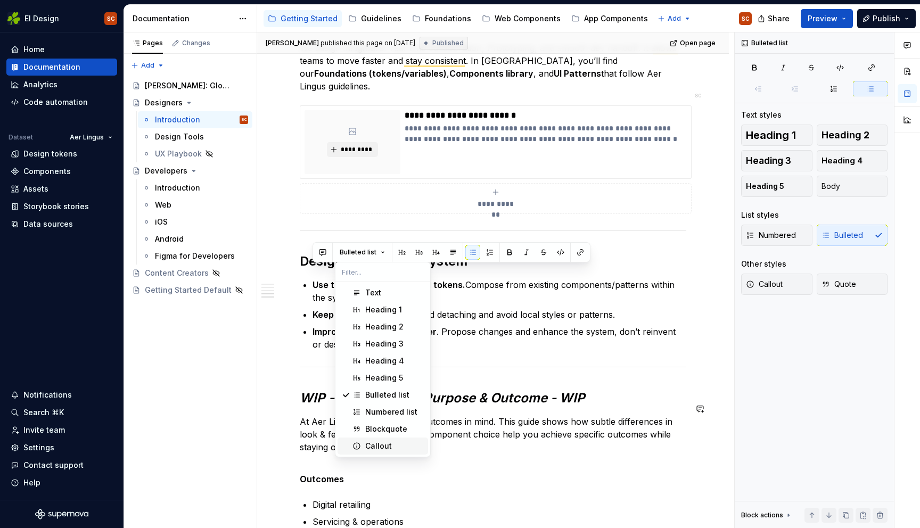
click at [377, 446] on div "Callout" at bounding box center [378, 446] width 27 height 11
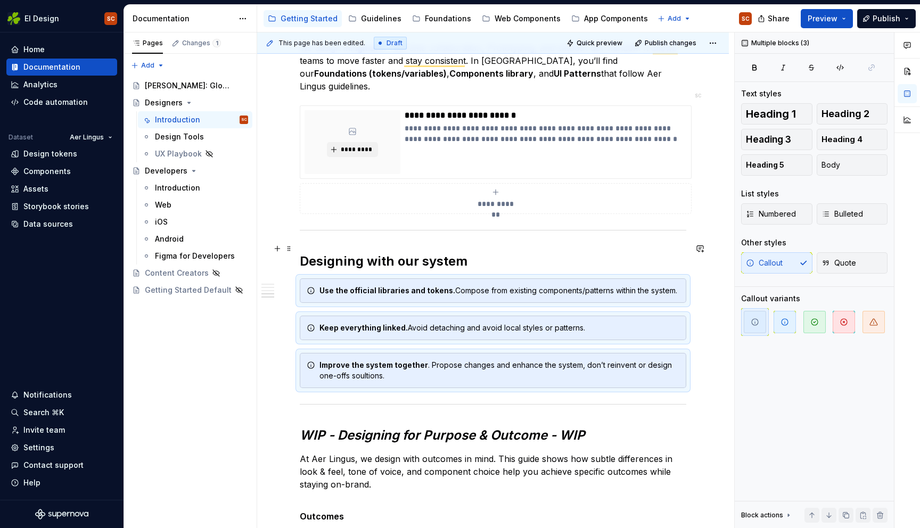
click at [591, 253] on h2 "Designing with our system" at bounding box center [493, 261] width 386 height 17
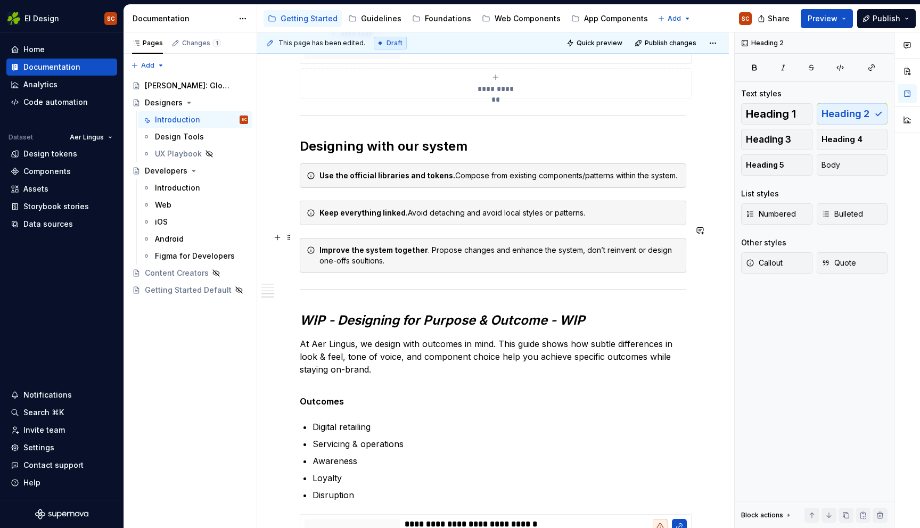
scroll to position [630, 0]
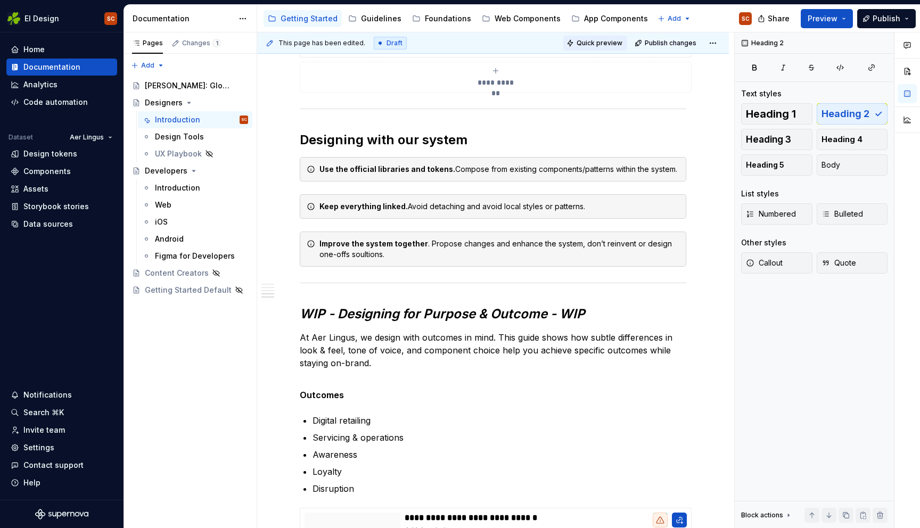
click at [591, 44] on span "Quick preview" at bounding box center [599, 43] width 46 height 9
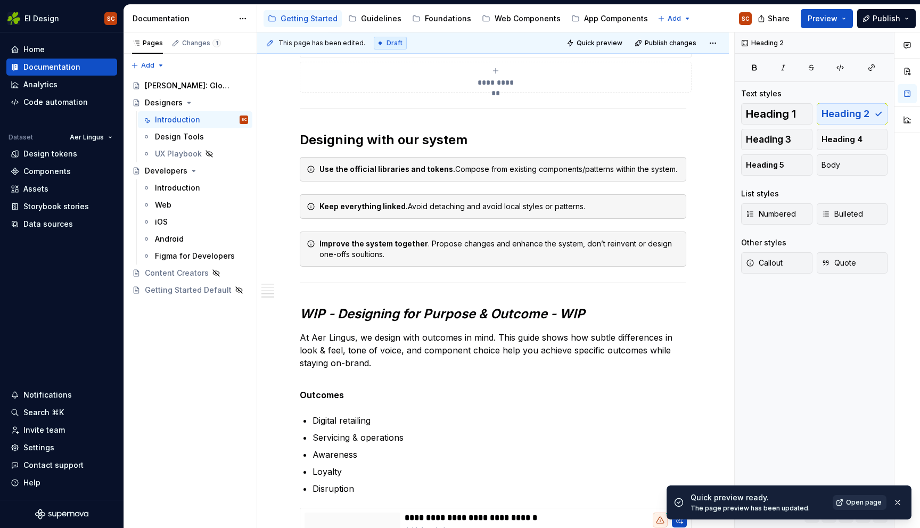
click at [849, 502] on span "Open page" at bounding box center [864, 502] width 36 height 9
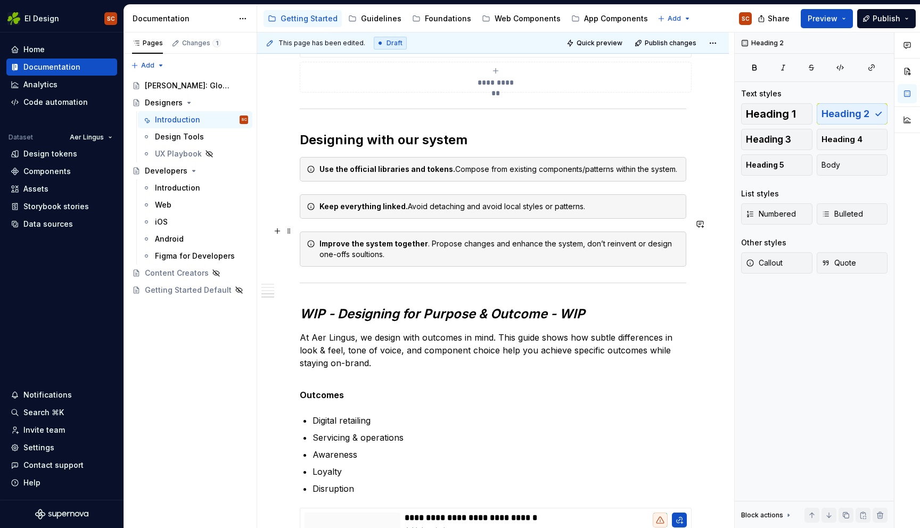
click at [691, 251] on div "**********" at bounding box center [492, 194] width 471 height 1278
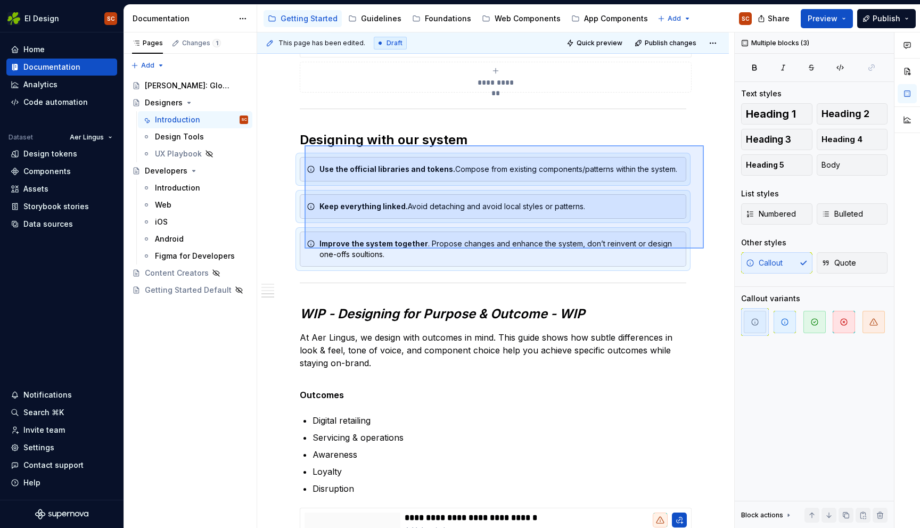
drag, startPoint x: 704, startPoint y: 249, endPoint x: 401, endPoint y: 156, distance: 316.6
click at [305, 145] on div "**********" at bounding box center [495, 280] width 477 height 496
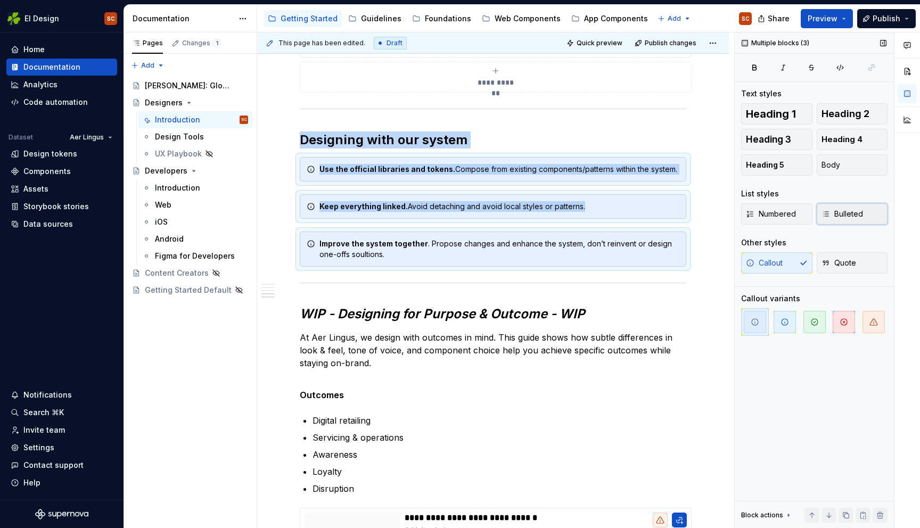
click at [848, 216] on span "Bulleted" at bounding box center [842, 214] width 42 height 11
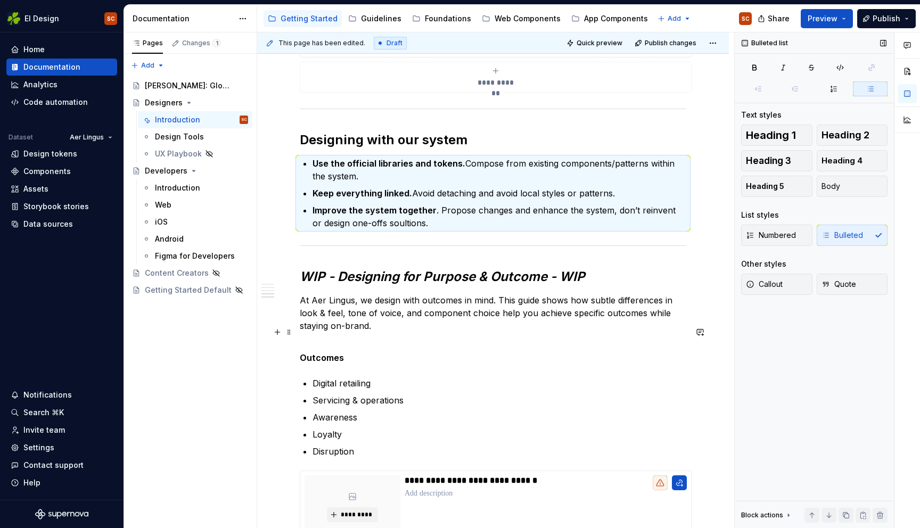
click at [673, 338] on p "Outcomes" at bounding box center [493, 351] width 386 height 26
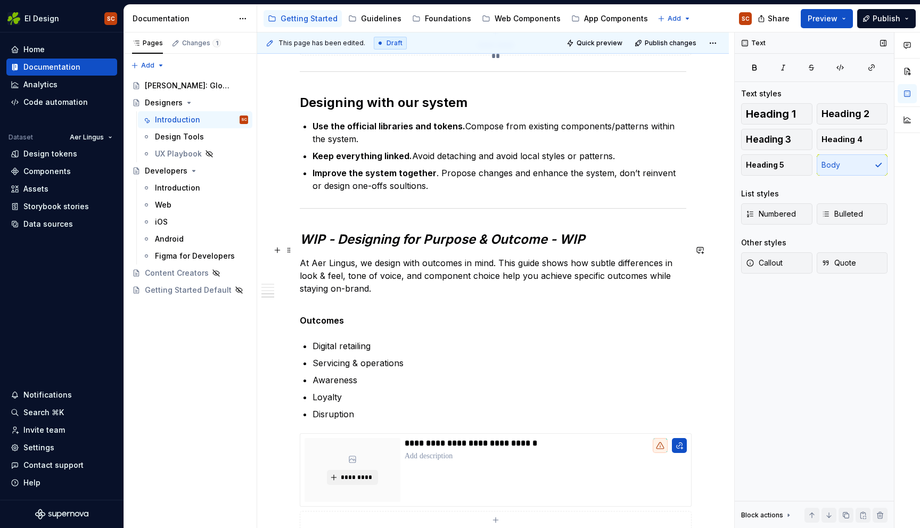
scroll to position [674, 0]
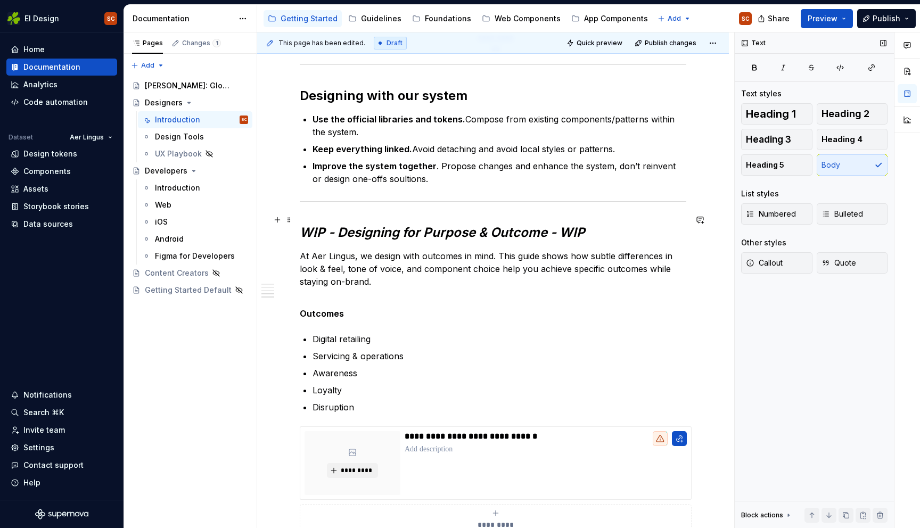
click at [589, 225] on h2 "WIP - Designing for Purpose & Outcome - WIP" at bounding box center [493, 232] width 386 height 17
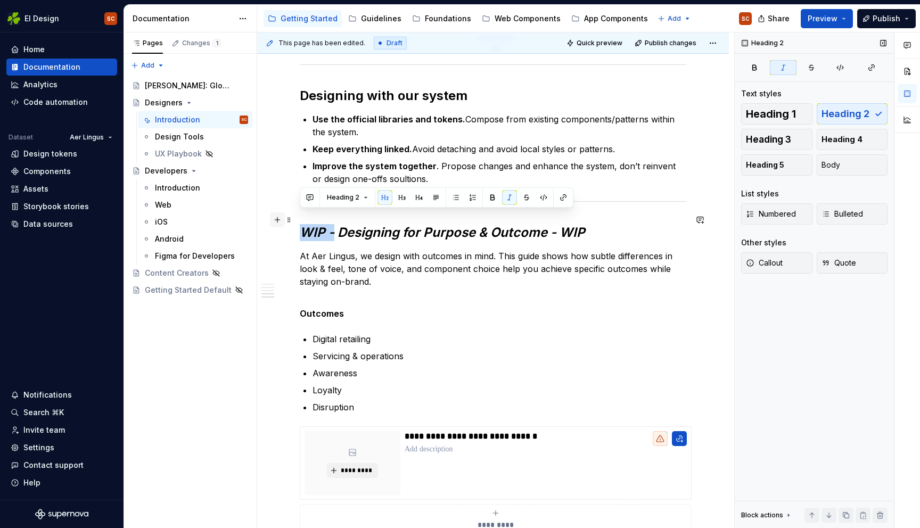
drag, startPoint x: 335, startPoint y: 220, endPoint x: 277, endPoint y: 219, distance: 57.5
click at [300, 219] on div "**********" at bounding box center [493, 64] width 386 height 1056
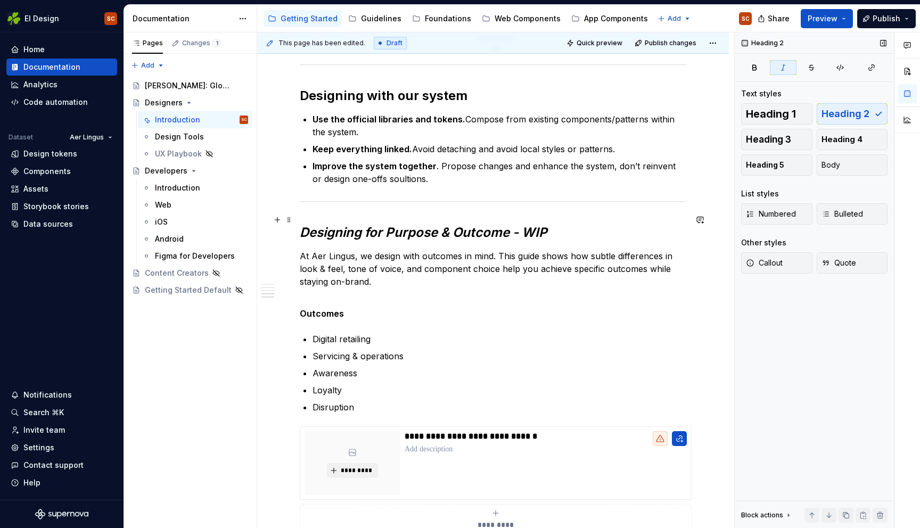
click at [569, 224] on h2 "Designing for Purpose & Outcome - WIP" at bounding box center [493, 232] width 386 height 17
drag, startPoint x: 299, startPoint y: 209, endPoint x: 301, endPoint y: 214, distance: 5.6
click at [300, 209] on div "**********" at bounding box center [493, 58] width 386 height 1044
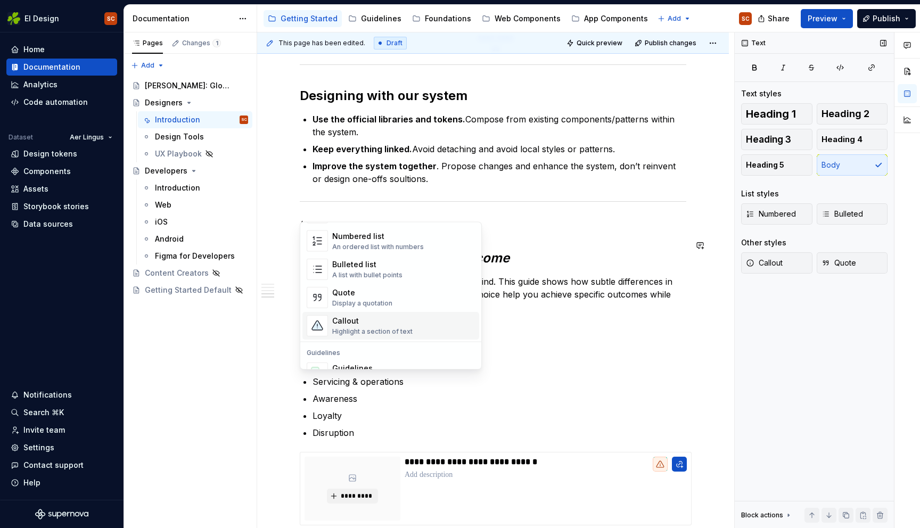
scroll to position [187, 0]
click at [378, 323] on div "Highlight a section of text" at bounding box center [372, 326] width 80 height 9
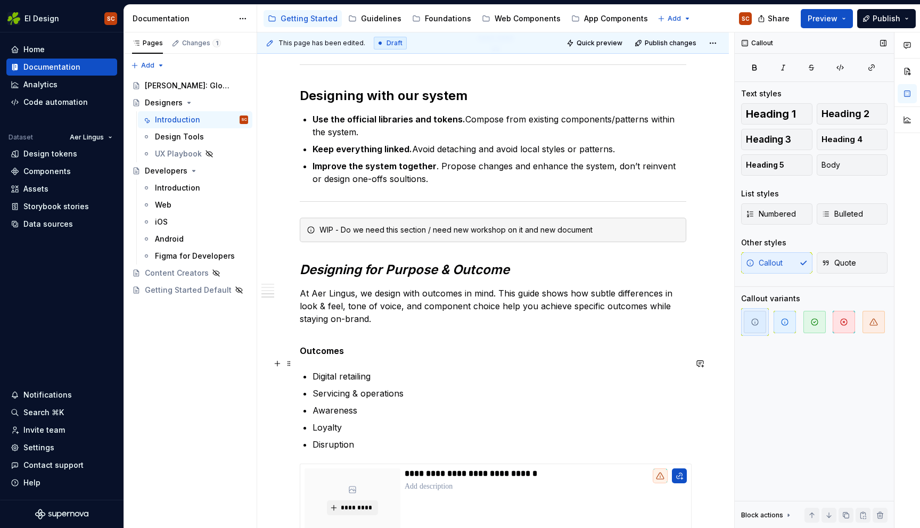
click at [285, 359] on span at bounding box center [289, 363] width 9 height 15
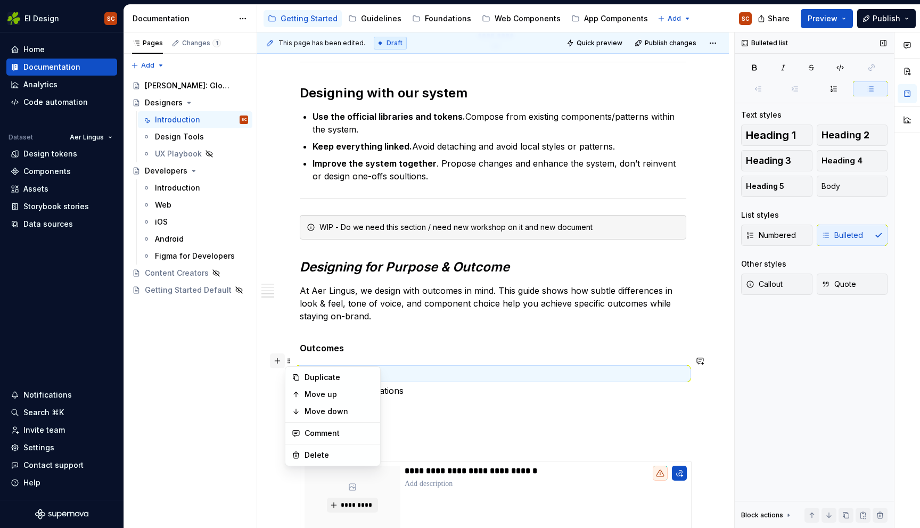
scroll to position [678, 0]
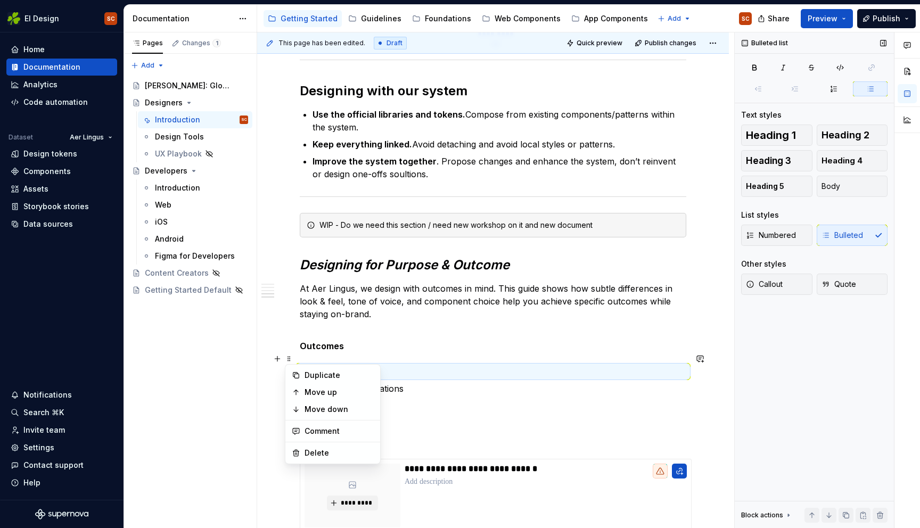
click at [264, 387] on div "**********" at bounding box center [495, 280] width 477 height 496
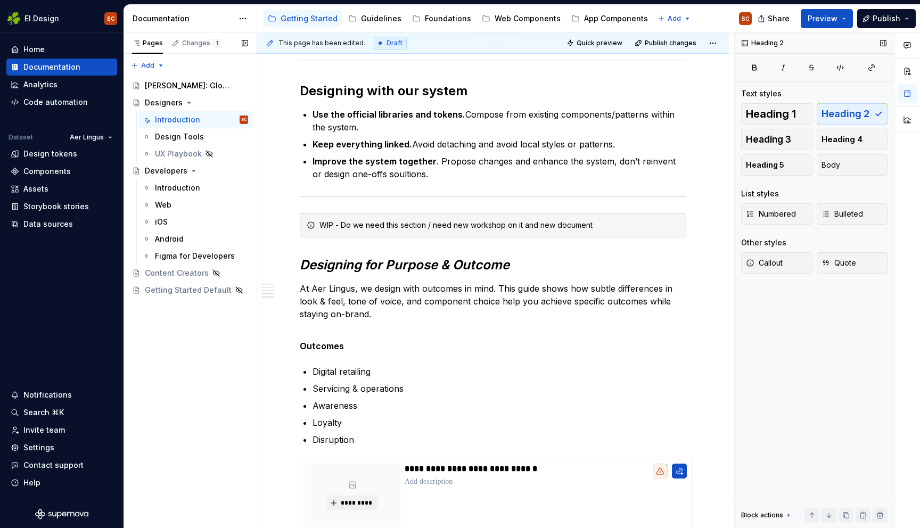
click at [222, 391] on div "Pages Changes 1 Add Accessibility guide for tree Page tree. Navigate the tree w…" at bounding box center [189, 280] width 133 height 496
click at [666, 46] on span "Publish changes" at bounding box center [670, 43] width 52 height 9
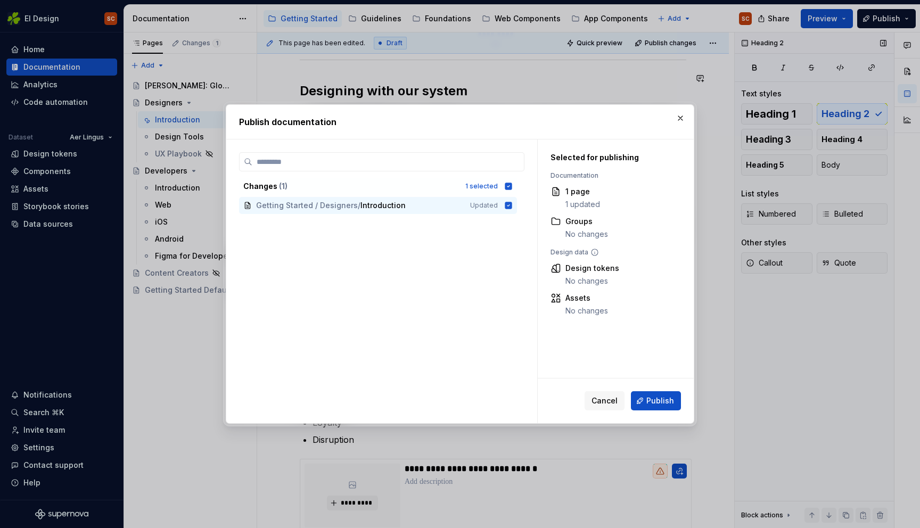
drag, startPoint x: 629, startPoint y: 385, endPoint x: 660, endPoint y: 390, distance: 31.2
click at [639, 385] on div "Cancel Publish" at bounding box center [615, 400] width 156 height 45
click at [667, 392] on button "Publish" at bounding box center [656, 400] width 50 height 19
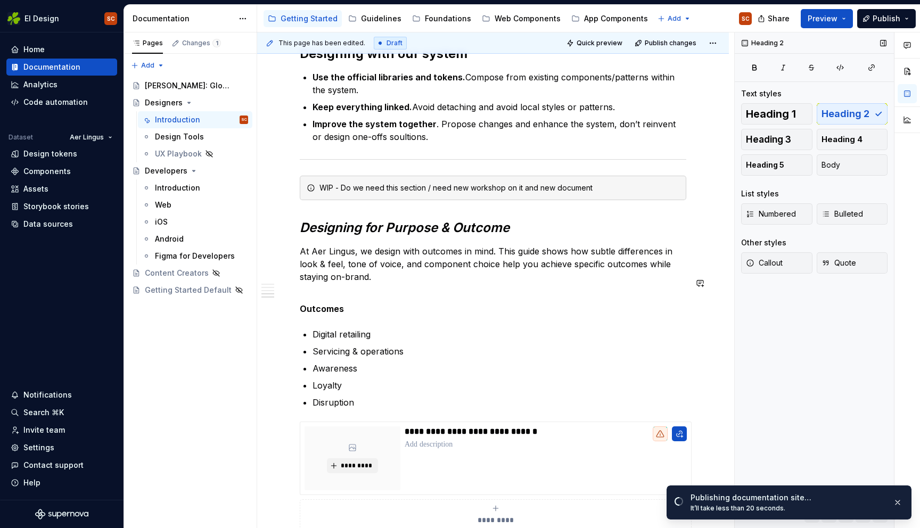
scroll to position [717, 0]
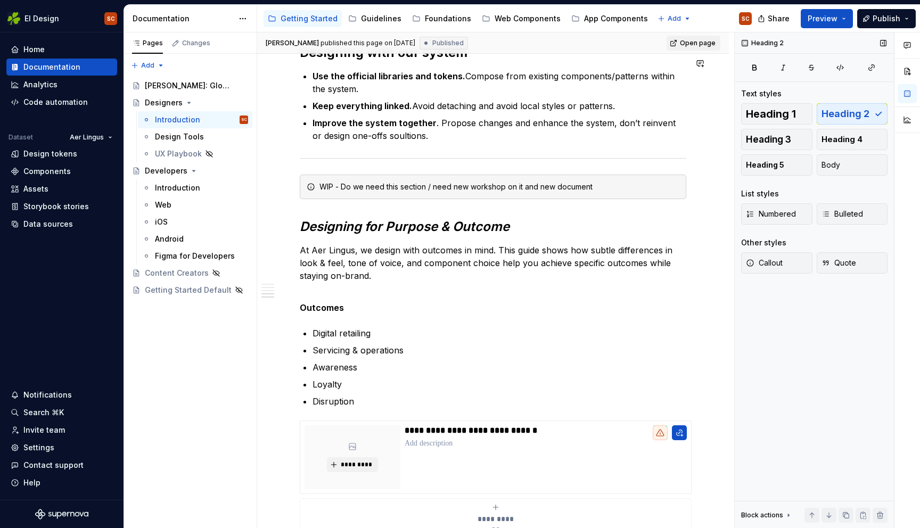
type textarea "*"
